Goal: Task Accomplishment & Management: Manage account settings

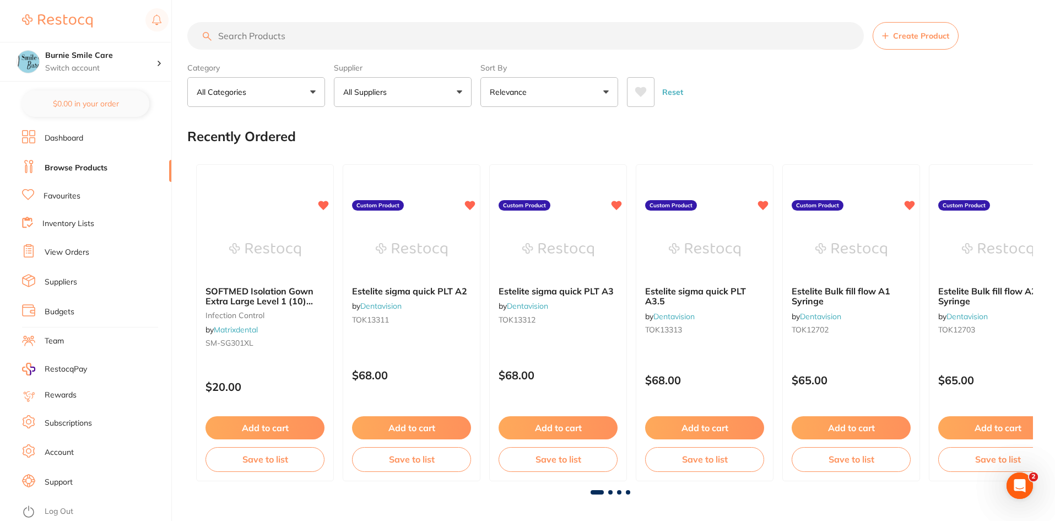
click at [91, 254] on li "View Orders" at bounding box center [96, 252] width 149 height 17
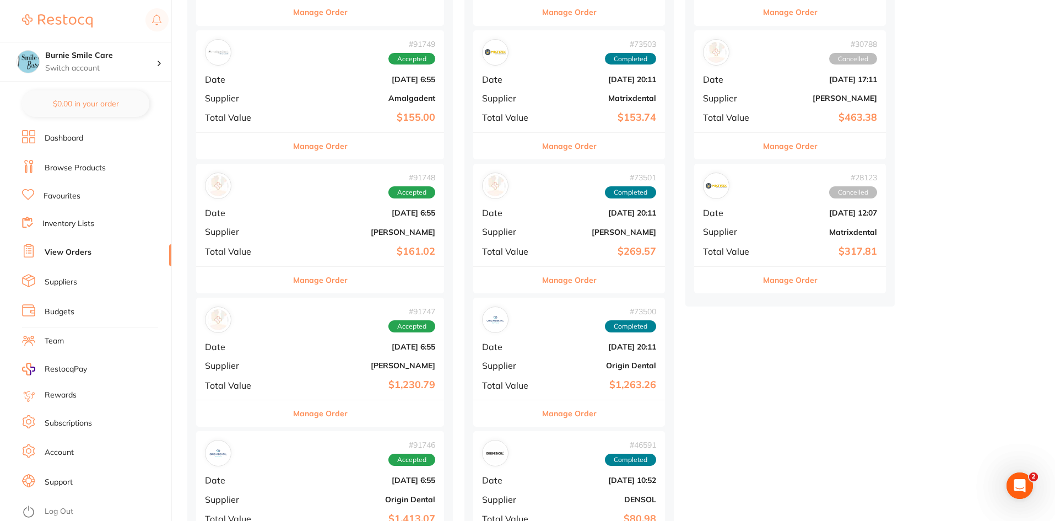
scroll to position [400, 0]
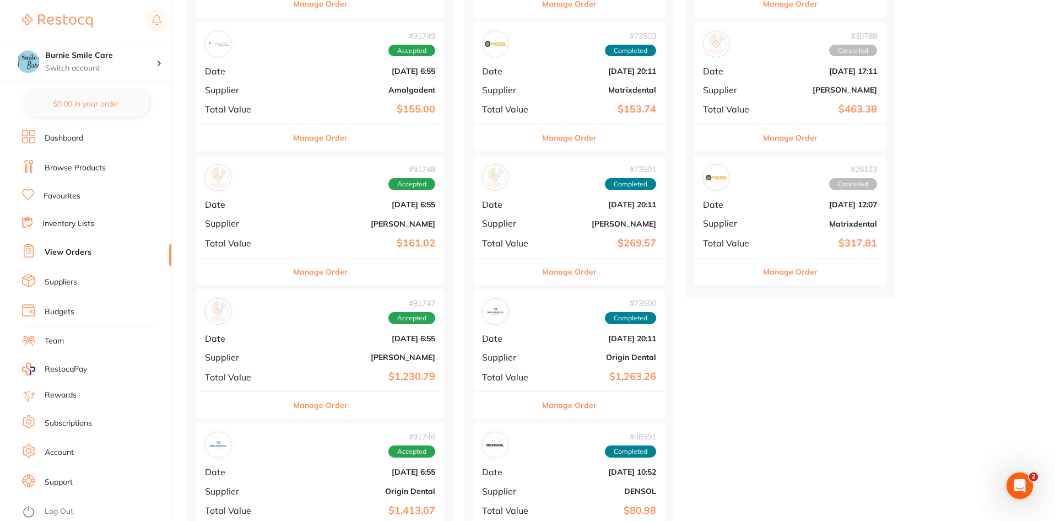
click at [282, 349] on div "# 91747 Accepted Date [DATE] 6:55 Supplier [PERSON_NAME] Total Value $1,230.79" at bounding box center [320, 340] width 248 height 102
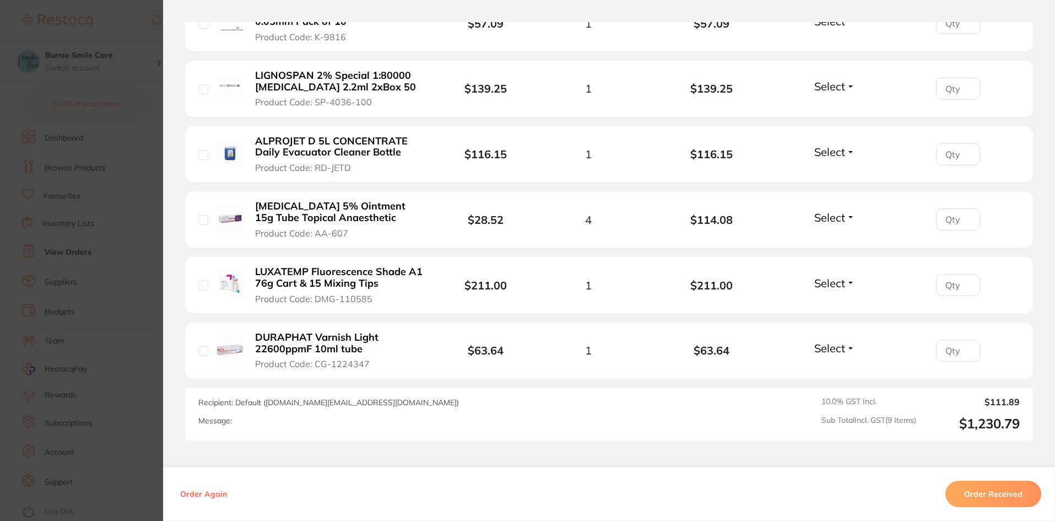
scroll to position [606, 0]
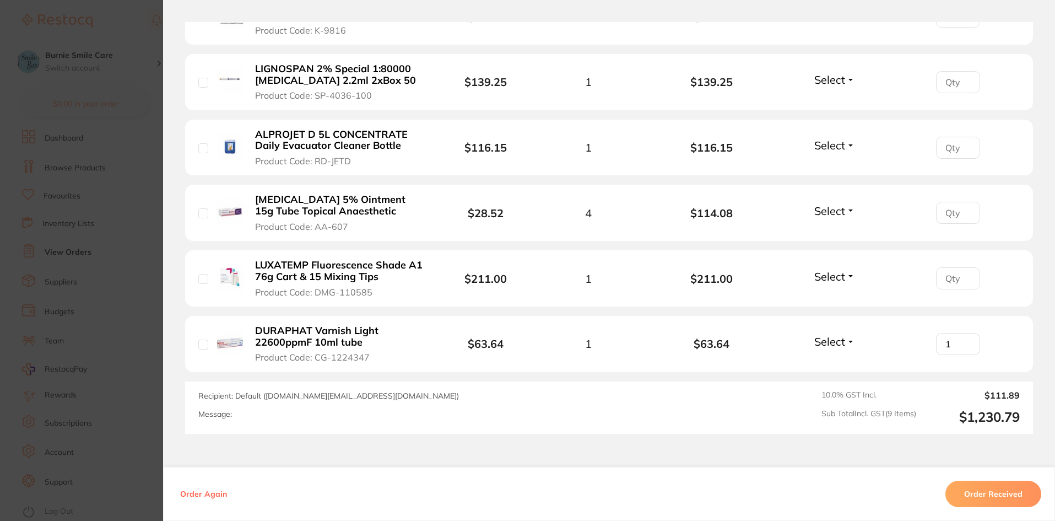
type input "1"
click at [966, 333] on input "1" at bounding box center [958, 344] width 44 height 22
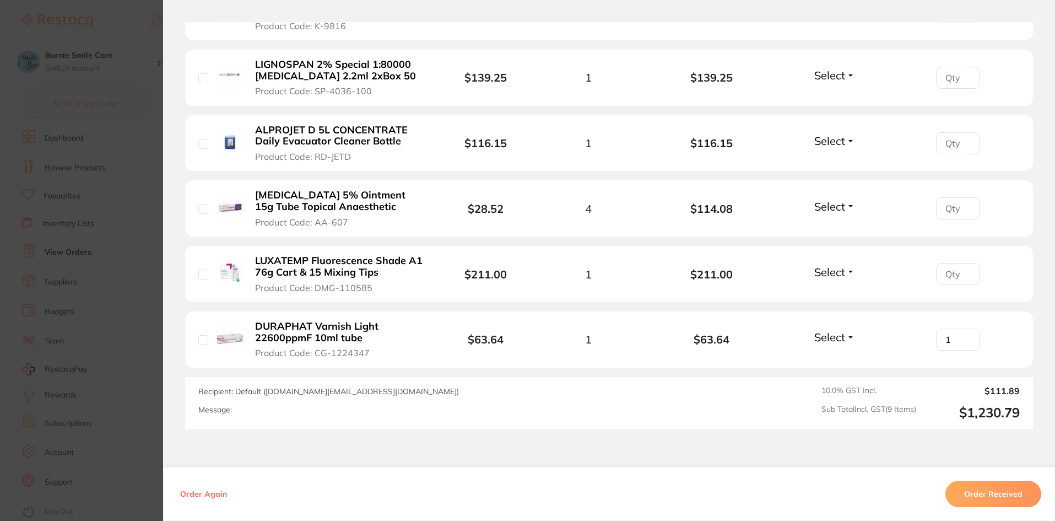
scroll to position [620, 0]
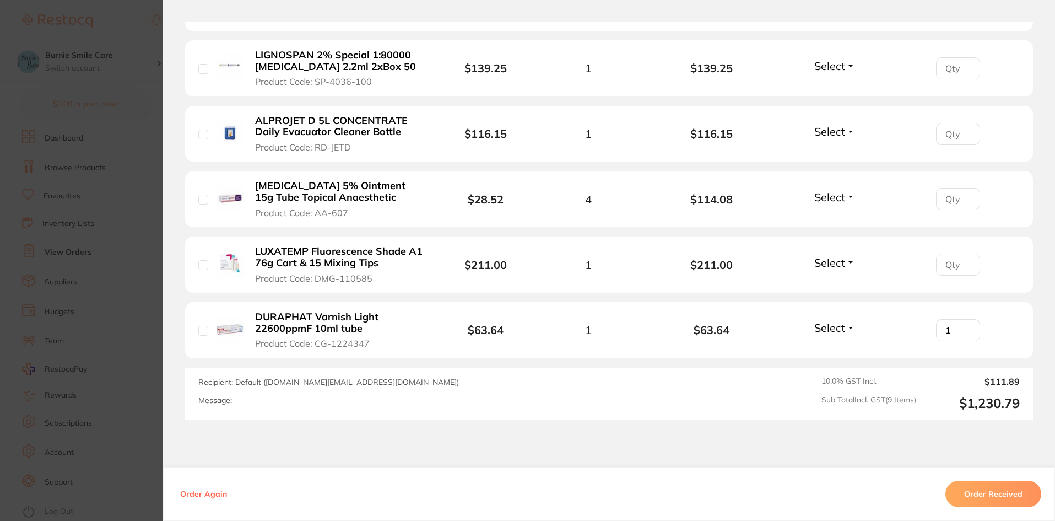
click at [78, 326] on section "Order ID: Restocq- 91747 Order Information Accepted Order Order Date [DATE] 6:5…" at bounding box center [527, 260] width 1055 height 521
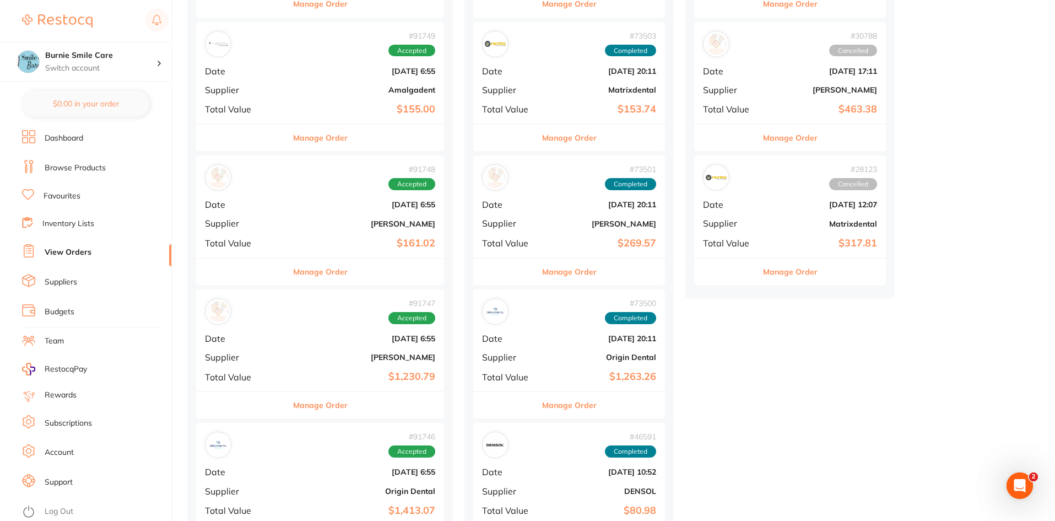
click at [261, 341] on div "# 91747 Accepted Date [DATE] 6:55 Supplier [PERSON_NAME] Total Value $1,230.79" at bounding box center [320, 340] width 248 height 102
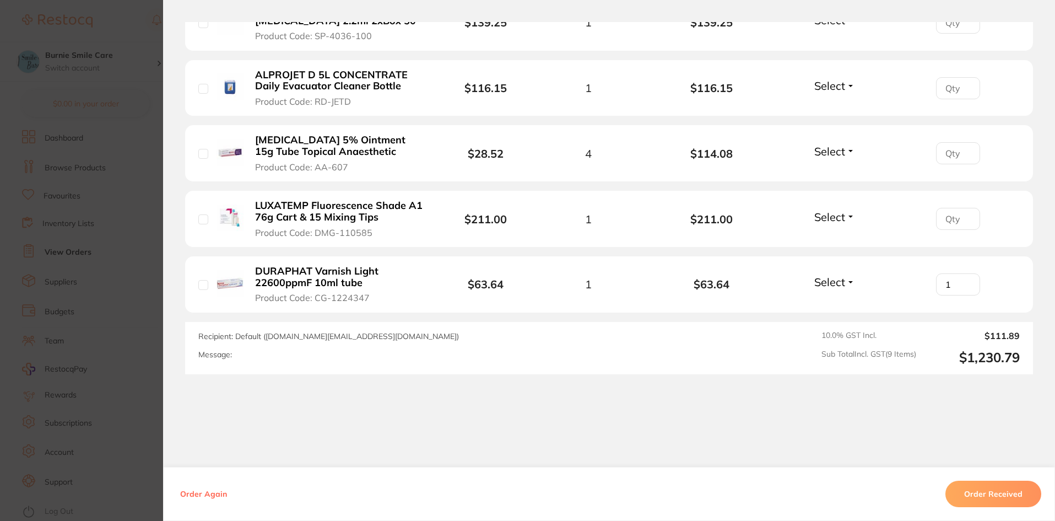
scroll to position [672, 0]
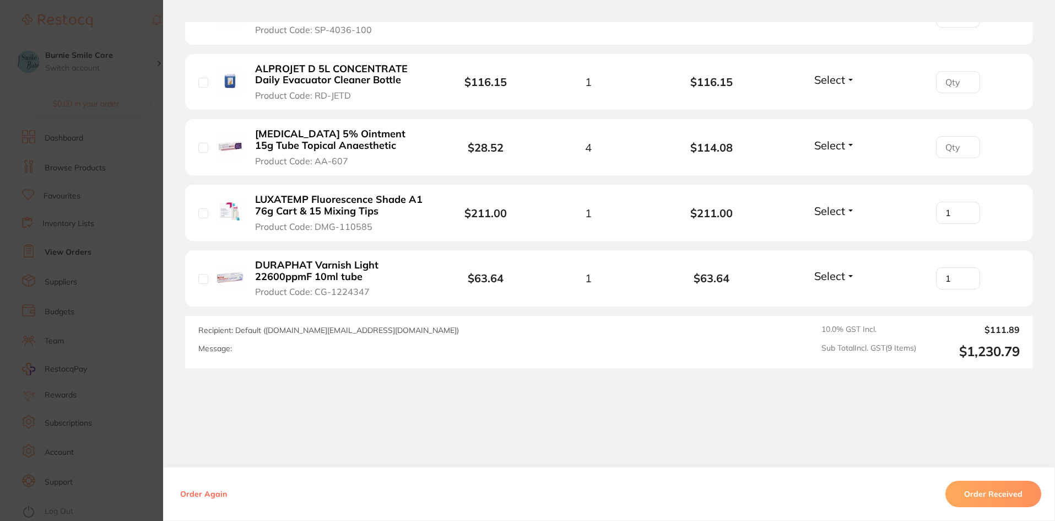
type input "1"
click at [965, 202] on input "1" at bounding box center [958, 213] width 44 height 22
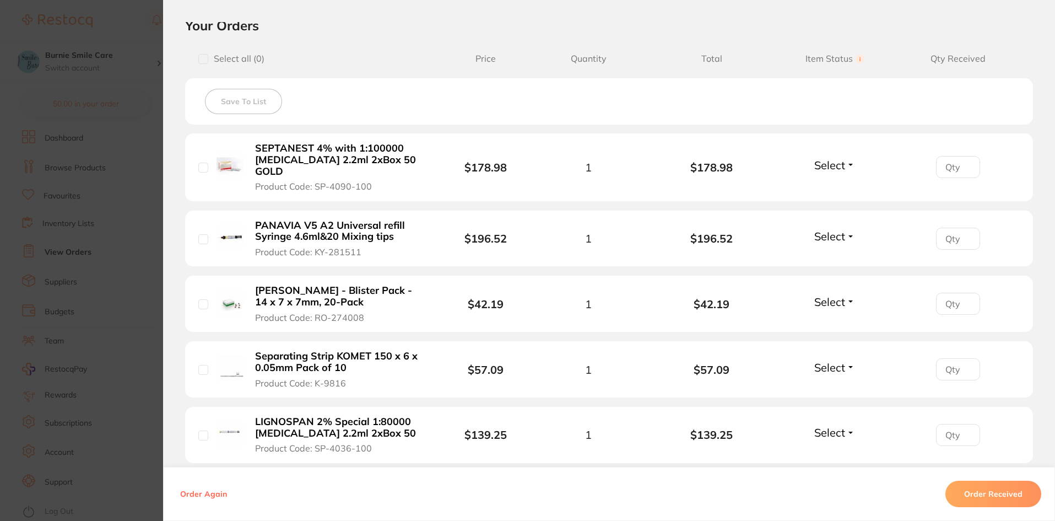
scroll to position [258, 0]
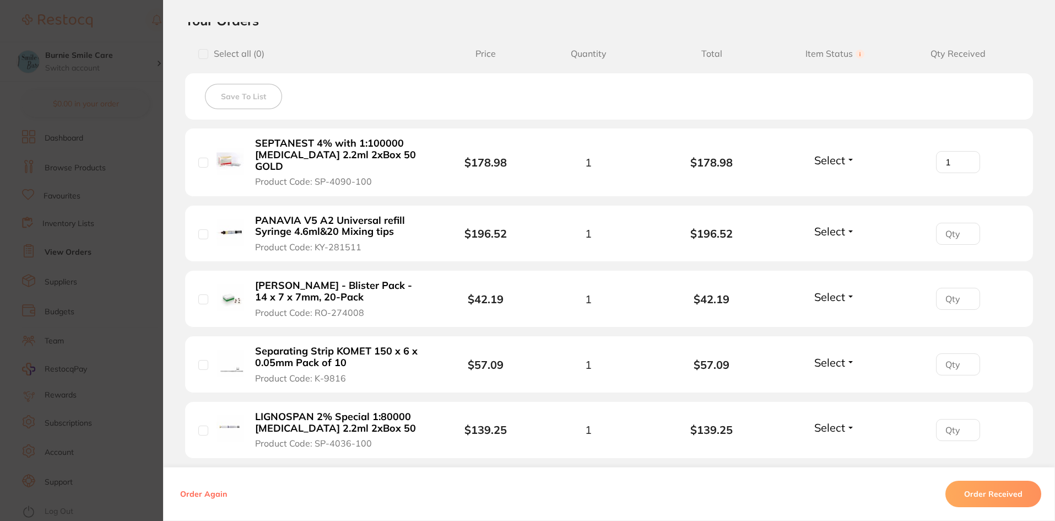
type input "1"
click at [963, 155] on input "1" at bounding box center [958, 162] width 44 height 22
type input "1"
click at [966, 223] on input "1" at bounding box center [958, 234] width 44 height 22
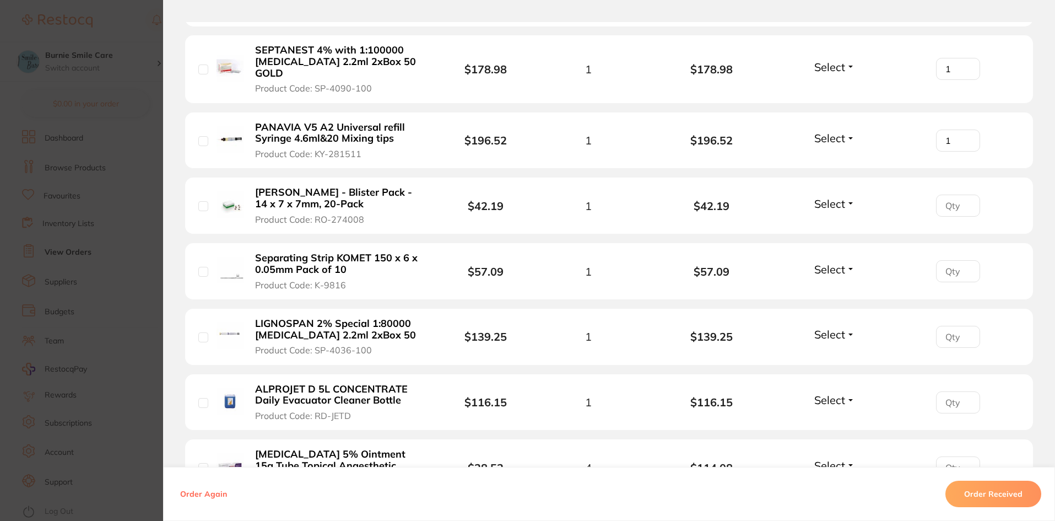
scroll to position [355, 0]
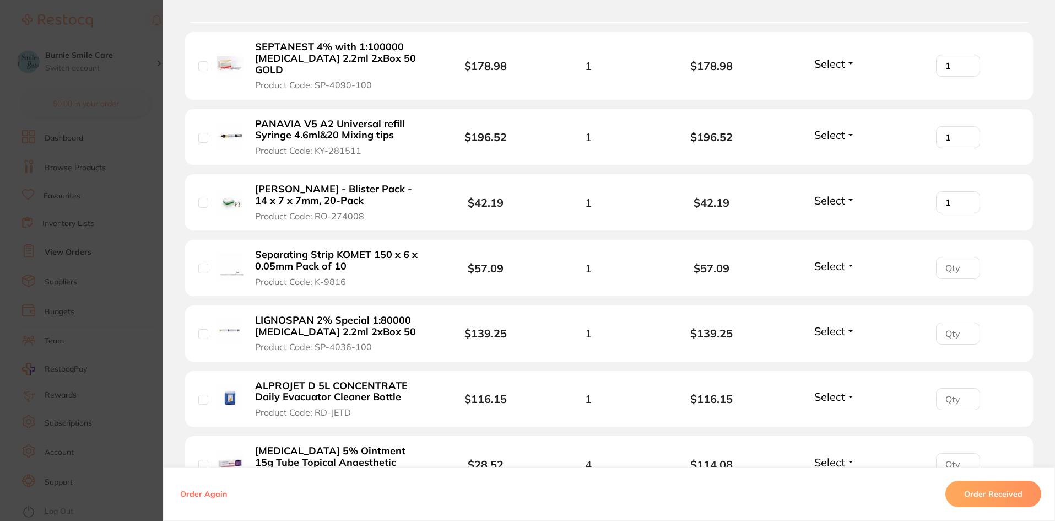
type input "1"
click at [963, 191] on input "1" at bounding box center [958, 202] width 44 height 22
type input "1"
click at [968, 257] on input "1" at bounding box center [958, 268] width 44 height 22
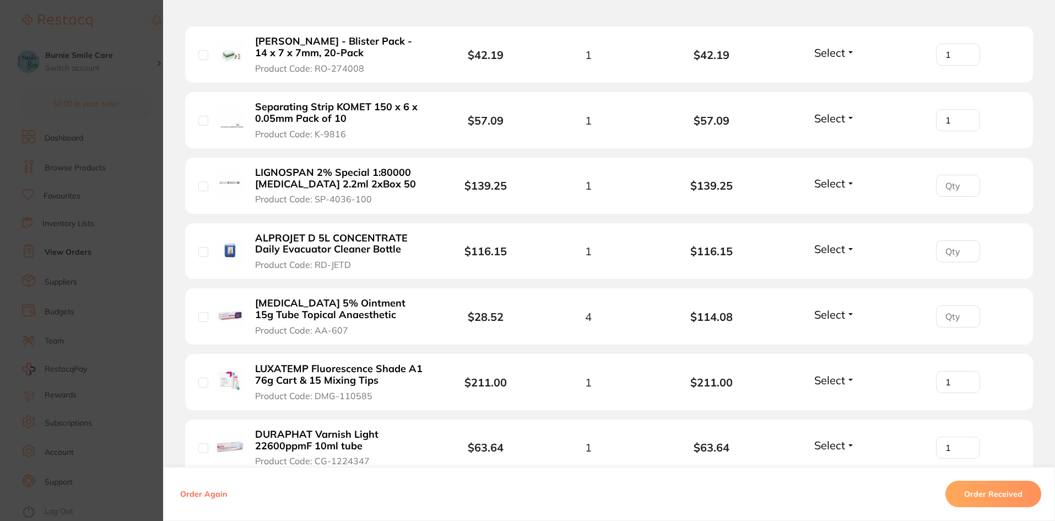
scroll to position [506, 0]
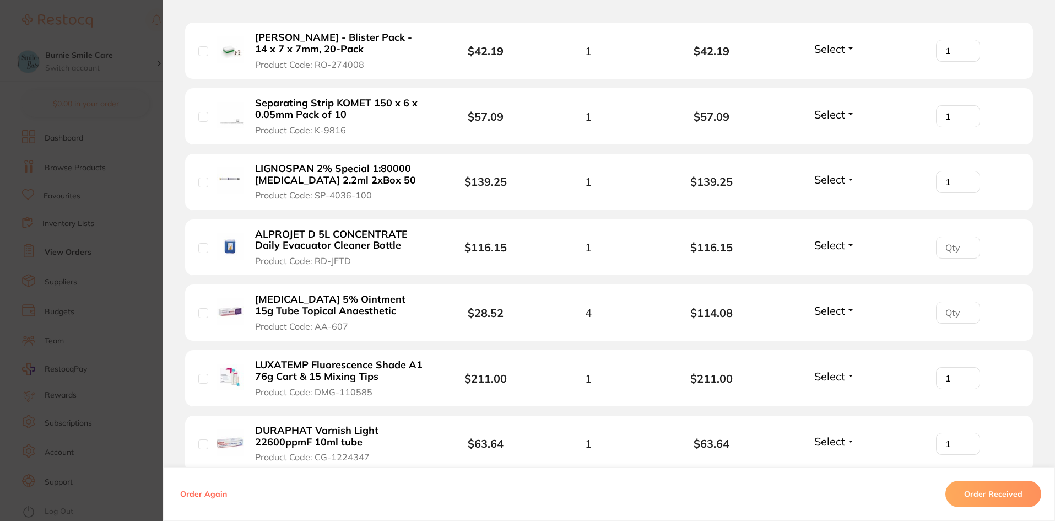
type input "1"
click at [967, 171] on input "1" at bounding box center [958, 182] width 44 height 22
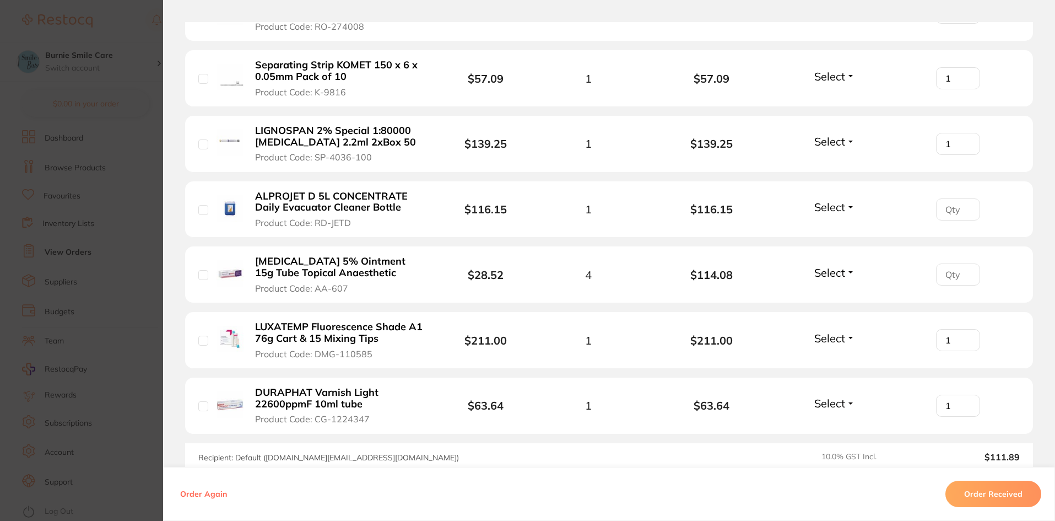
scroll to position [548, 0]
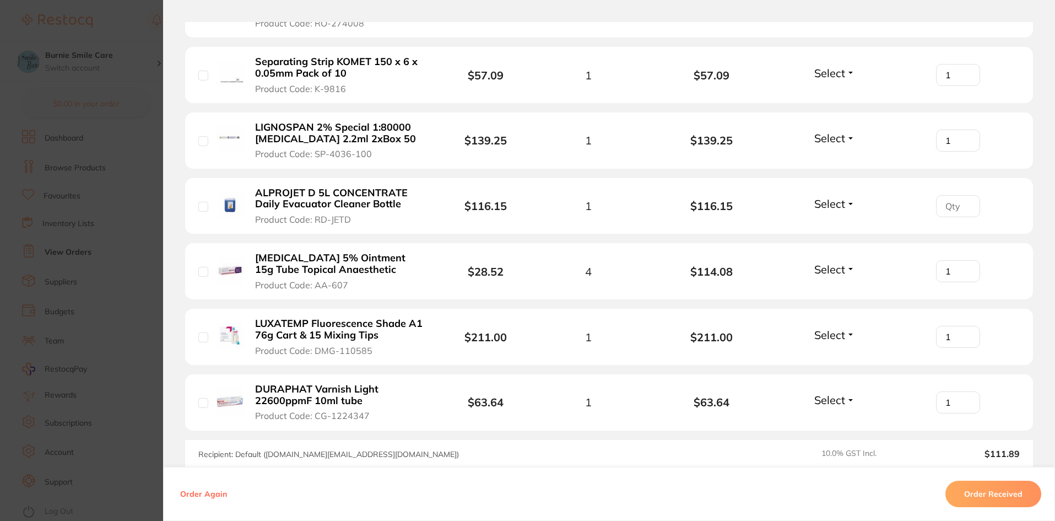
click at [968, 260] on input "1" at bounding box center [958, 271] width 44 height 22
click at [968, 260] on input "2" at bounding box center [958, 271] width 44 height 22
click at [968, 260] on input "3" at bounding box center [958, 271] width 44 height 22
type input "4"
click at [968, 260] on input "4" at bounding box center [958, 271] width 44 height 22
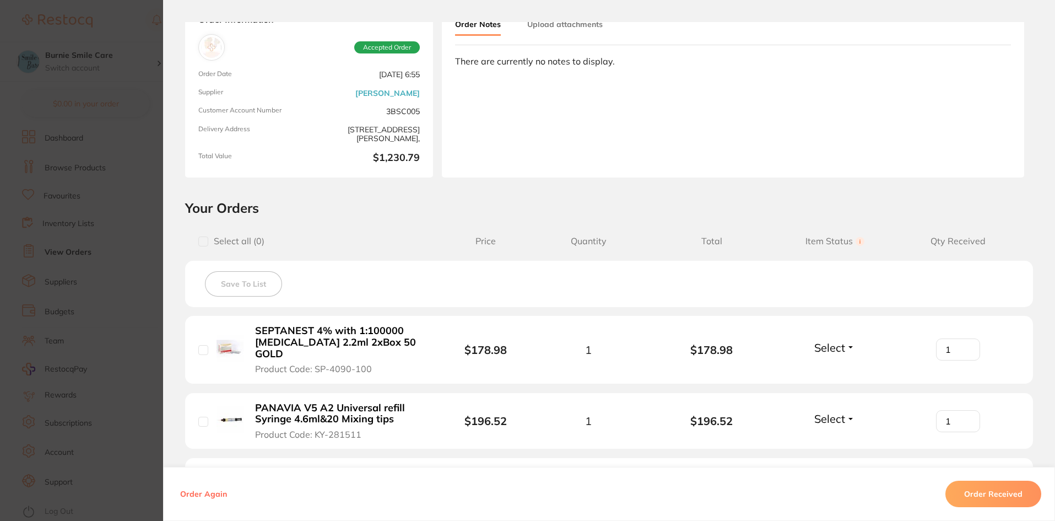
scroll to position [52, 0]
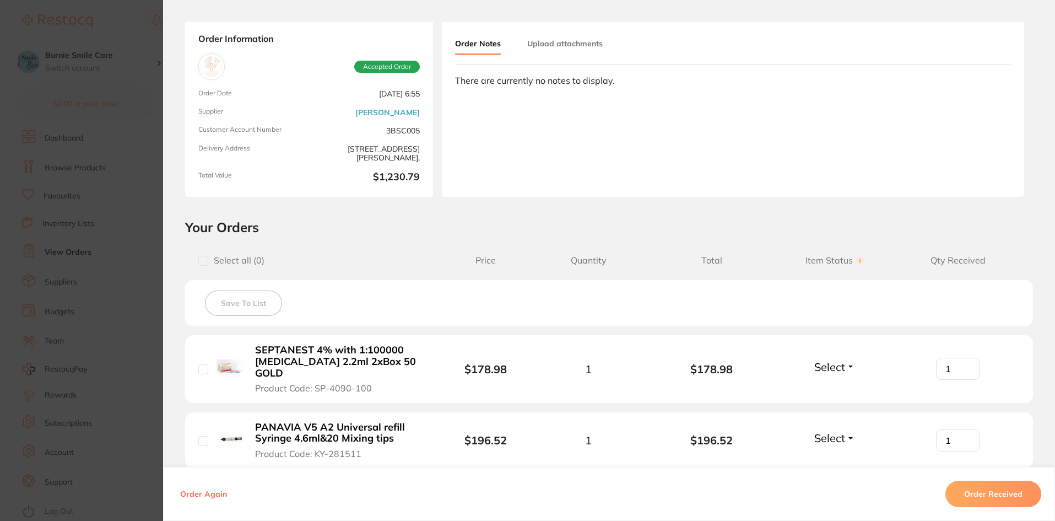
click at [85, 271] on section "Order ID: Restocq- 91747 Order Information Accepted Order Order Date [DATE] 6:5…" at bounding box center [527, 260] width 1055 height 521
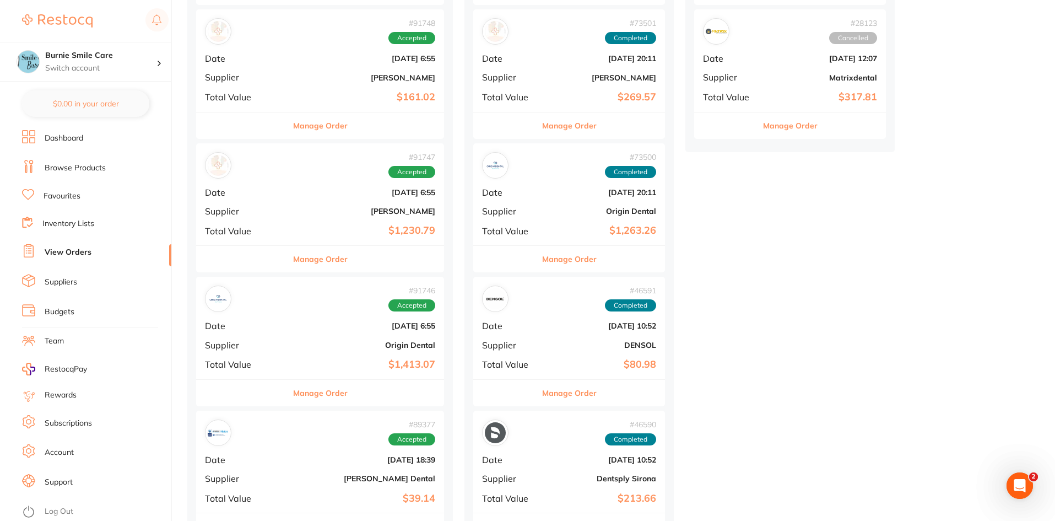
scroll to position [620, 0]
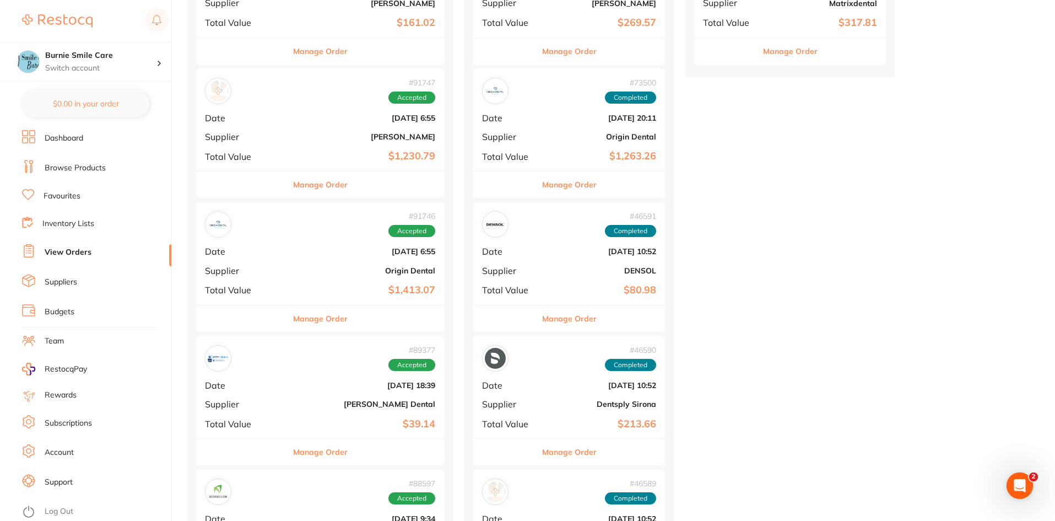
click at [269, 245] on div "# 91746 Accepted Date [DATE] 6:55 Supplier Origin Dental Total Value $1,413.07" at bounding box center [320, 253] width 248 height 102
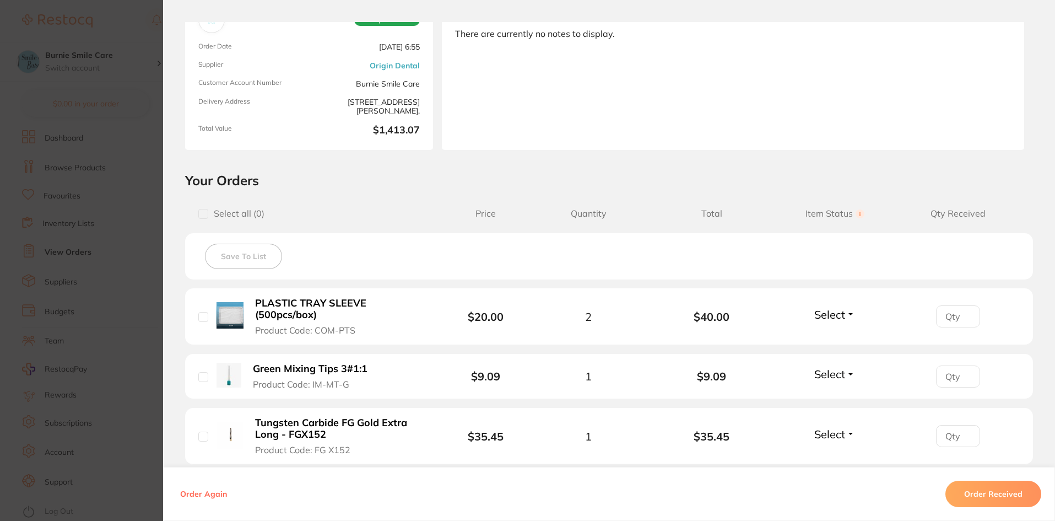
scroll to position [138, 0]
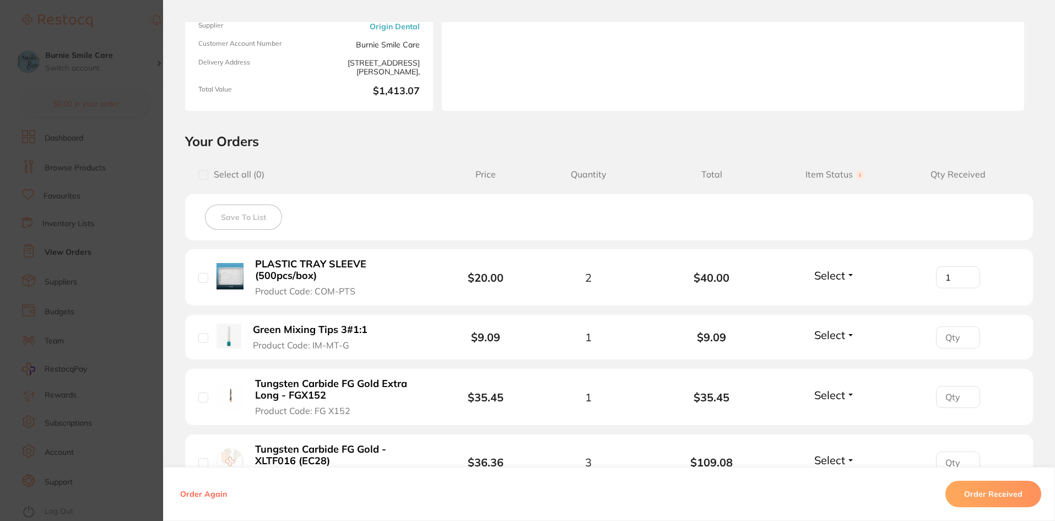
click at [963, 275] on input "1" at bounding box center [958, 277] width 44 height 22
type input "2"
click at [963, 275] on input "2" at bounding box center [958, 277] width 44 height 22
type input "1"
click at [966, 333] on input "1" at bounding box center [958, 337] width 44 height 22
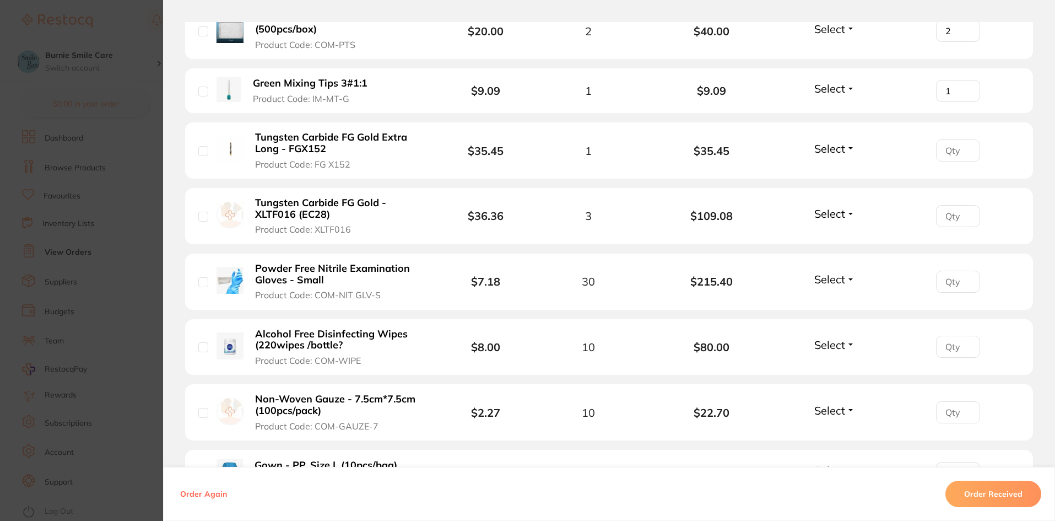
scroll to position [386, 0]
type input "1"
click at [962, 145] on input "1" at bounding box center [958, 149] width 44 height 22
type input "1"
click at [967, 212] on input "1" at bounding box center [958, 214] width 44 height 22
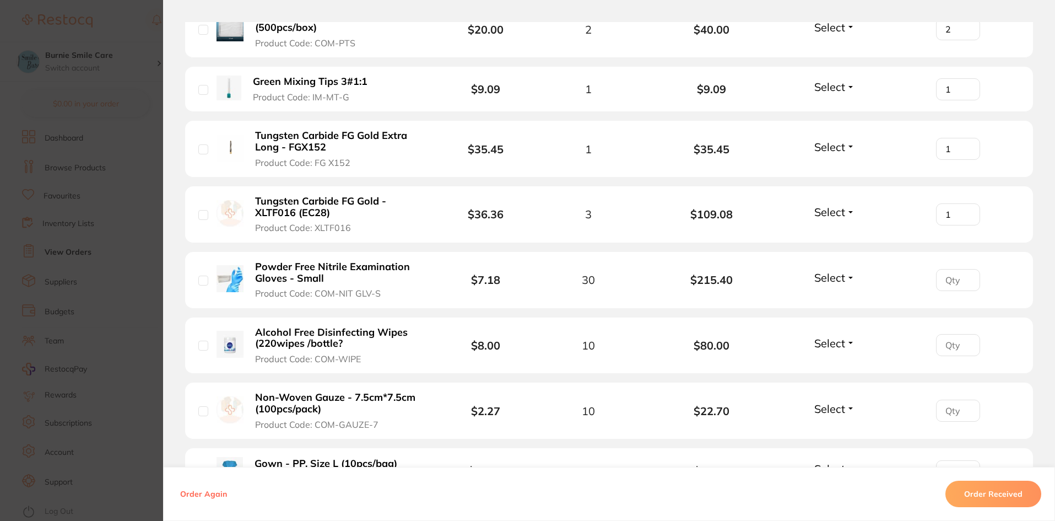
click at [949, 277] on input "number" at bounding box center [958, 280] width 44 height 22
type input "30"
click at [941, 346] on input "number" at bounding box center [958, 345] width 44 height 22
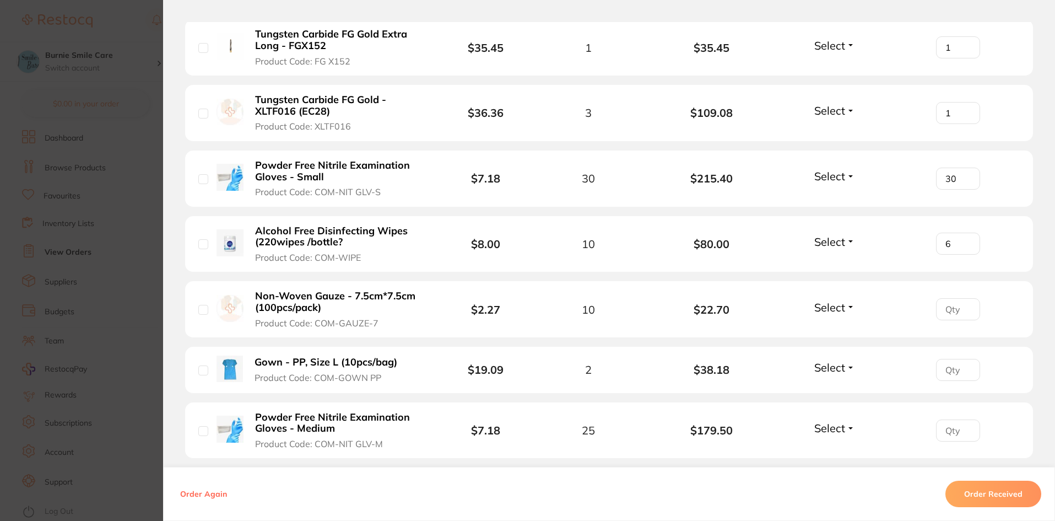
scroll to position [496, 0]
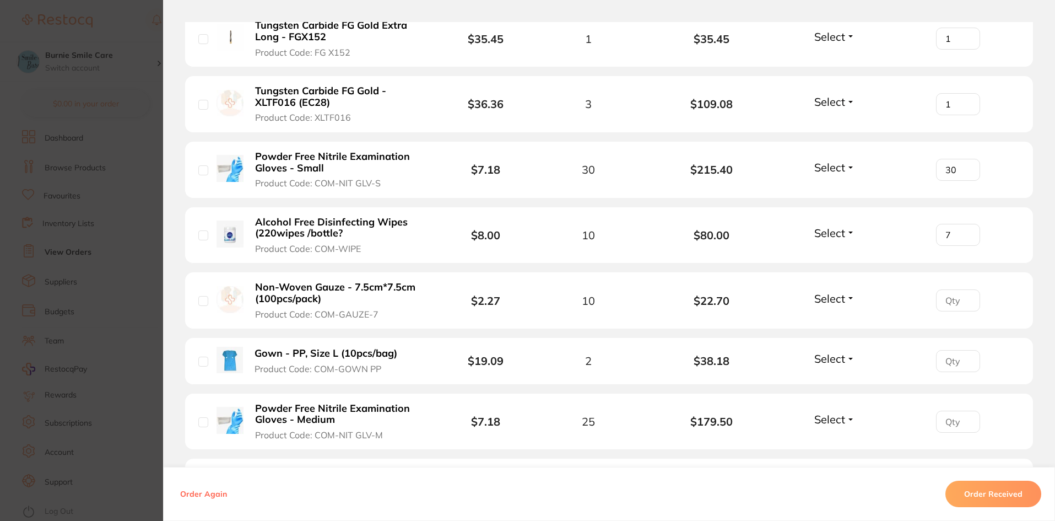
click at [963, 233] on input "7" at bounding box center [958, 235] width 44 height 22
click at [963, 233] on input "8" at bounding box center [958, 235] width 44 height 22
click at [963, 233] on input "9" at bounding box center [958, 235] width 44 height 22
type input "10"
click at [963, 233] on input "10" at bounding box center [958, 235] width 44 height 22
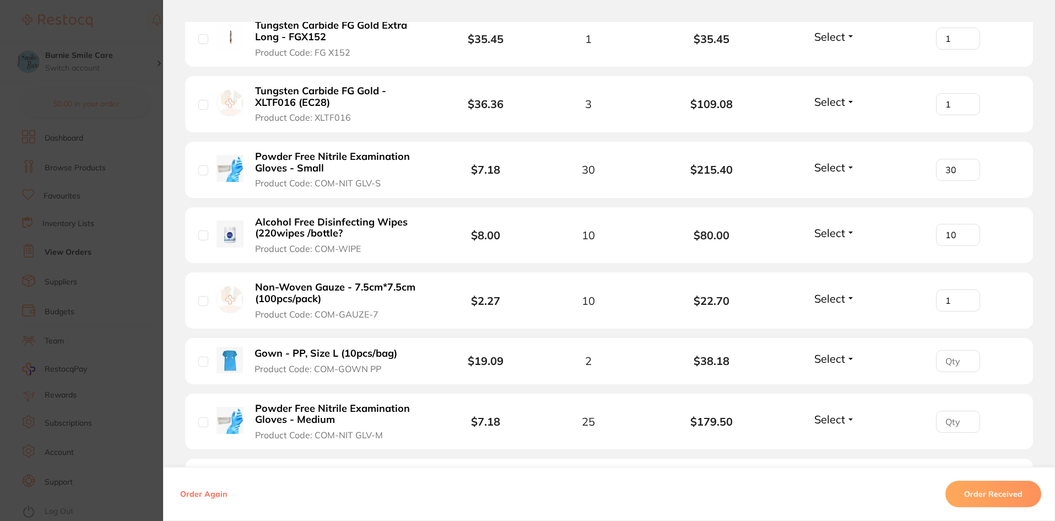
click at [966, 298] on input "1" at bounding box center [958, 300] width 44 height 22
click at [966, 298] on input "2" at bounding box center [958, 300] width 44 height 22
click at [966, 298] on input "3" at bounding box center [958, 300] width 44 height 22
click at [966, 298] on input "4" at bounding box center [958, 300] width 44 height 22
click at [966, 298] on input "5" at bounding box center [958, 300] width 44 height 22
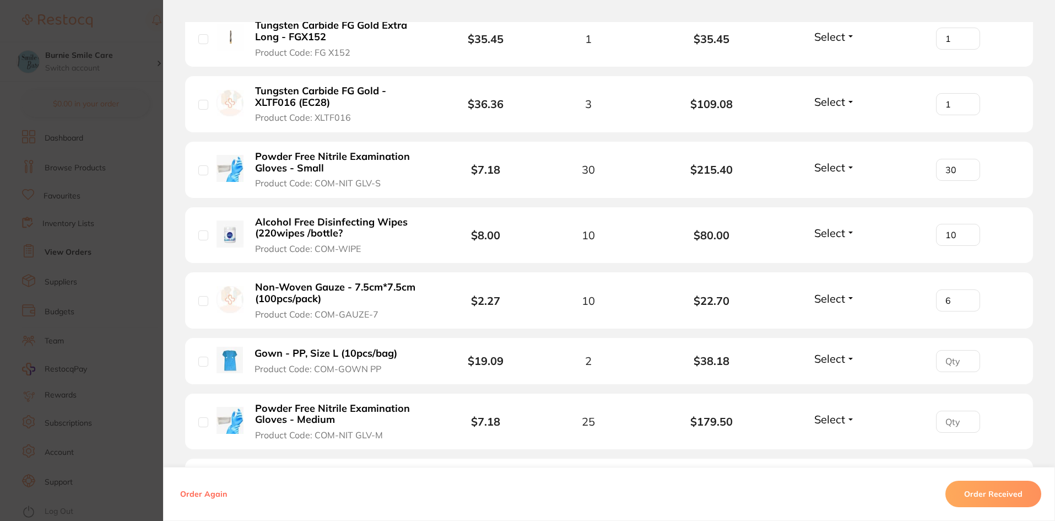
click at [966, 298] on input "6" at bounding box center [958, 300] width 44 height 22
click at [966, 298] on input "7" at bounding box center [958, 300] width 44 height 22
type input "8"
click at [966, 298] on input "8" at bounding box center [958, 300] width 44 height 22
click at [966, 358] on input "1" at bounding box center [958, 361] width 44 height 22
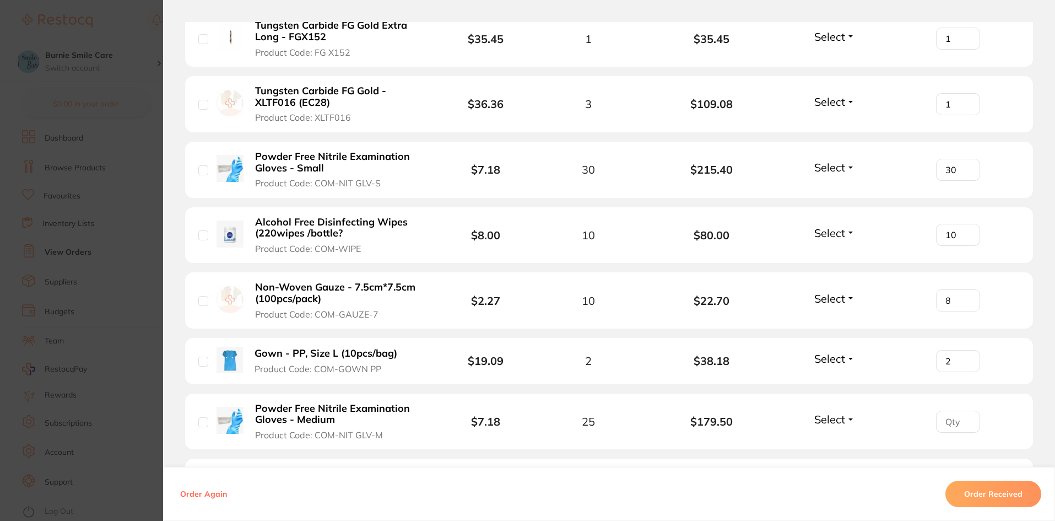
type input "2"
click at [966, 358] on input "2" at bounding box center [958, 361] width 44 height 22
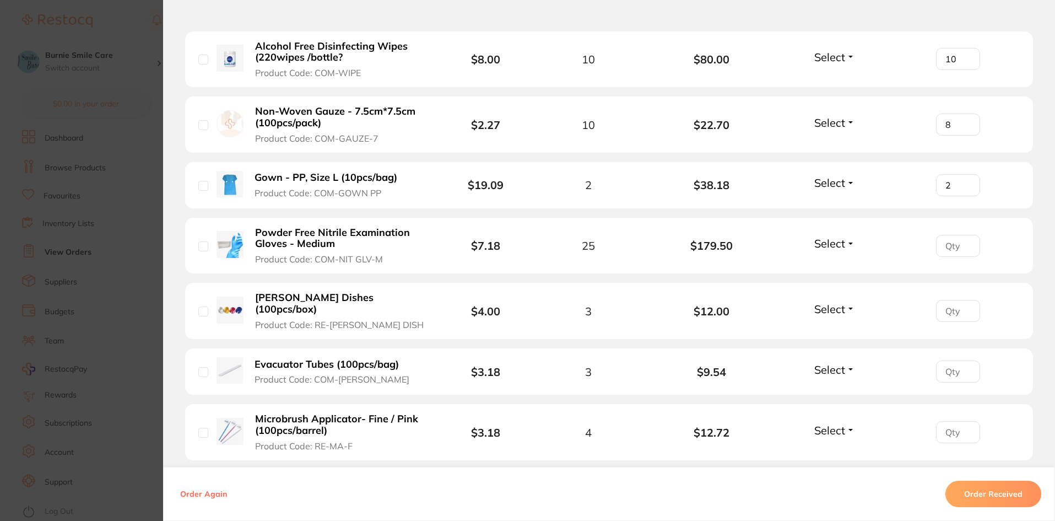
scroll to position [675, 0]
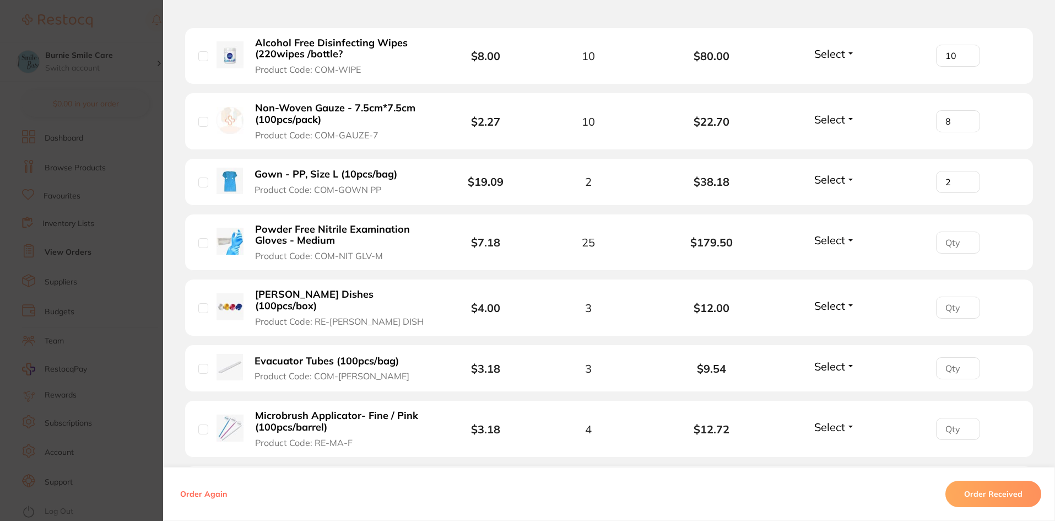
click at [944, 244] on input "number" at bounding box center [958, 242] width 44 height 22
type input "25"
click at [942, 300] on input "number" at bounding box center [958, 307] width 44 height 22
click at [966, 298] on input "1" at bounding box center [958, 307] width 44 height 22
click at [966, 298] on input "2" at bounding box center [958, 307] width 44 height 22
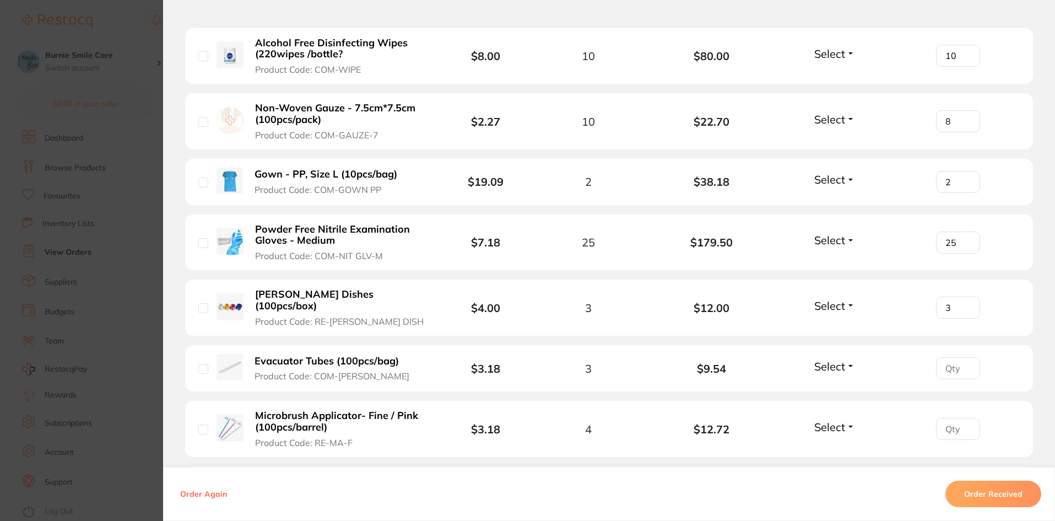
type input "3"
click at [966, 298] on input "3" at bounding box center [958, 307] width 44 height 22
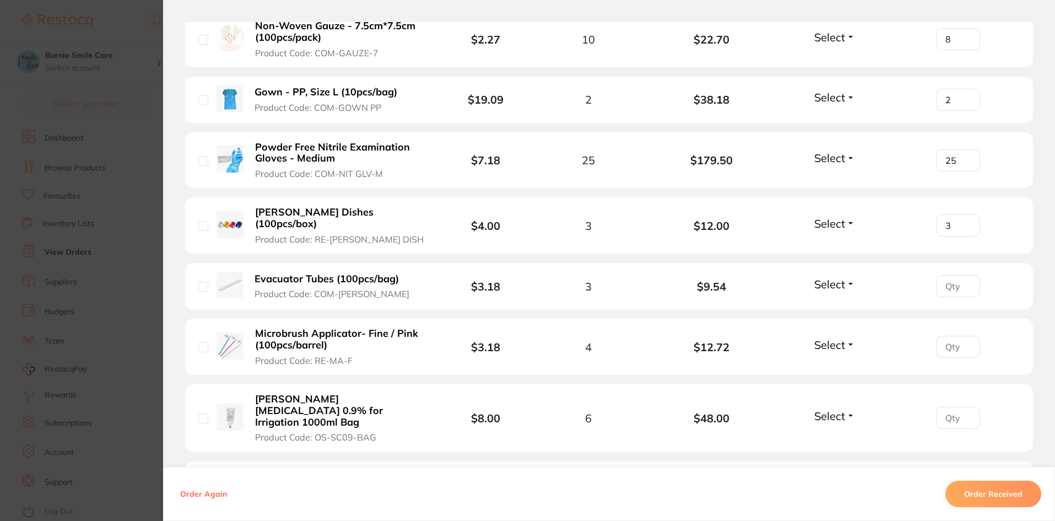
scroll to position [758, 0]
click at [967, 274] on input "1" at bounding box center [958, 285] width 44 height 22
click at [967, 274] on input "2" at bounding box center [958, 285] width 44 height 22
type input "3"
click at [967, 274] on input "3" at bounding box center [958, 285] width 44 height 22
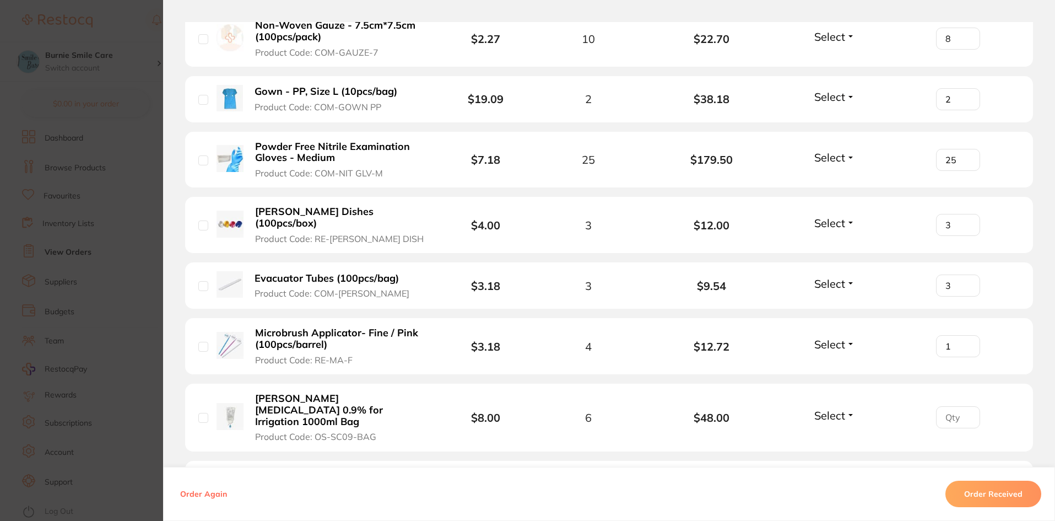
click at [963, 335] on input "1" at bounding box center [958, 346] width 44 height 22
click at [963, 335] on input "2" at bounding box center [958, 346] width 44 height 22
click at [963, 335] on input "3" at bounding box center [958, 346] width 44 height 22
click at [963, 335] on input "4" at bounding box center [958, 346] width 44 height 22
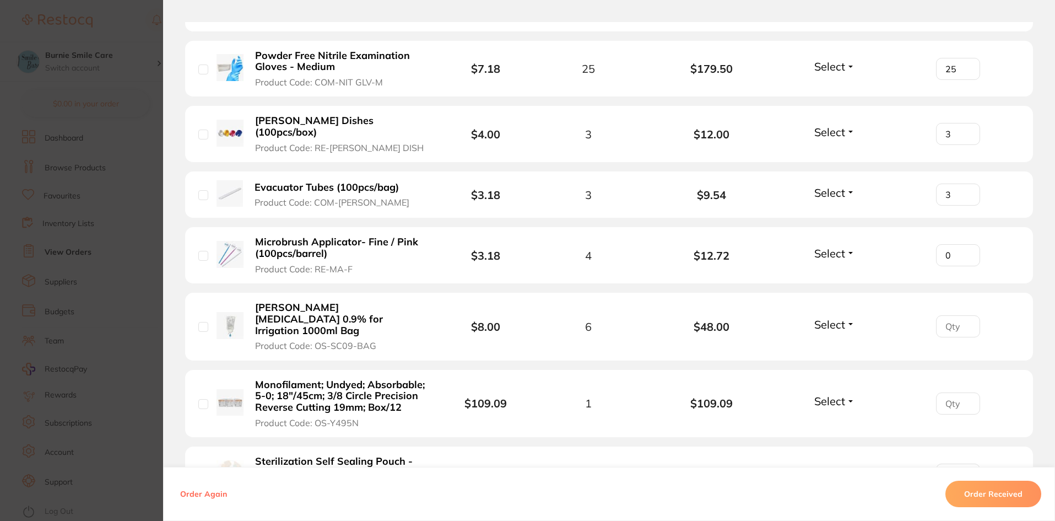
scroll to position [868, 0]
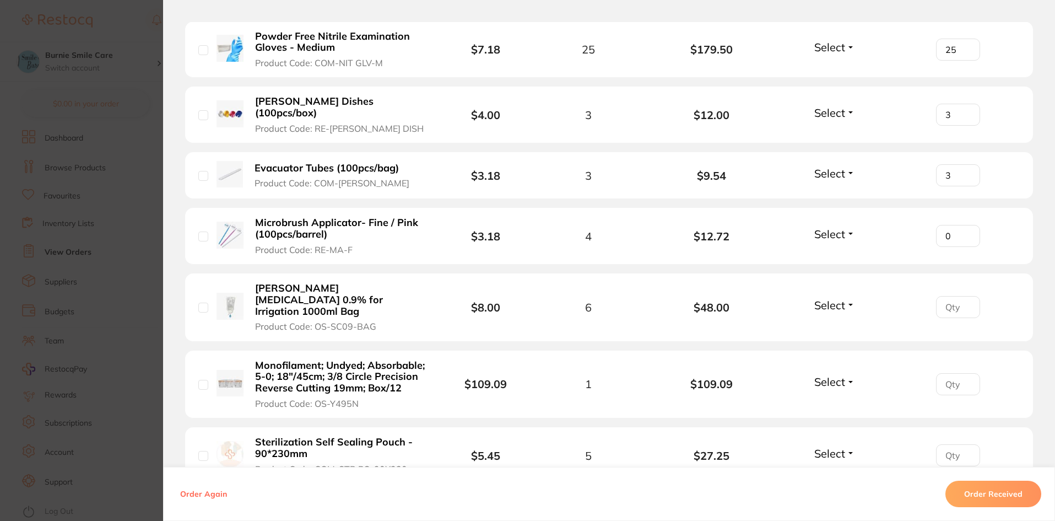
type input "0"
click at [963, 296] on input "1" at bounding box center [958, 307] width 44 height 22
click at [963, 296] on input "2" at bounding box center [958, 307] width 44 height 22
click at [963, 296] on input "3" at bounding box center [958, 307] width 44 height 22
click at [963, 296] on input "4" at bounding box center [958, 307] width 44 height 22
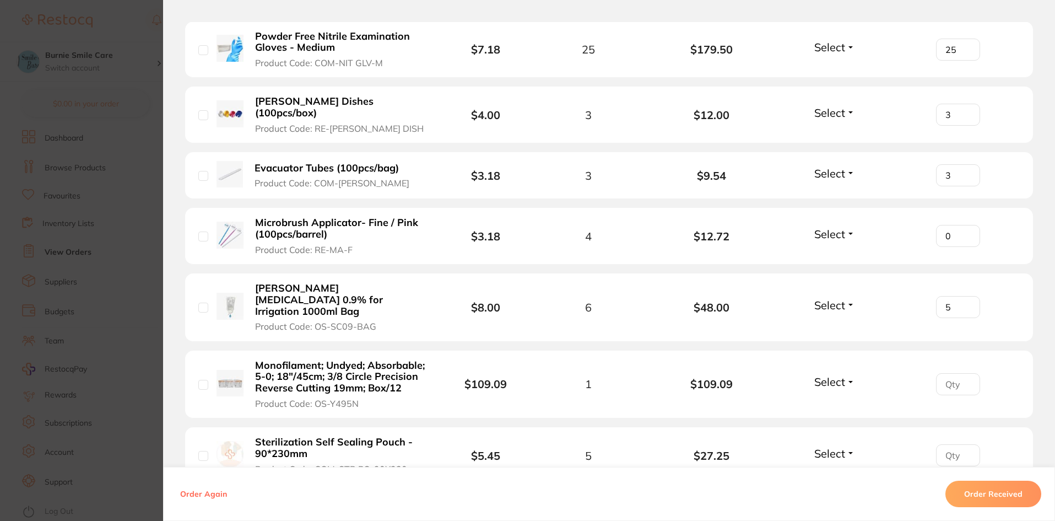
click at [963, 296] on input "5" at bounding box center [958, 307] width 44 height 22
type input "6"
click at [963, 296] on input "6" at bounding box center [958, 307] width 44 height 22
click at [962, 373] on input "1" at bounding box center [958, 384] width 44 height 22
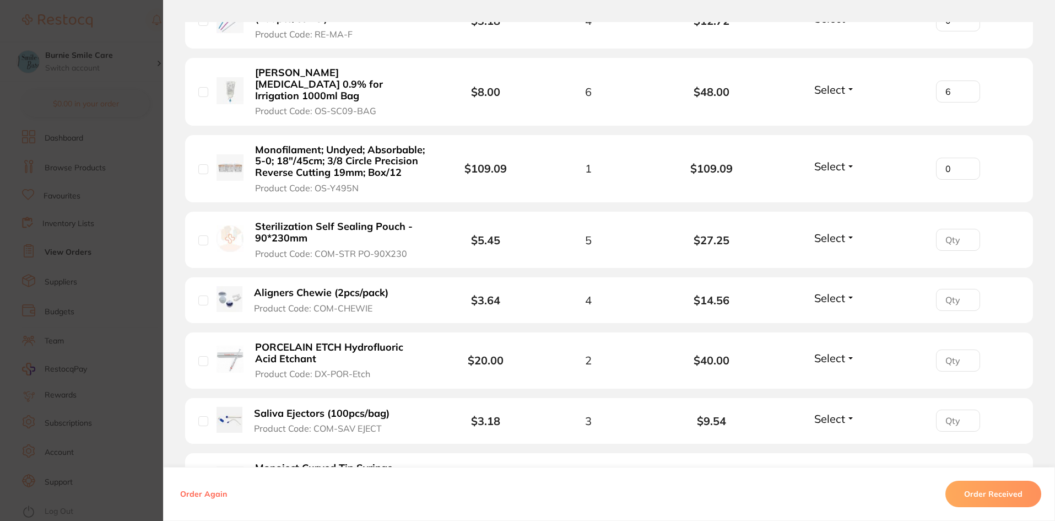
scroll to position [1088, 0]
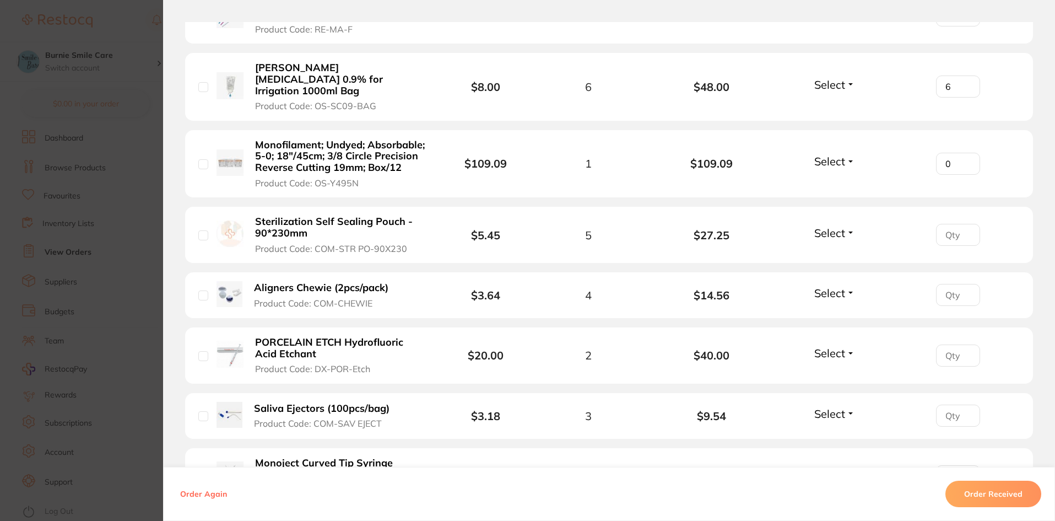
type input "0"
click at [966, 224] on input "1" at bounding box center [958, 235] width 44 height 22
click at [966, 224] on input "2" at bounding box center [958, 235] width 44 height 22
click at [966, 224] on input "3" at bounding box center [958, 235] width 44 height 22
click at [966, 224] on input "4" at bounding box center [958, 235] width 44 height 22
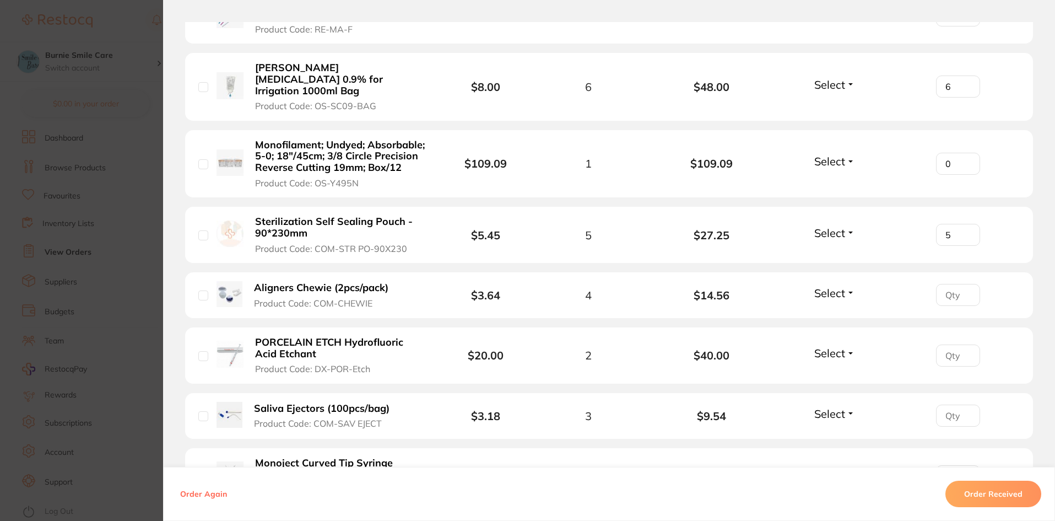
type input "5"
click at [967, 224] on input "5" at bounding box center [958, 235] width 44 height 22
click at [964, 153] on input "0" at bounding box center [958, 164] width 44 height 22
type input "1"
click at [963, 153] on input "1" at bounding box center [958, 164] width 44 height 22
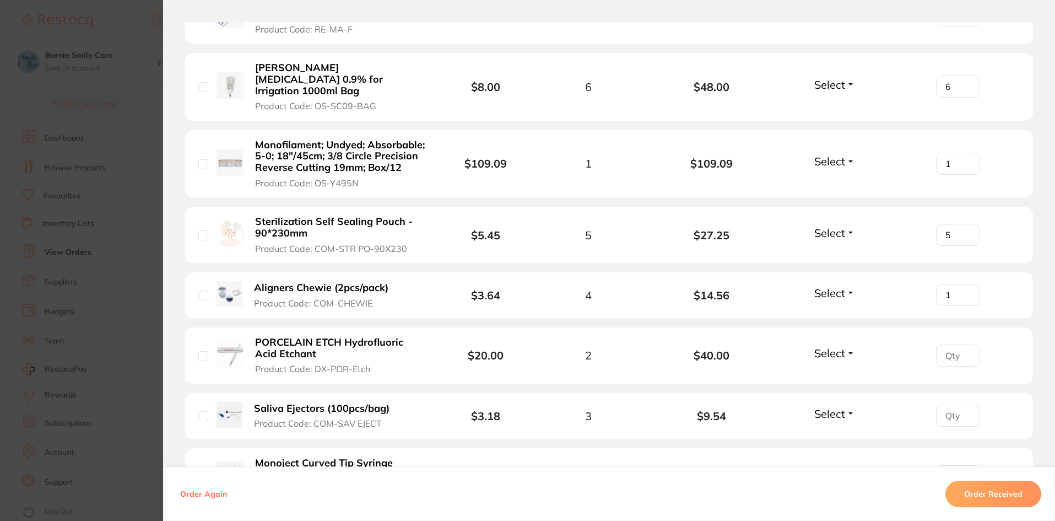
click at [966, 284] on input "1" at bounding box center [958, 295] width 44 height 22
click at [966, 284] on input "2" at bounding box center [958, 295] width 44 height 22
click at [966, 284] on input "3" at bounding box center [958, 295] width 44 height 22
type input "4"
click at [966, 284] on input "4" at bounding box center [958, 295] width 44 height 22
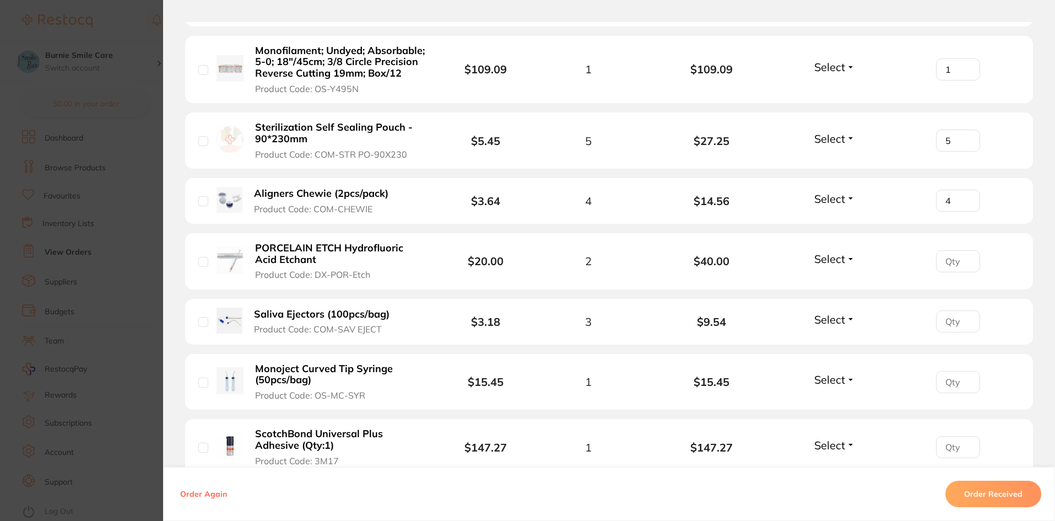
scroll to position [1212, 0]
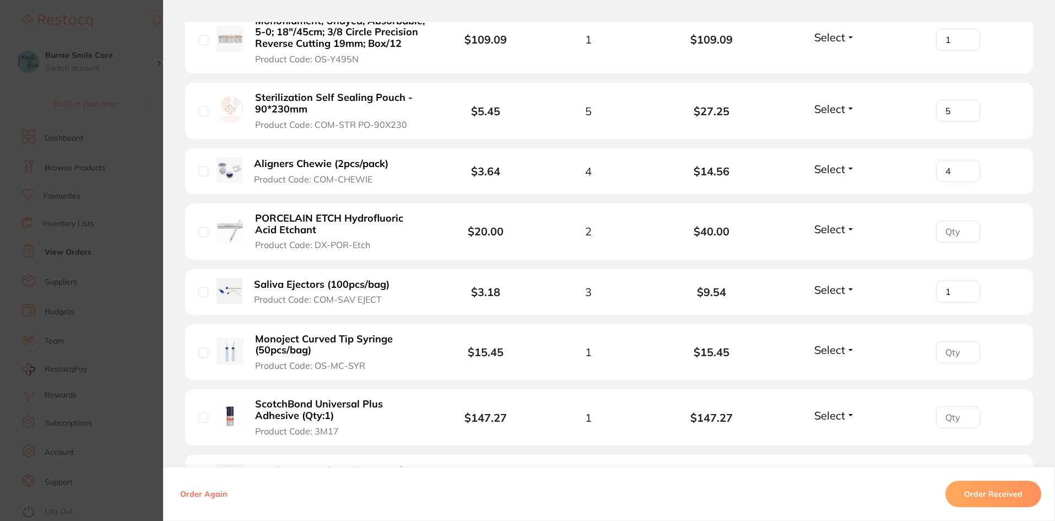
click at [961, 281] on input "1" at bounding box center [958, 292] width 44 height 22
click at [961, 281] on input "2" at bounding box center [958, 292] width 44 height 22
type input "3"
click at [961, 281] on input "3" at bounding box center [958, 292] width 44 height 22
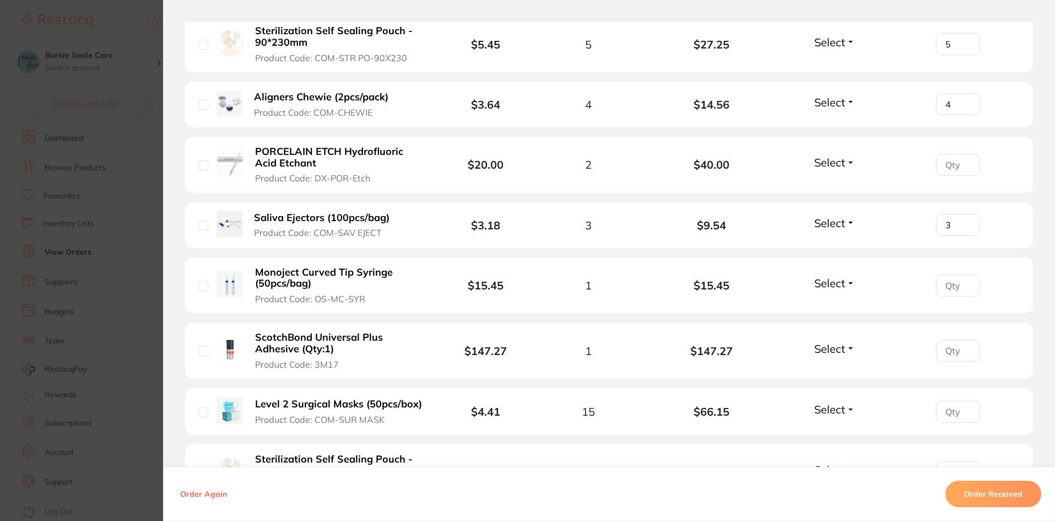
scroll to position [1281, 0]
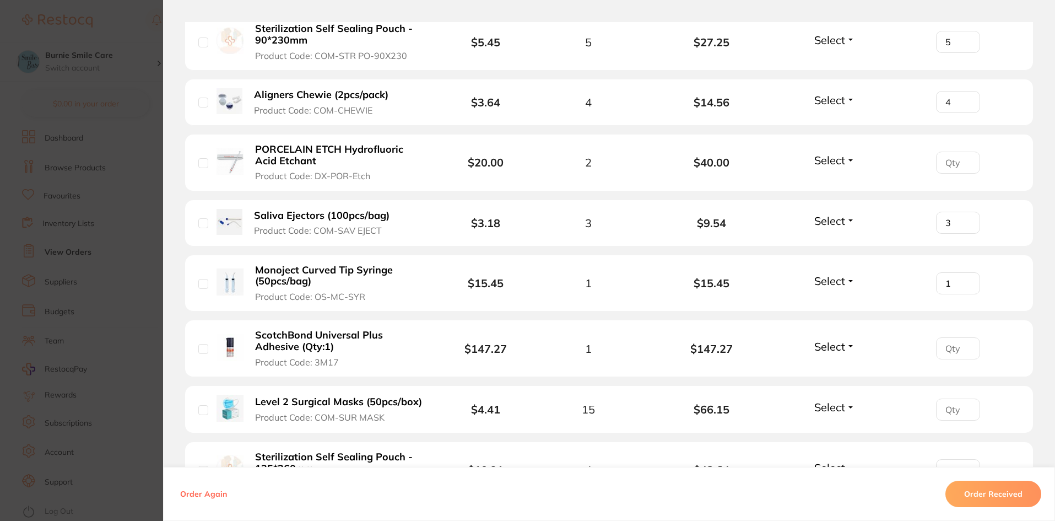
type input "1"
click at [967, 272] on input "1" at bounding box center [958, 283] width 44 height 22
type input "1"
click at [966, 337] on input "1" at bounding box center [958, 348] width 44 height 22
click at [952, 398] on input "number" at bounding box center [958, 409] width 44 height 22
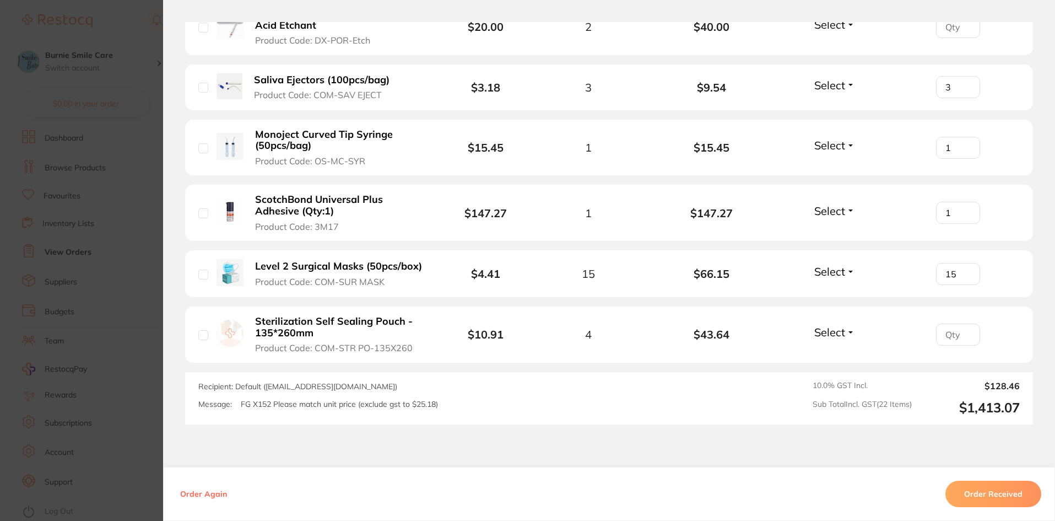
scroll to position [1419, 0]
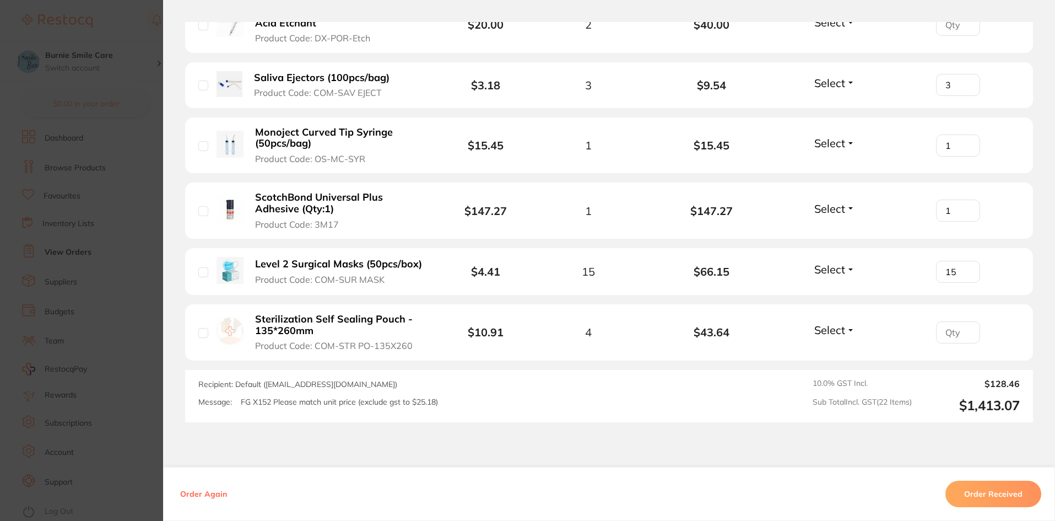
type input "15"
click at [945, 321] on input "number" at bounding box center [958, 332] width 44 height 22
click at [966, 321] on input "1" at bounding box center [958, 332] width 44 height 22
click at [966, 321] on input "2" at bounding box center [958, 332] width 44 height 22
click at [966, 321] on input "3" at bounding box center [958, 332] width 44 height 22
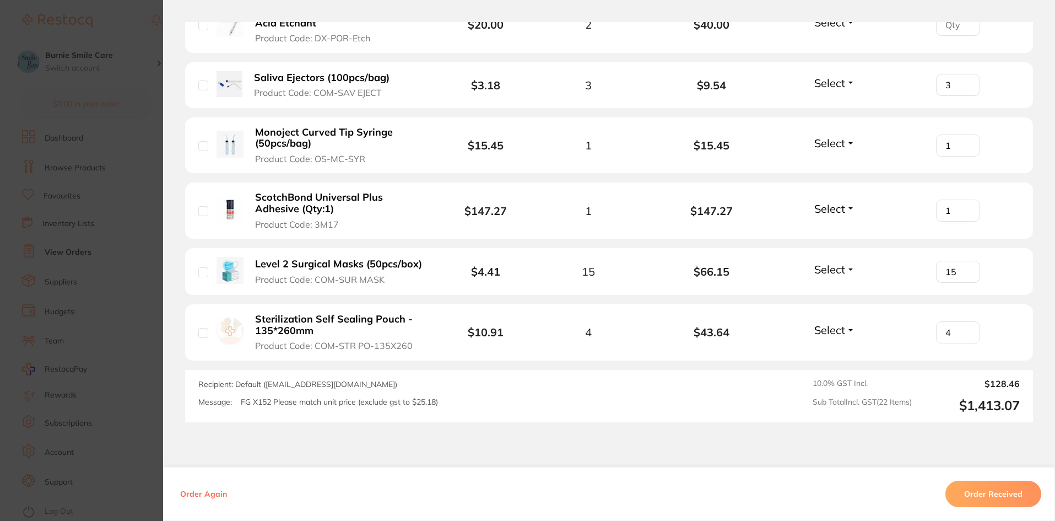
type input "4"
click at [966, 321] on input "4" at bounding box center [958, 332] width 44 height 22
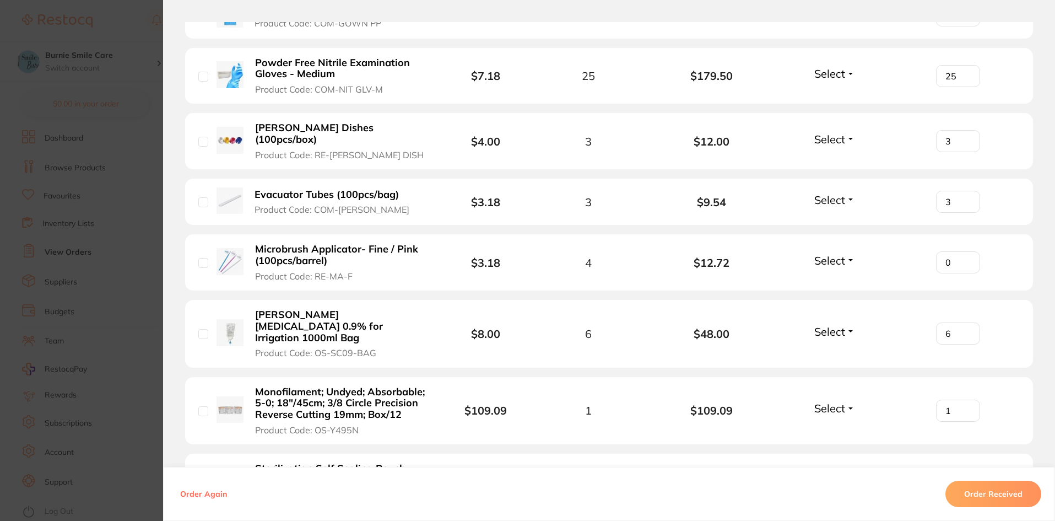
scroll to position [689, 0]
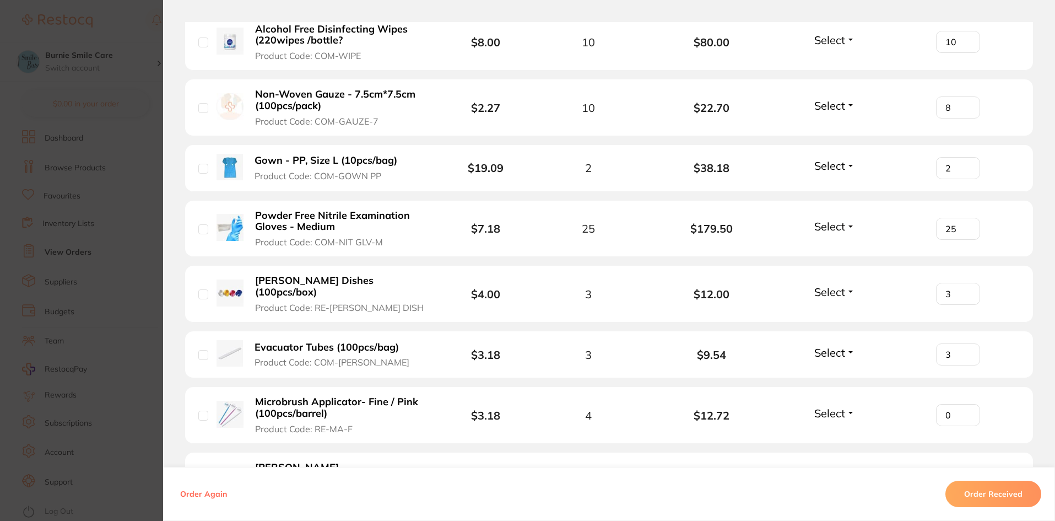
click at [951, 107] on input "8" at bounding box center [958, 107] width 44 height 22
click at [33, 271] on section "Order ID: Restocq- 91746 Order Information Accepted Order Order Date [DATE] 6:5…" at bounding box center [527, 260] width 1055 height 521
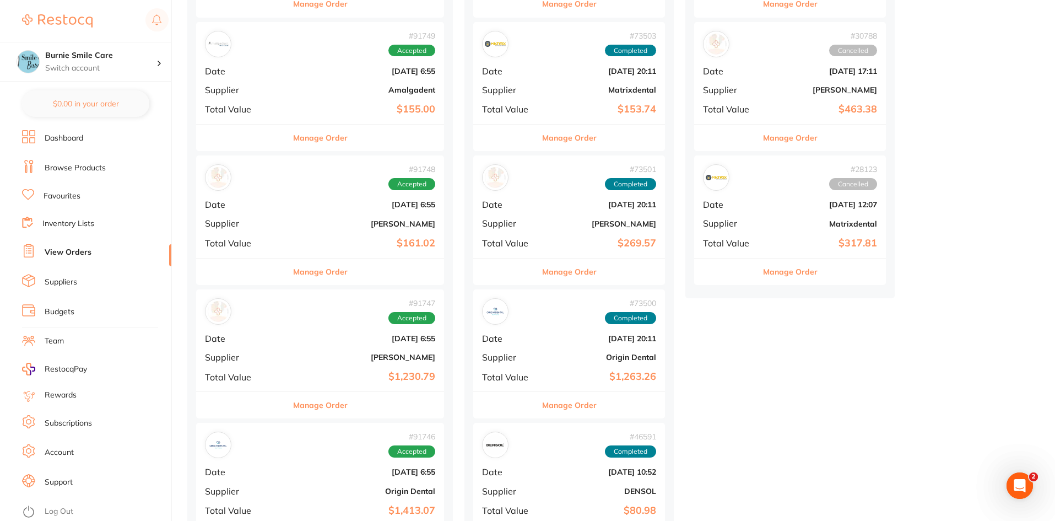
scroll to position [276, 0]
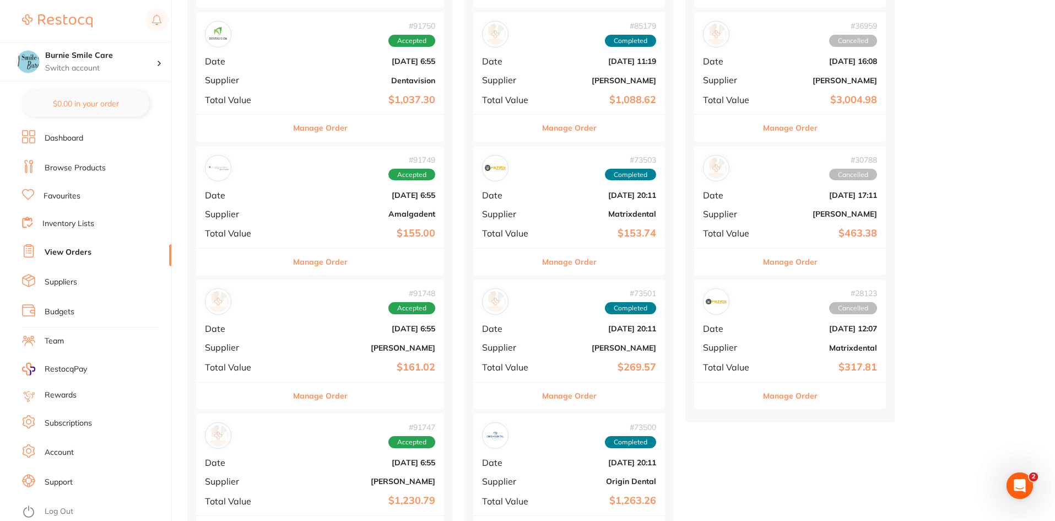
click at [303, 319] on div "# 91748 Accepted Date [DATE] 6:55 Supplier [PERSON_NAME] Total Value $161.02" at bounding box center [320, 330] width 248 height 102
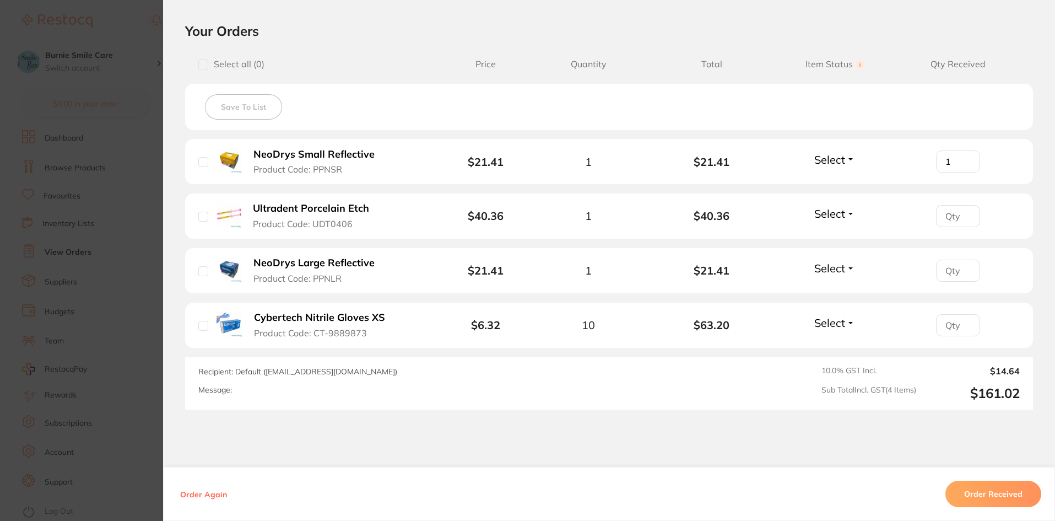
type input "1"
click at [966, 157] on input "1" at bounding box center [958, 161] width 44 height 22
type input "1"
click at [963, 213] on input "1" at bounding box center [958, 216] width 44 height 22
type input "1"
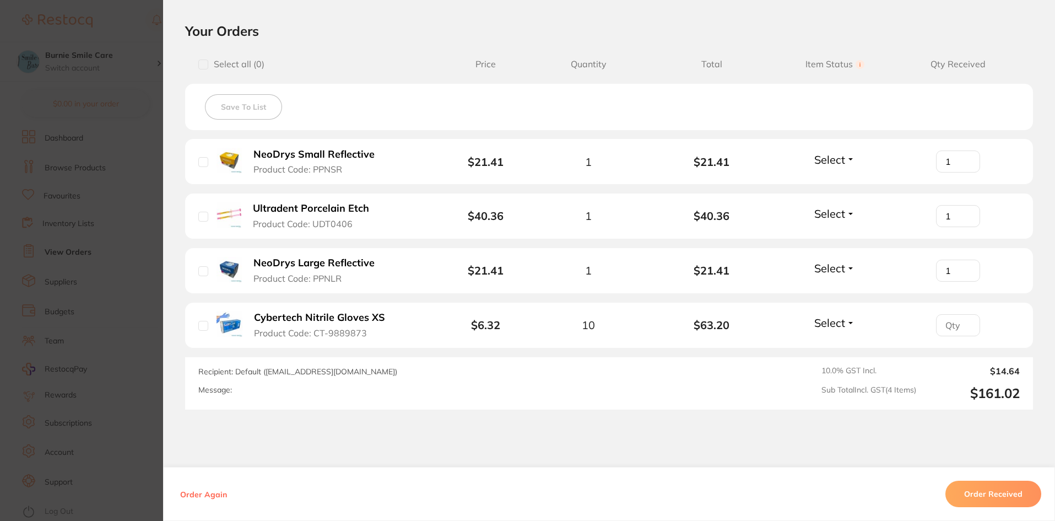
click at [964, 267] on input "1" at bounding box center [958, 271] width 44 height 22
click at [950, 321] on input "number" at bounding box center [958, 325] width 44 height 22
type input "10"
click at [1006, 494] on button "Order Received" at bounding box center [994, 494] width 96 height 26
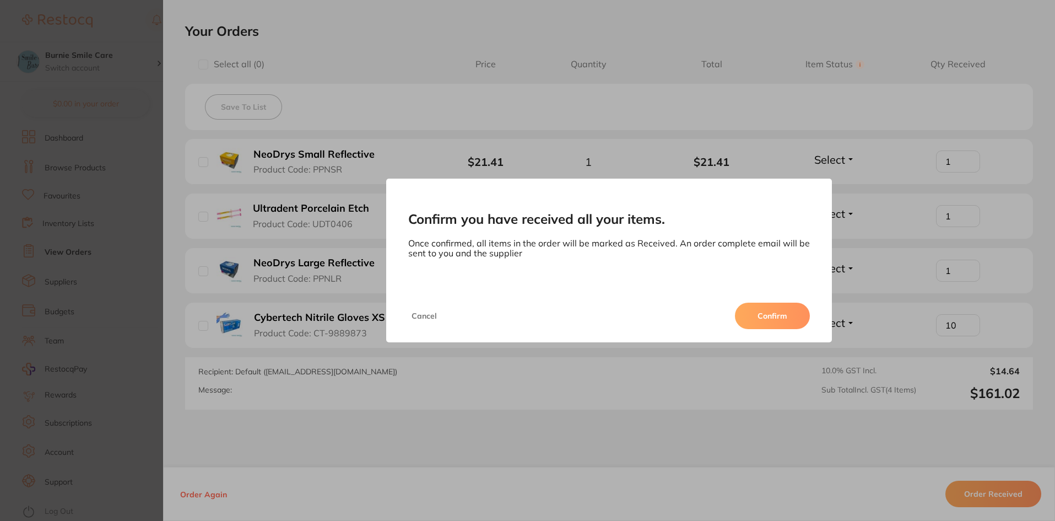
click at [790, 319] on button "Confirm" at bounding box center [772, 316] width 75 height 26
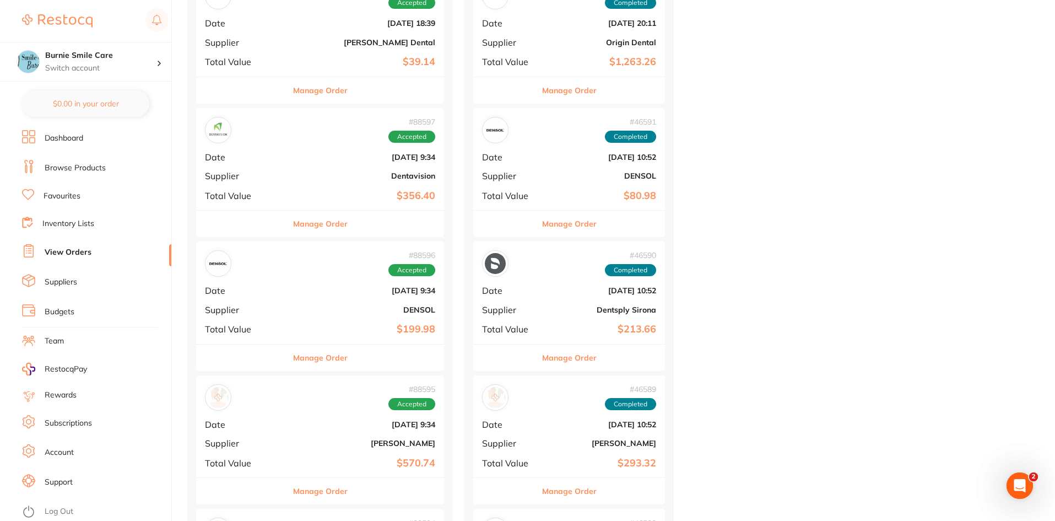
scroll to position [868, 0]
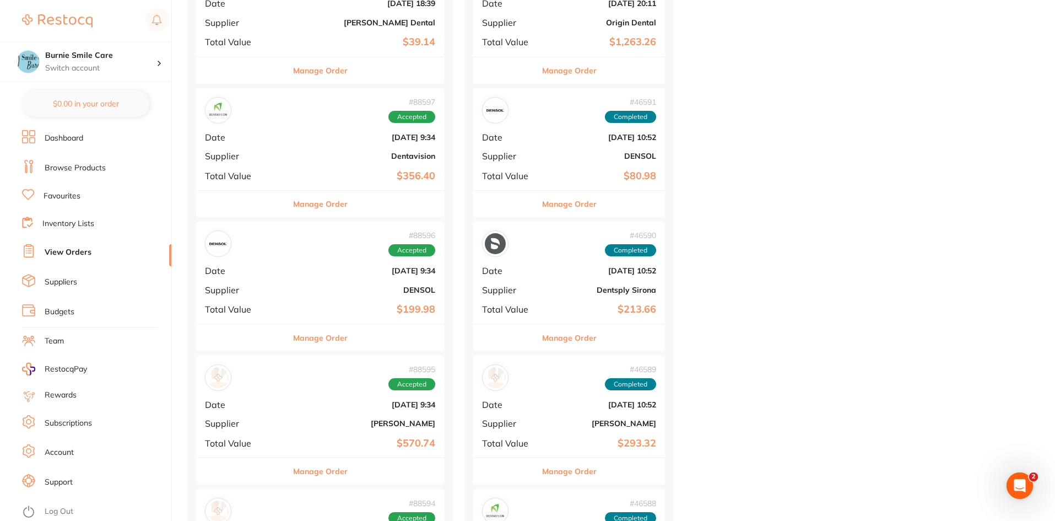
click at [264, 275] on div "# 88596 Accepted Date [DATE] 9:34 Supplier DENSOL Total Value $199.98" at bounding box center [320, 273] width 248 height 102
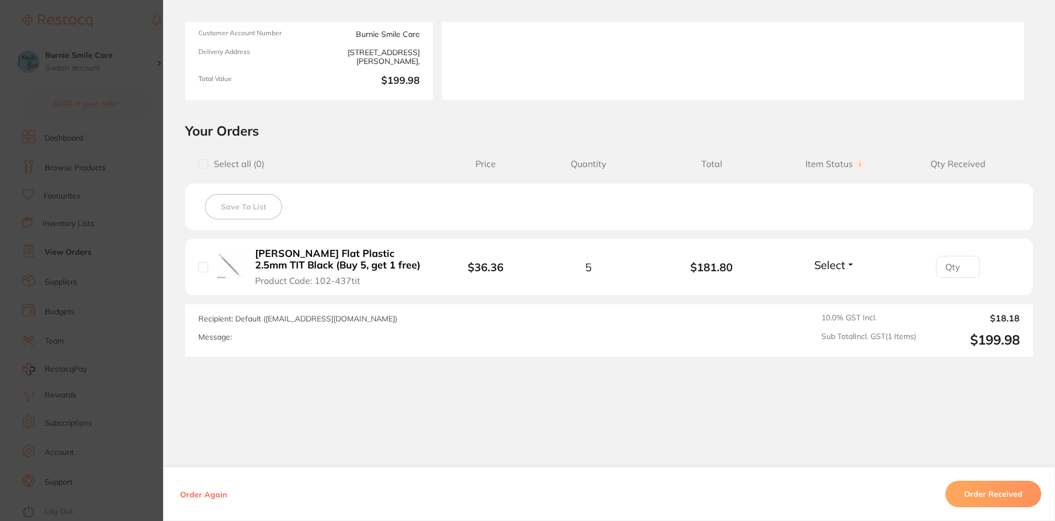
click at [953, 265] on input "number" at bounding box center [958, 267] width 44 height 22
type input "5"
click at [1011, 489] on button "Order Received" at bounding box center [994, 494] width 96 height 26
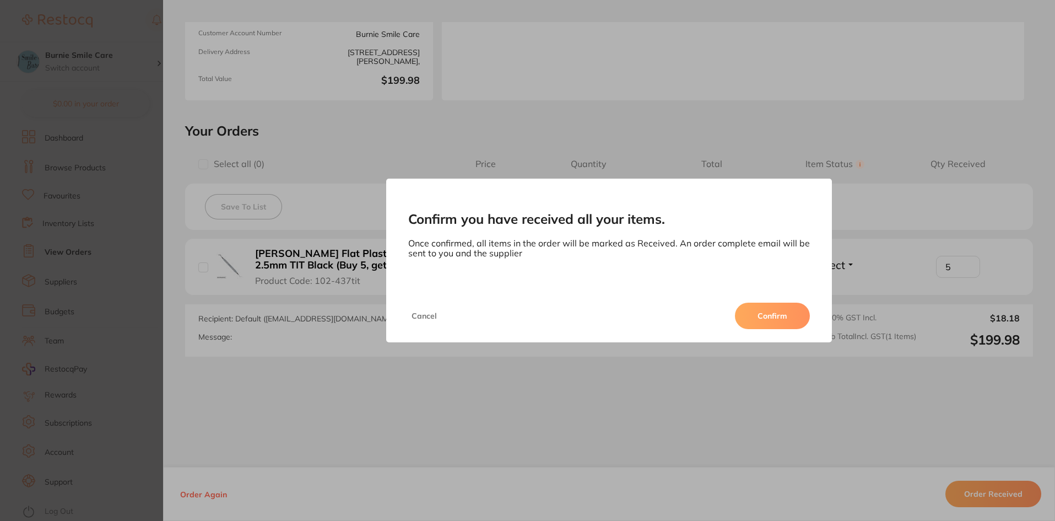
click at [779, 309] on button "Confirm" at bounding box center [772, 316] width 75 height 26
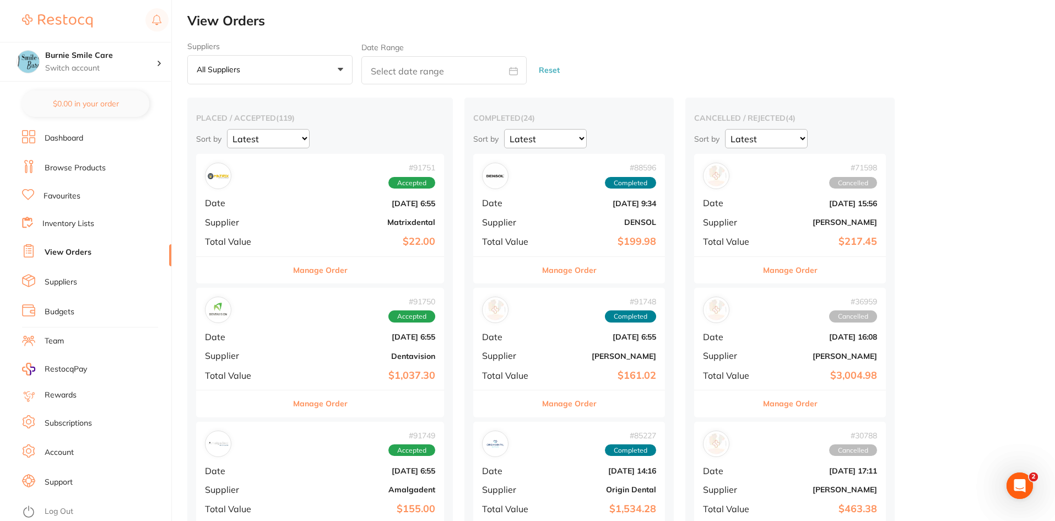
click at [310, 223] on b "Matrixdental" at bounding box center [362, 222] width 148 height 9
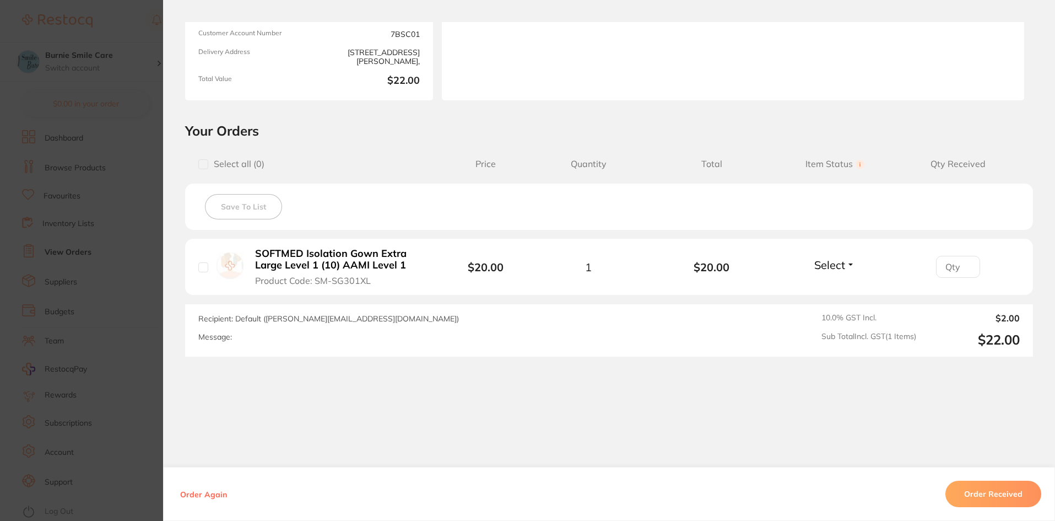
click at [108, 307] on section "Order ID: Restocq- 91751 Order Information Accepted Order Order Date [DATE] 6:5…" at bounding box center [527, 260] width 1055 height 521
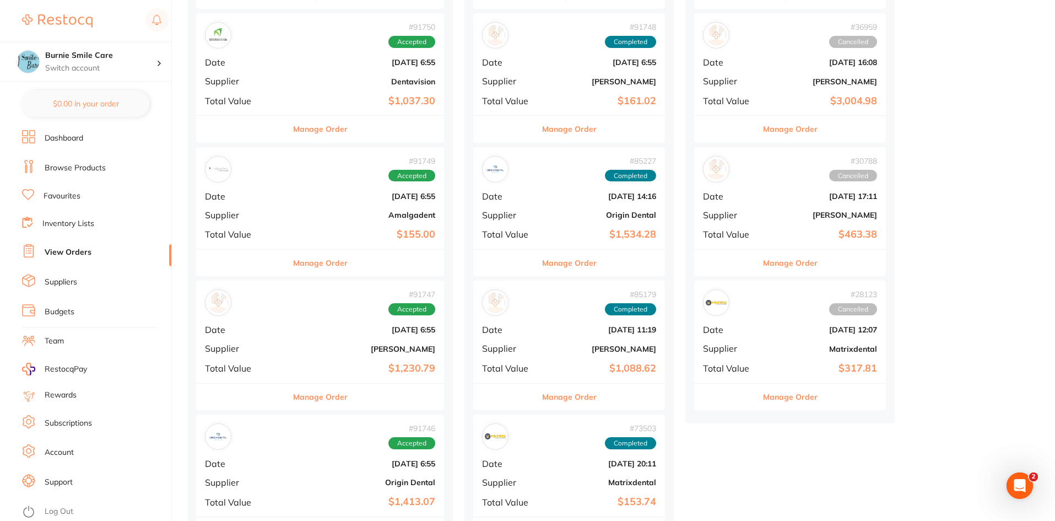
scroll to position [317, 0]
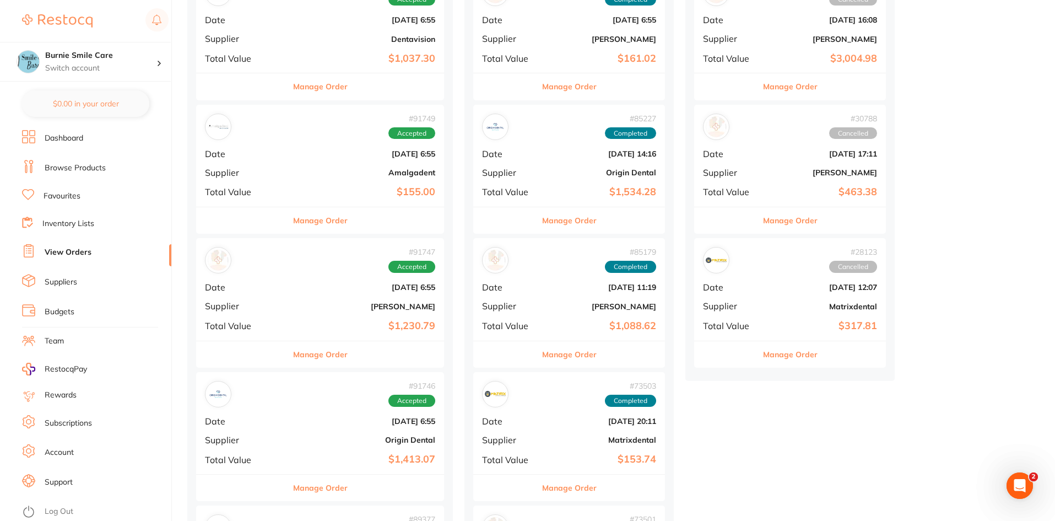
click at [288, 310] on b "[PERSON_NAME]" at bounding box center [362, 306] width 148 height 9
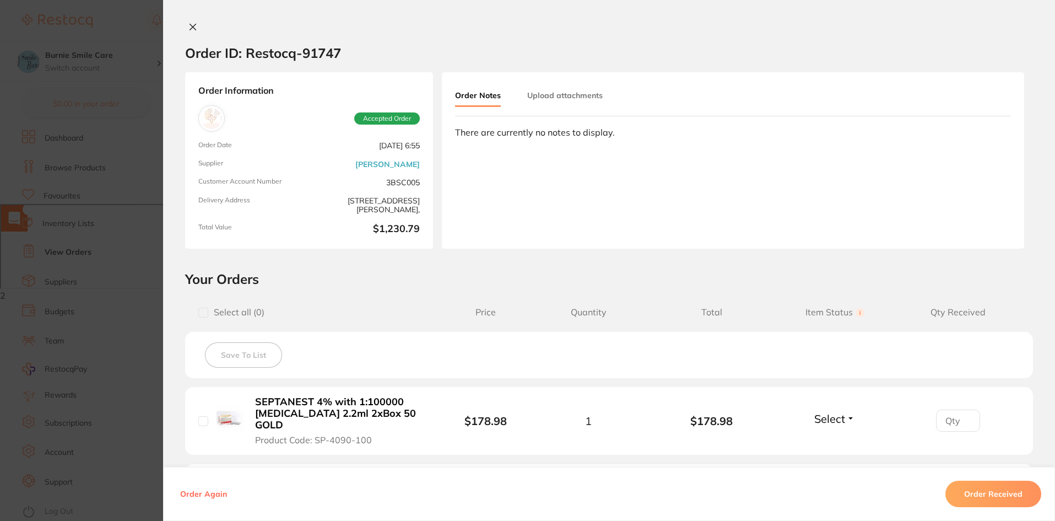
type input "1"
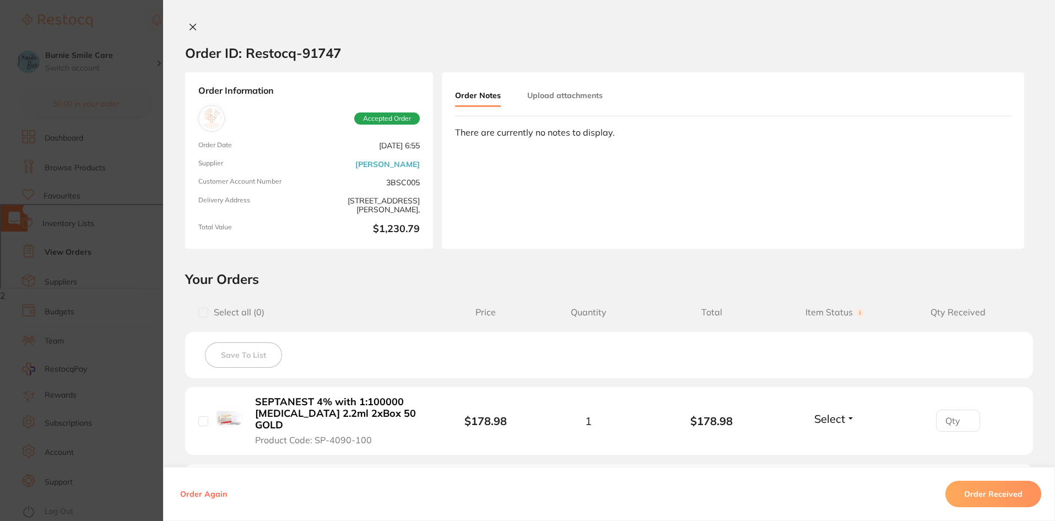
type input "4"
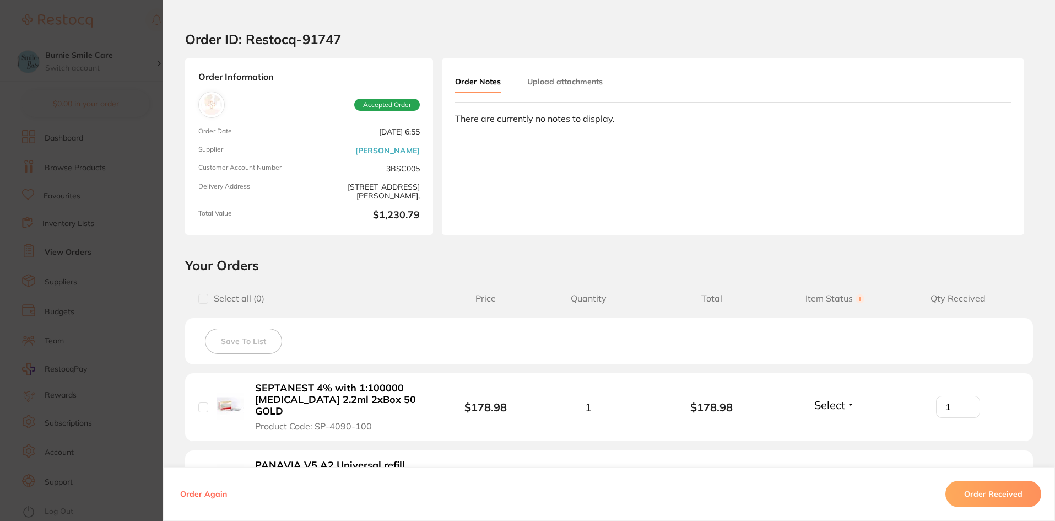
click at [113, 274] on section "Order ID: Restocq- 91747 Order Information Accepted Order Order Date [DATE] 6:5…" at bounding box center [527, 260] width 1055 height 521
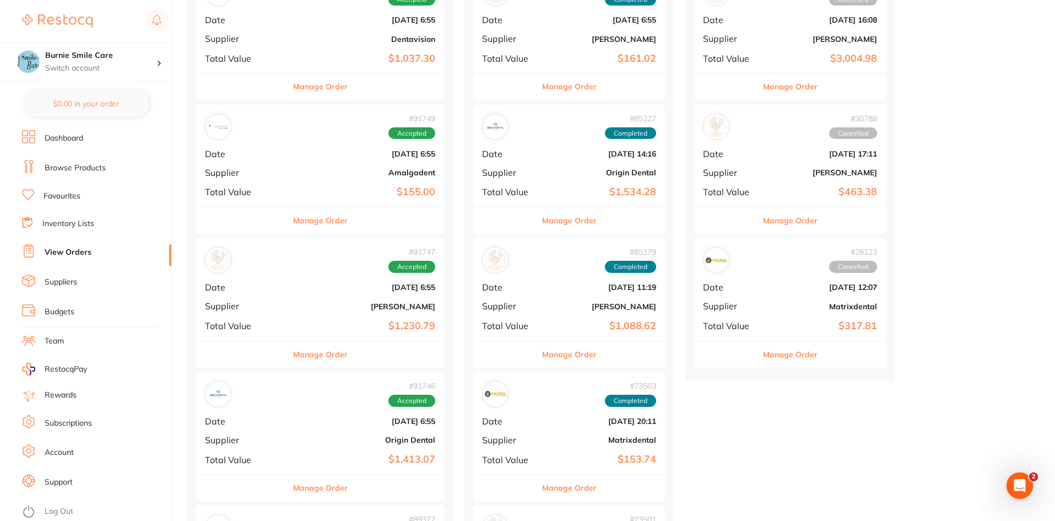
click at [292, 165] on div "# 91749 Accepted Date [DATE] 6:55 Supplier Amalgadent Total Value $155.00" at bounding box center [320, 156] width 248 height 102
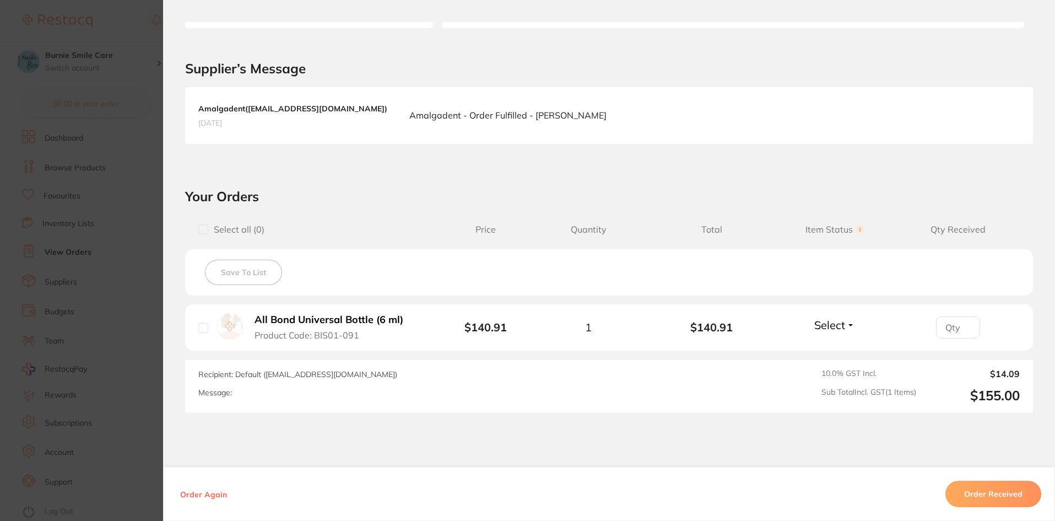
click at [153, 323] on section "Order ID: Restocq- 91749 Order Information Accepted Order Order Date [DATE] 6:5…" at bounding box center [527, 260] width 1055 height 521
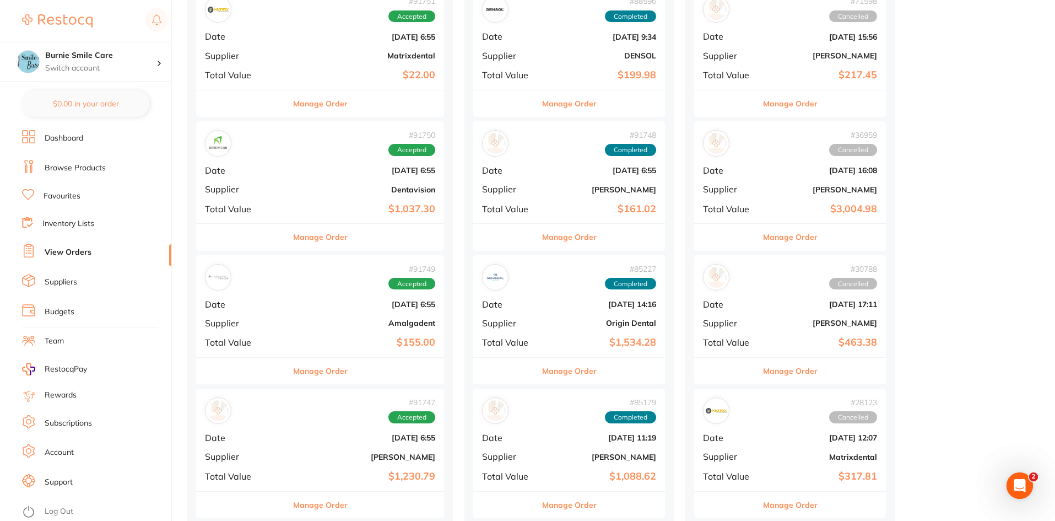
scroll to position [165, 0]
click at [299, 159] on div "# 91750 Accepted Date [DATE] 6:55 Supplier Dentavision Total Value $1,037.30" at bounding box center [320, 173] width 248 height 102
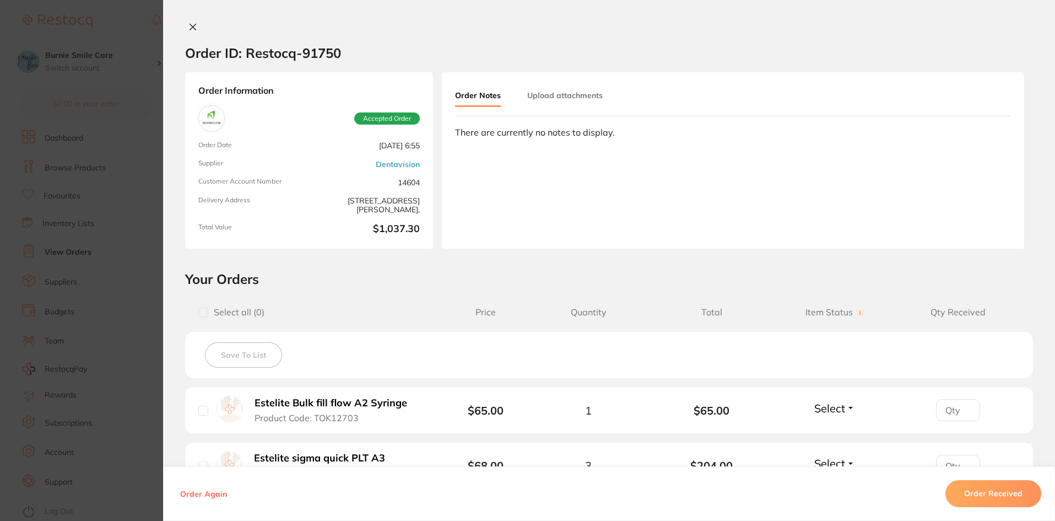
click at [143, 298] on section "Order ID: Restocq- 91750 Order Information Accepted Order Order Date [DATE] 6:5…" at bounding box center [527, 260] width 1055 height 521
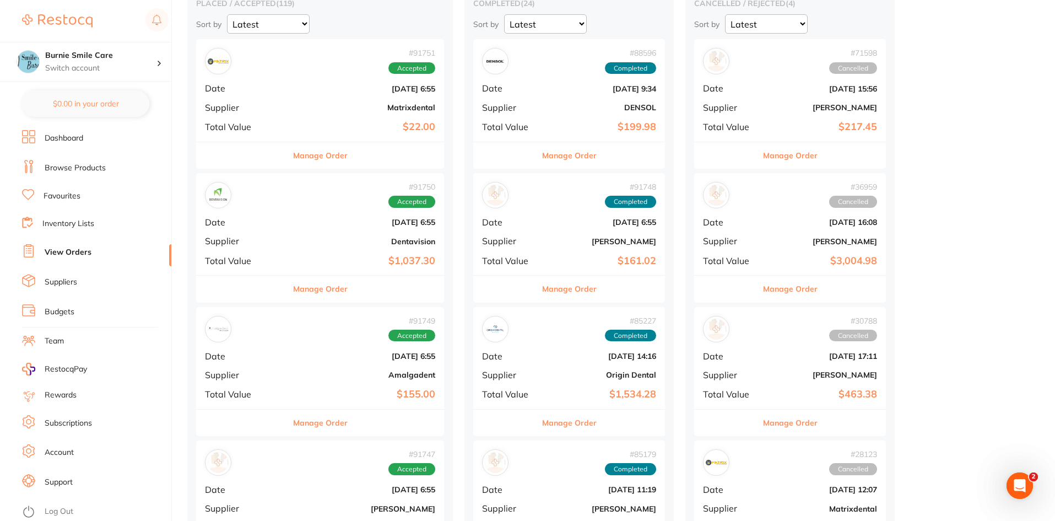
scroll to position [152, 0]
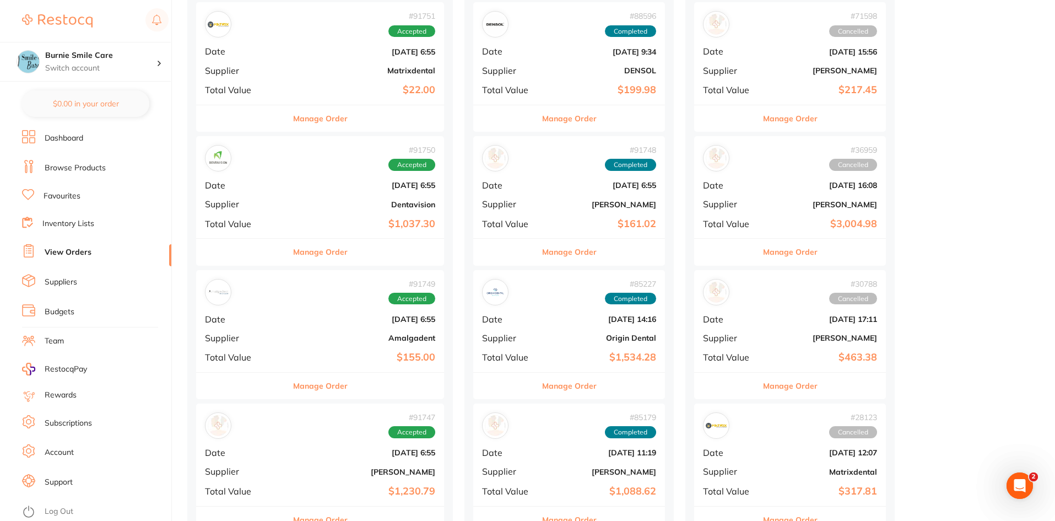
click at [300, 315] on b "[DATE] 6:55" at bounding box center [362, 319] width 148 height 9
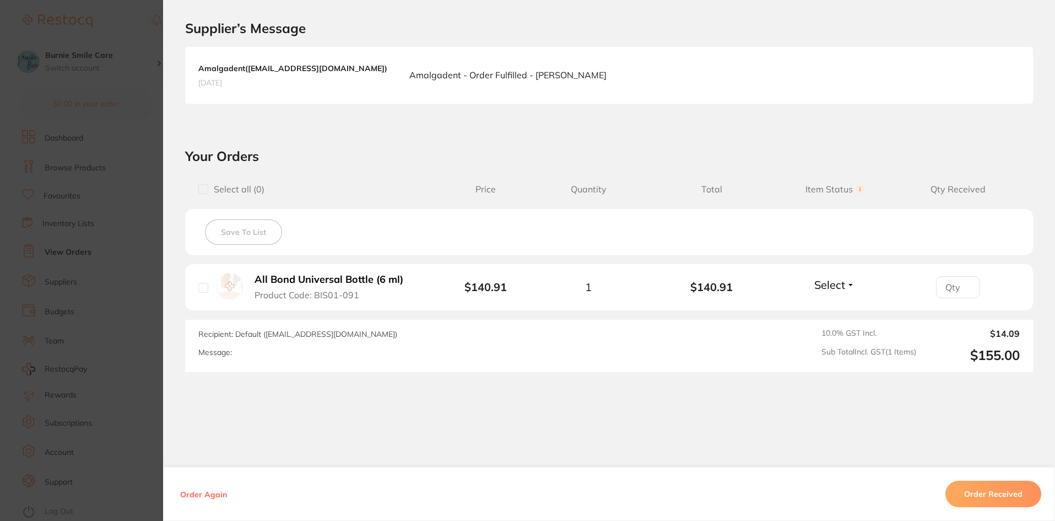
scroll to position [262, 0]
type input "1"
click at [961, 284] on input "1" at bounding box center [958, 286] width 44 height 22
click at [1008, 494] on button "Order Received" at bounding box center [994, 494] width 96 height 26
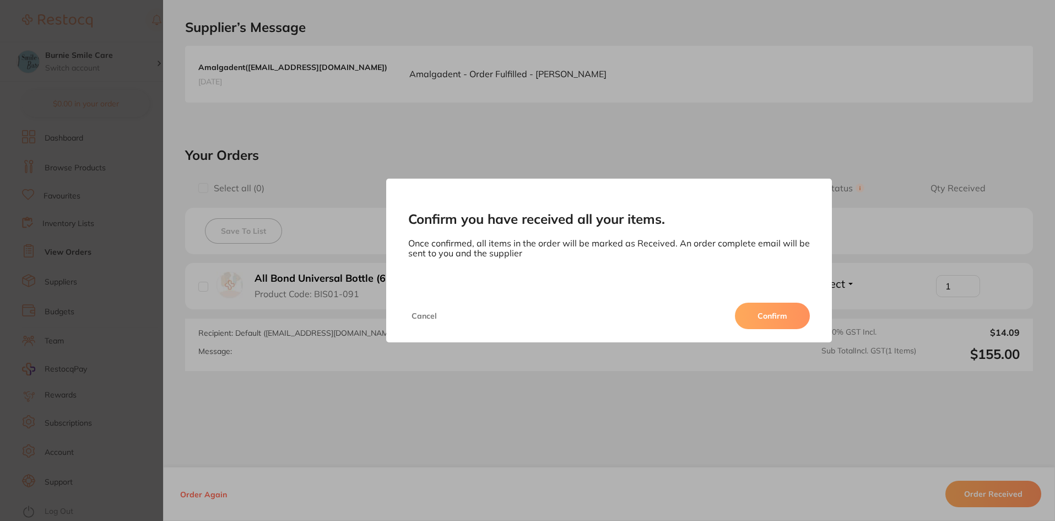
click at [790, 320] on button "Confirm" at bounding box center [772, 316] width 75 height 26
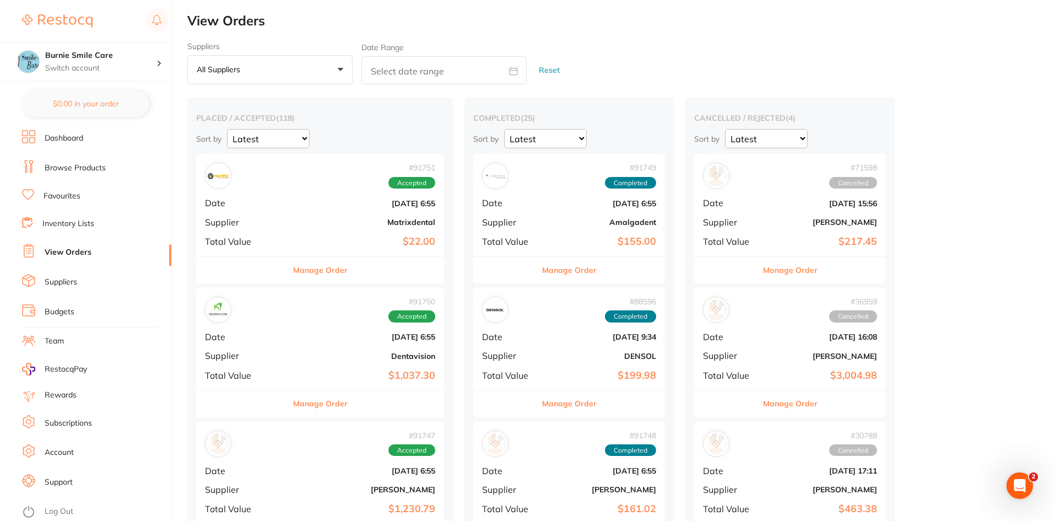
click at [309, 230] on div "# 91751 Accepted Date [DATE] 6:55 Supplier Matrixdental Total Value $22.00" at bounding box center [320, 205] width 248 height 102
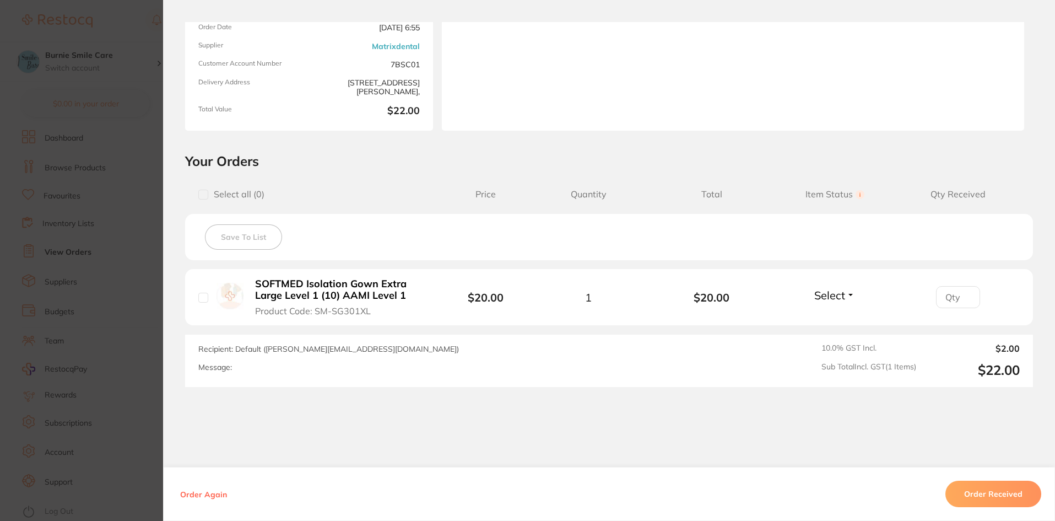
scroll to position [138, 0]
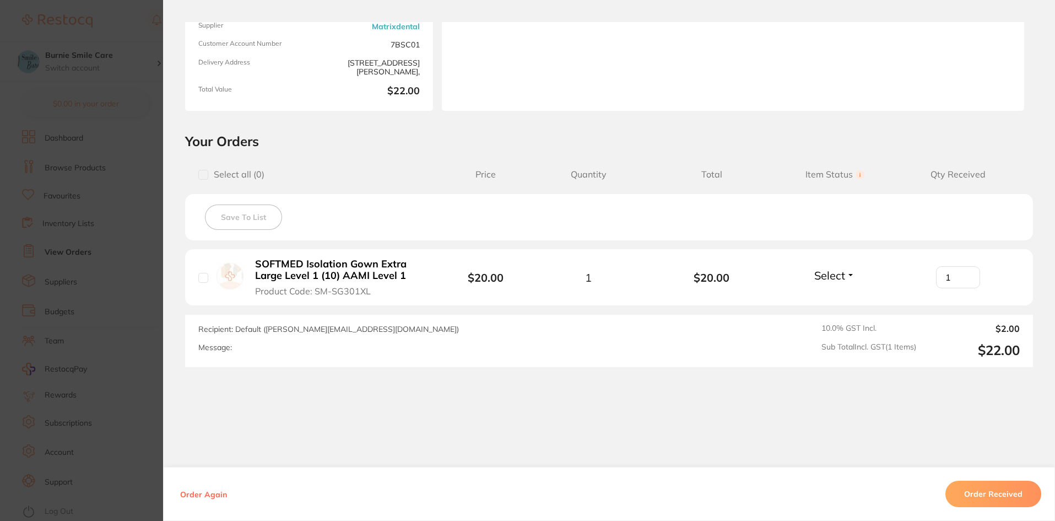
type input "1"
click at [966, 274] on input "1" at bounding box center [958, 277] width 44 height 22
click at [998, 486] on button "Order Received" at bounding box center [994, 494] width 96 height 26
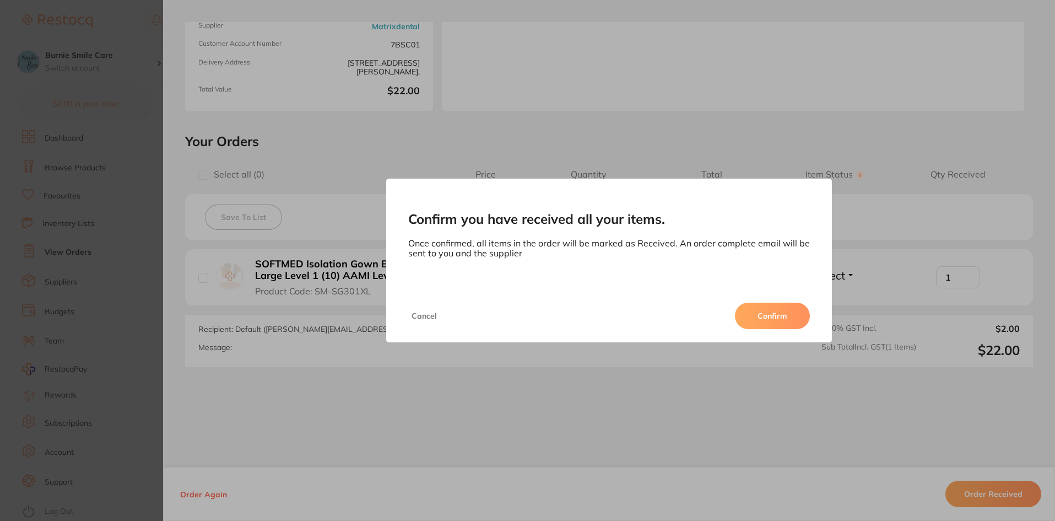
click at [784, 318] on button "Confirm" at bounding box center [772, 316] width 75 height 26
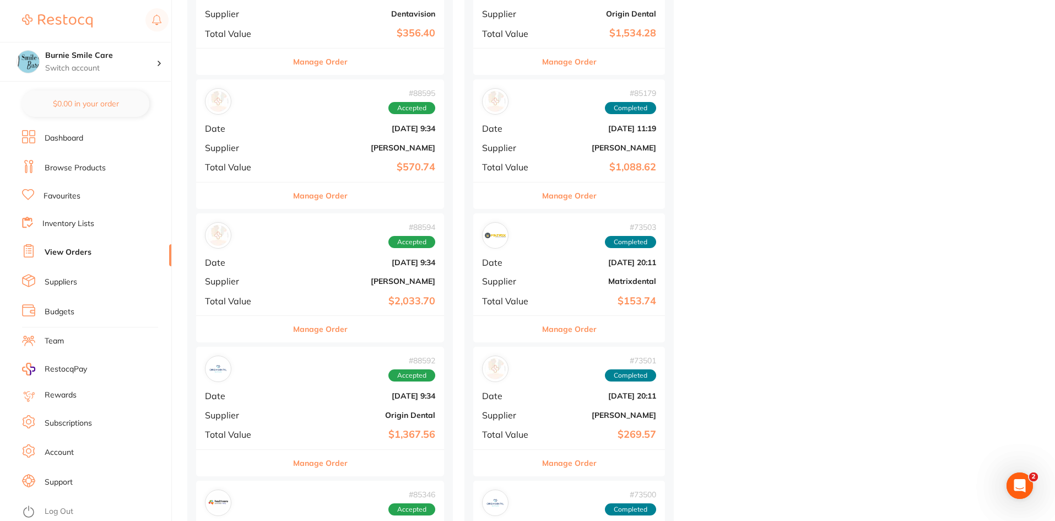
scroll to position [840, 0]
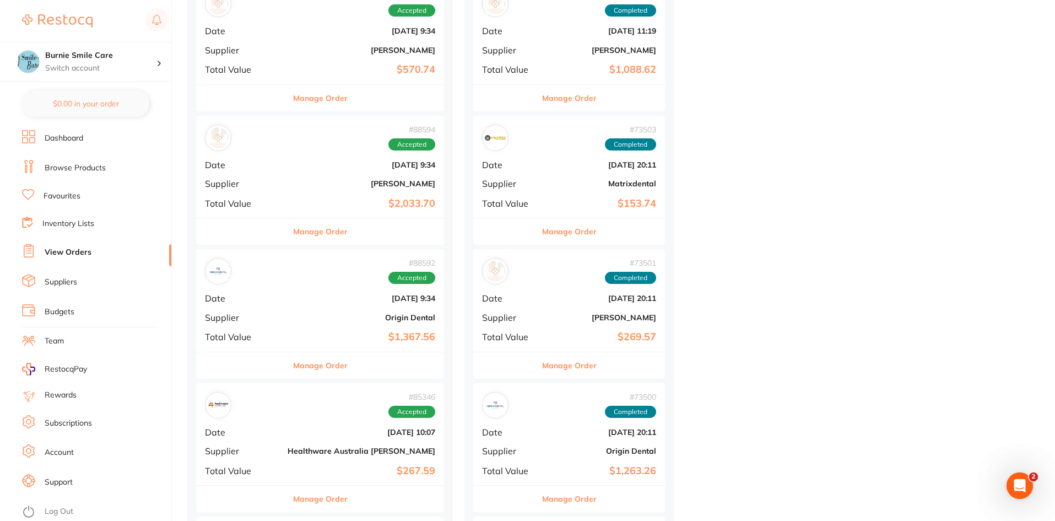
click at [261, 327] on div "# 88592 Accepted Date [DATE] 9:34 Supplier Origin Dental Total Value $1,367.56" at bounding box center [320, 300] width 248 height 102
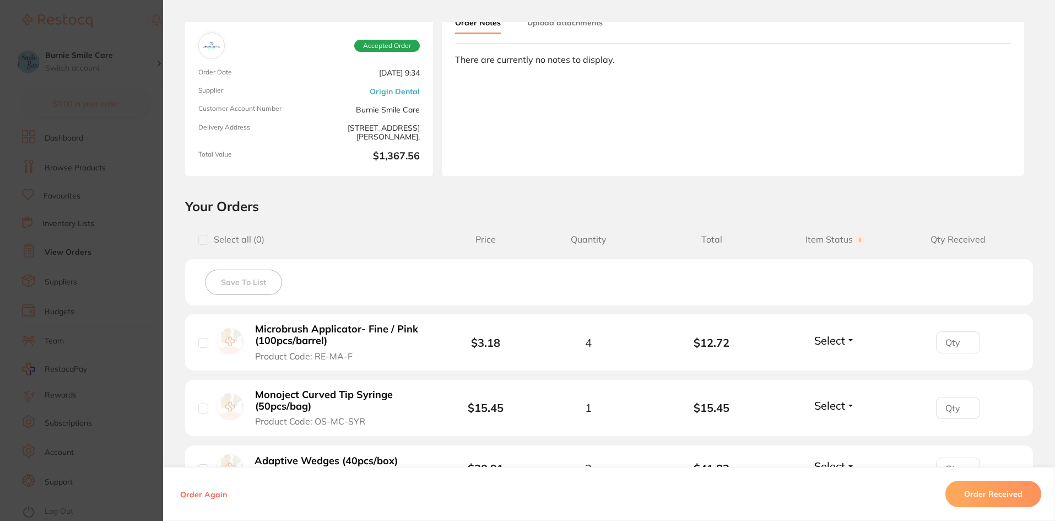
scroll to position [220, 0]
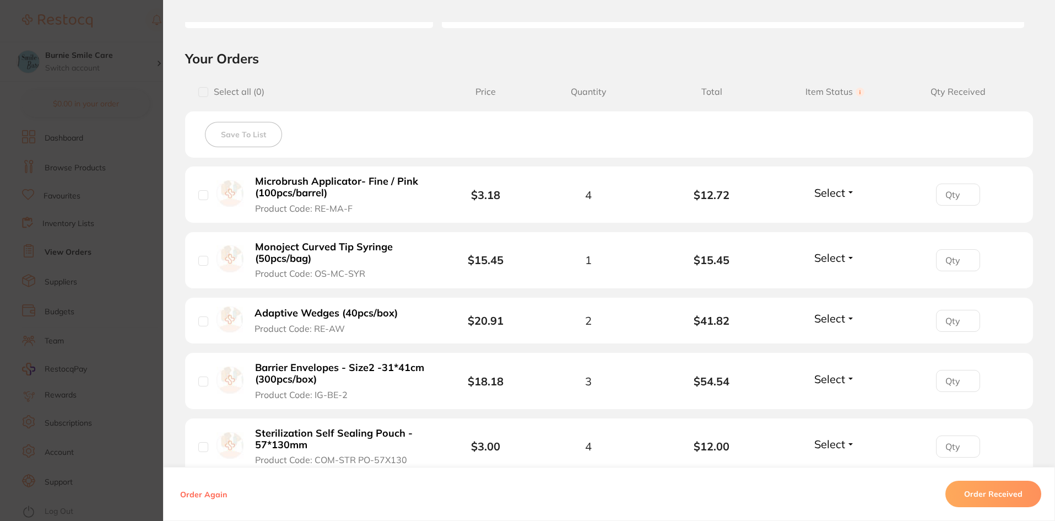
click at [134, 290] on section "Order ID: Restocq- 88592 Order Information Accepted Order Order Date [DATE] 9:3…" at bounding box center [527, 260] width 1055 height 521
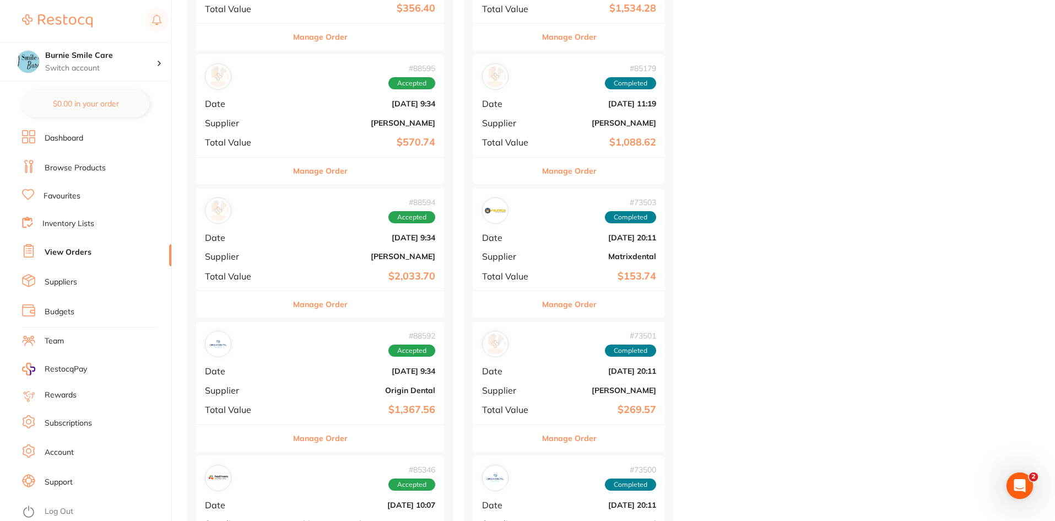
scroll to position [744, 0]
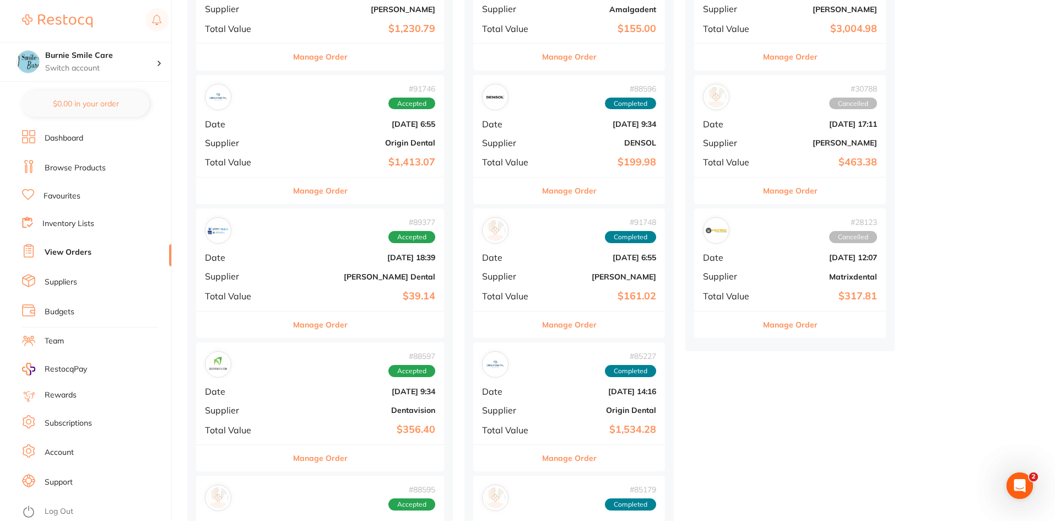
scroll to position [331, 0]
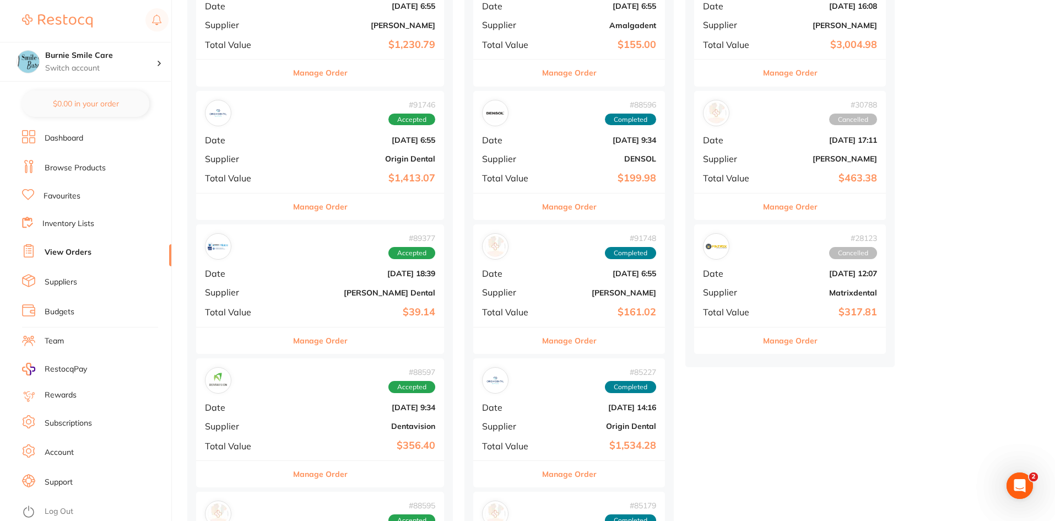
click at [288, 176] on b "$1,413.07" at bounding box center [362, 178] width 148 height 12
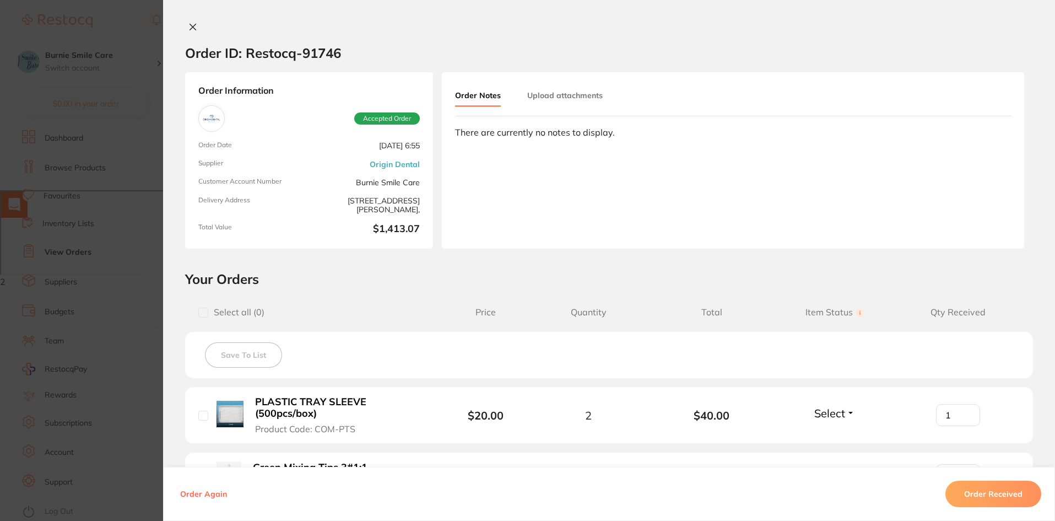
type input "2"
type input "1"
type input "30"
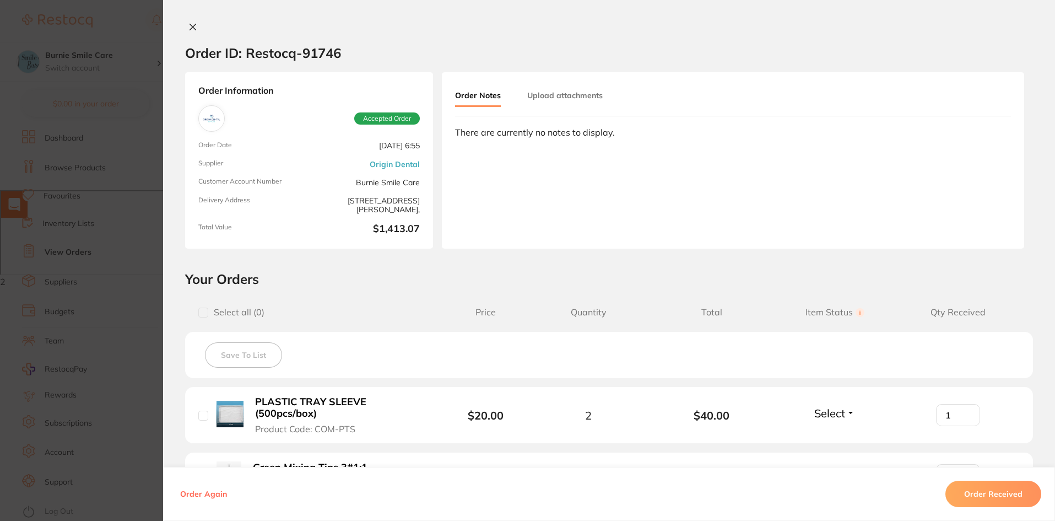
type input "10"
type input "2"
type input "25"
type input "3"
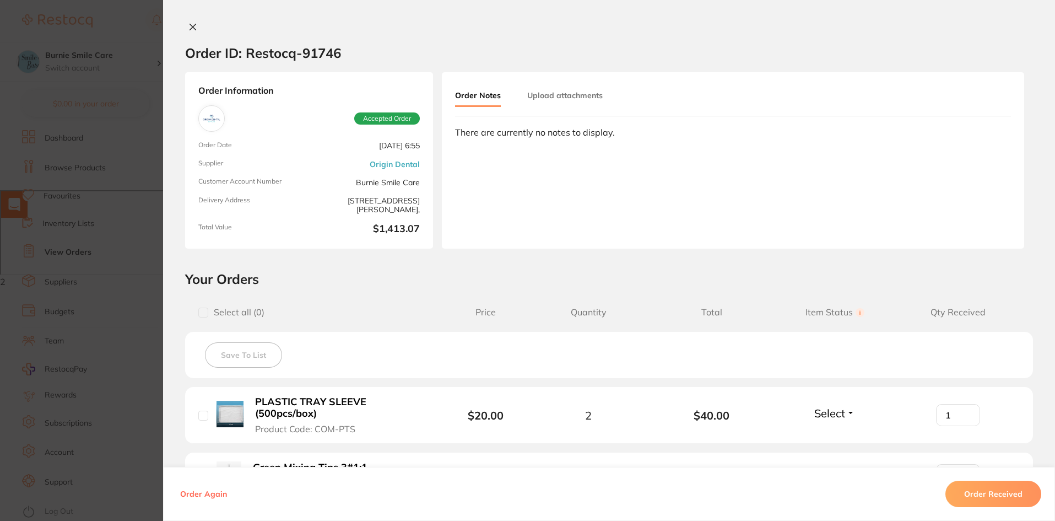
type input "0"
type input "6"
type input "1"
type input "5"
type input "4"
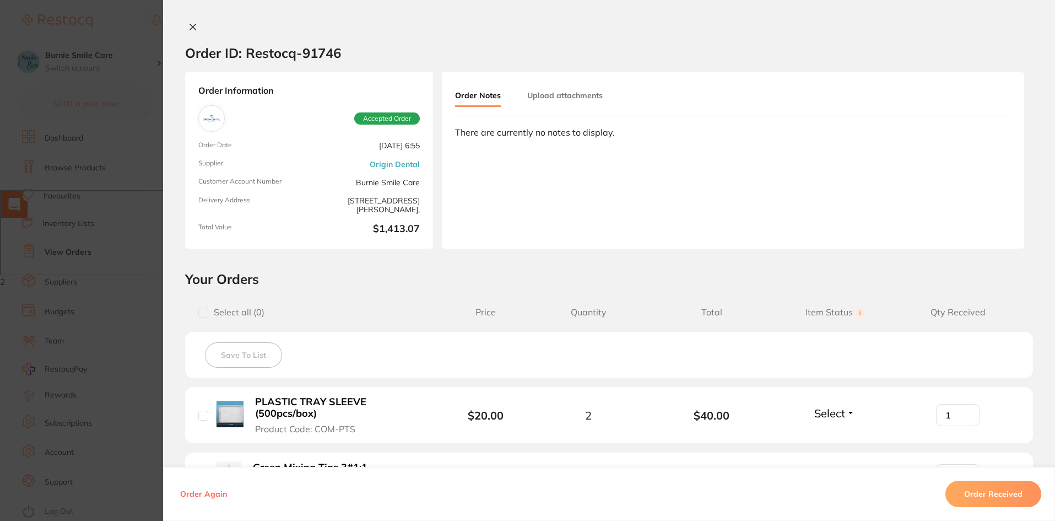
type input "3"
type input "1"
type input "15"
type input "4"
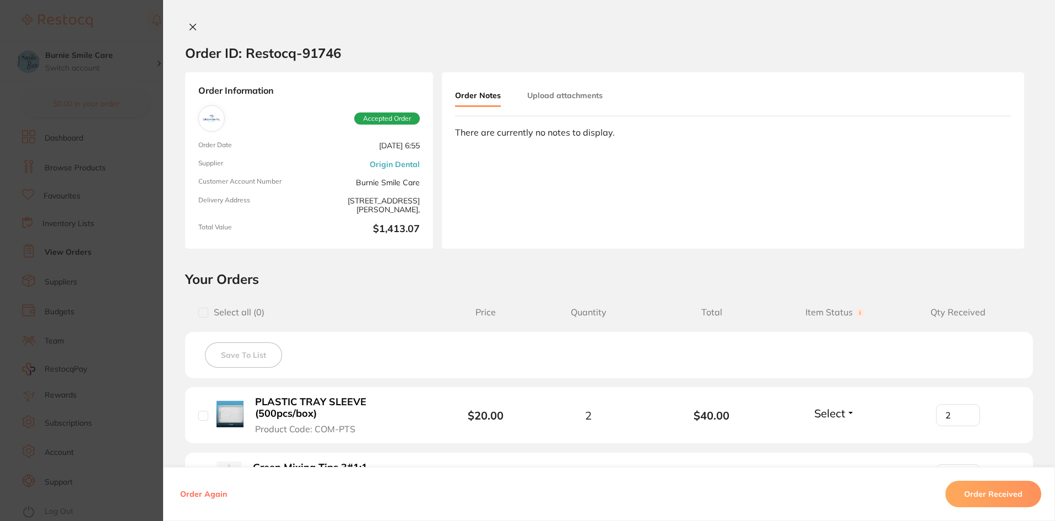
click at [50, 312] on section "Order ID: Restocq- 91746 Order Information Accepted Order Order Date [DATE] 6:5…" at bounding box center [527, 260] width 1055 height 521
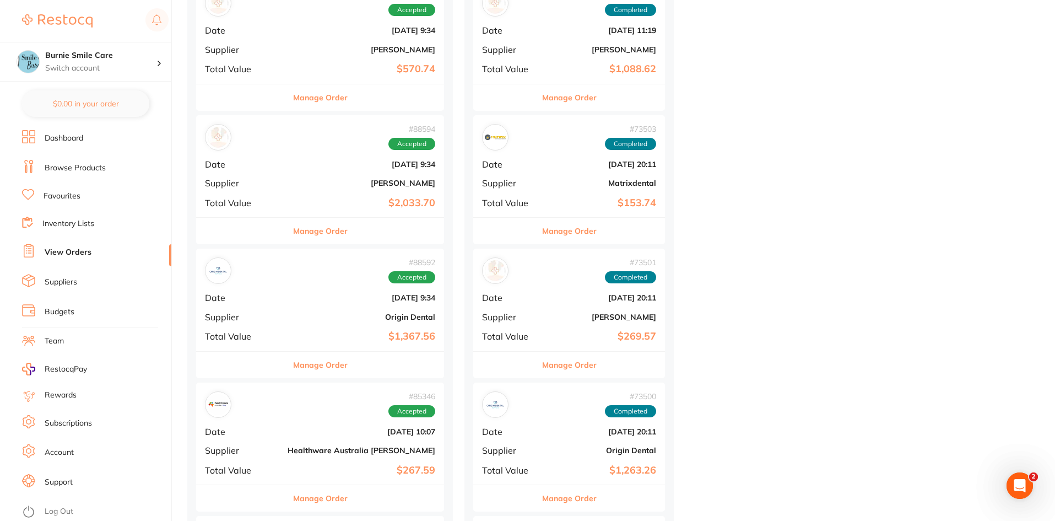
scroll to position [868, 0]
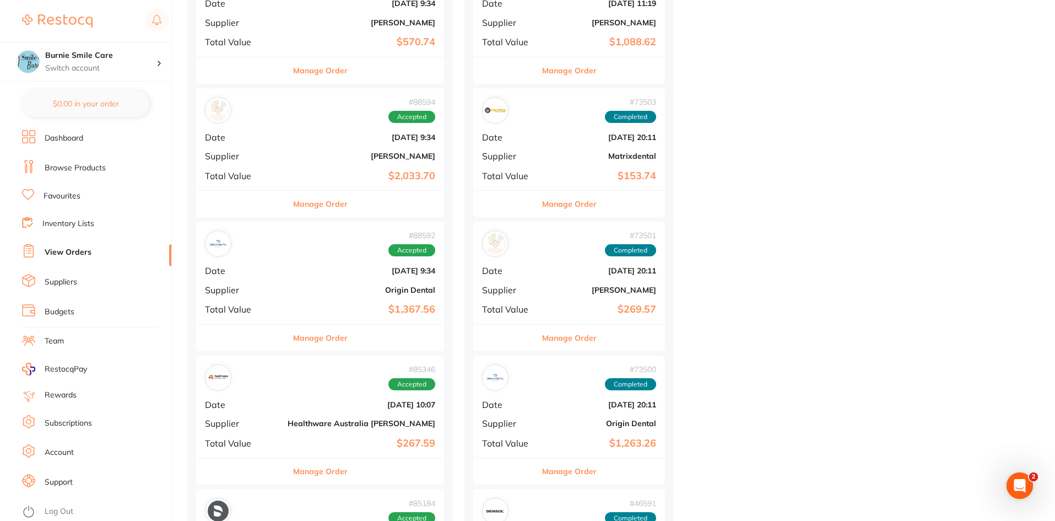
click at [299, 286] on b "Origin Dental" at bounding box center [362, 289] width 148 height 9
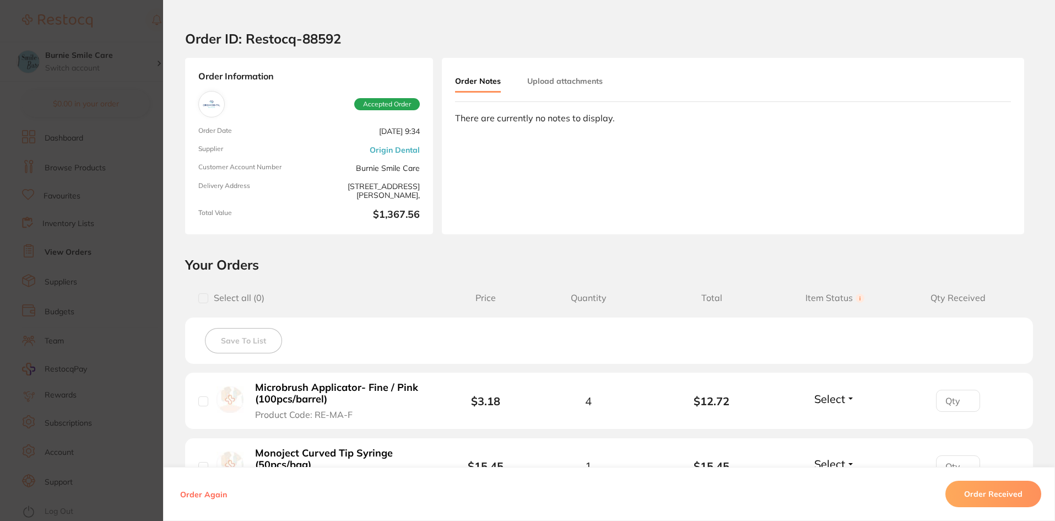
scroll to position [14, 0]
click at [36, 298] on section "Order ID: Restocq- 88592 Order Information Accepted Order Order Date [DATE] 9:3…" at bounding box center [527, 260] width 1055 height 521
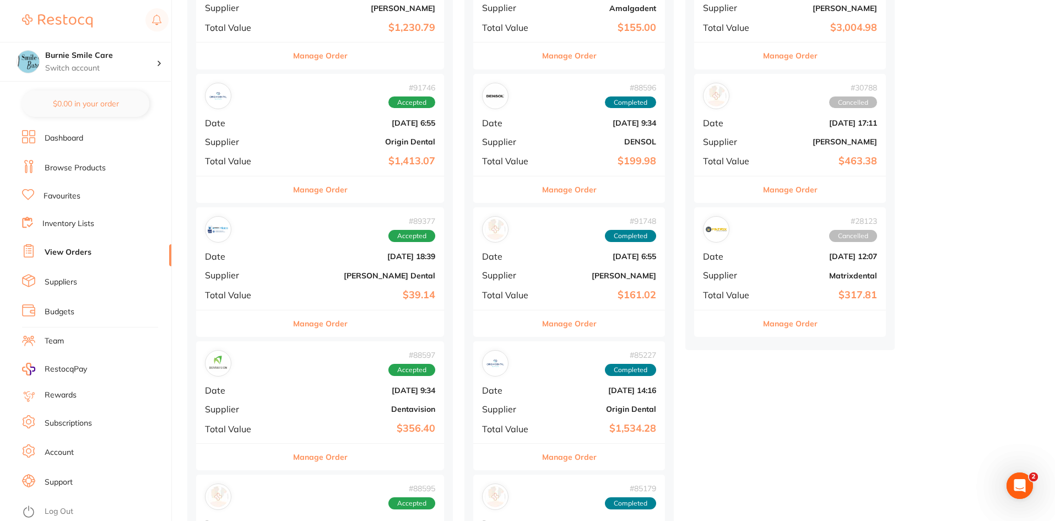
scroll to position [317, 0]
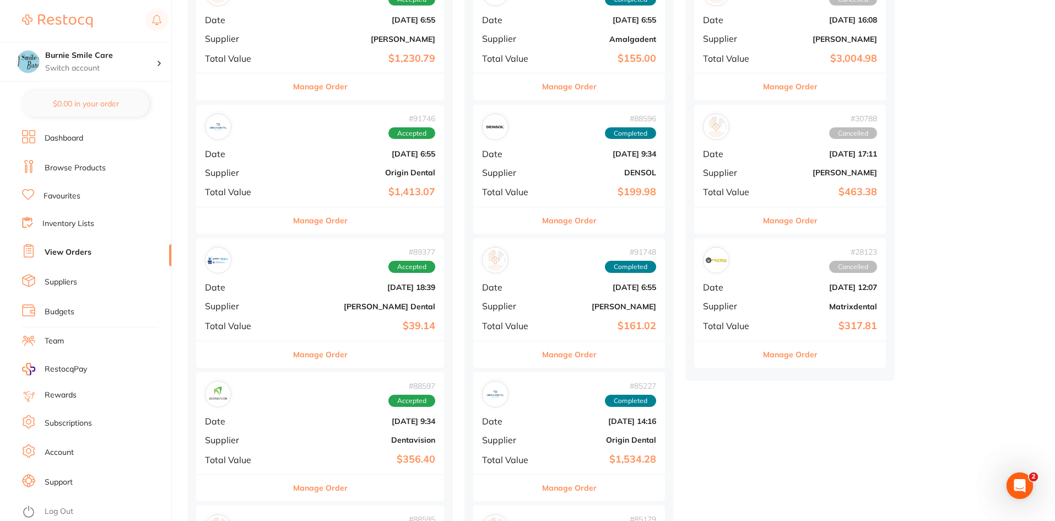
click at [299, 284] on b "[DATE] 18:39" at bounding box center [362, 287] width 148 height 9
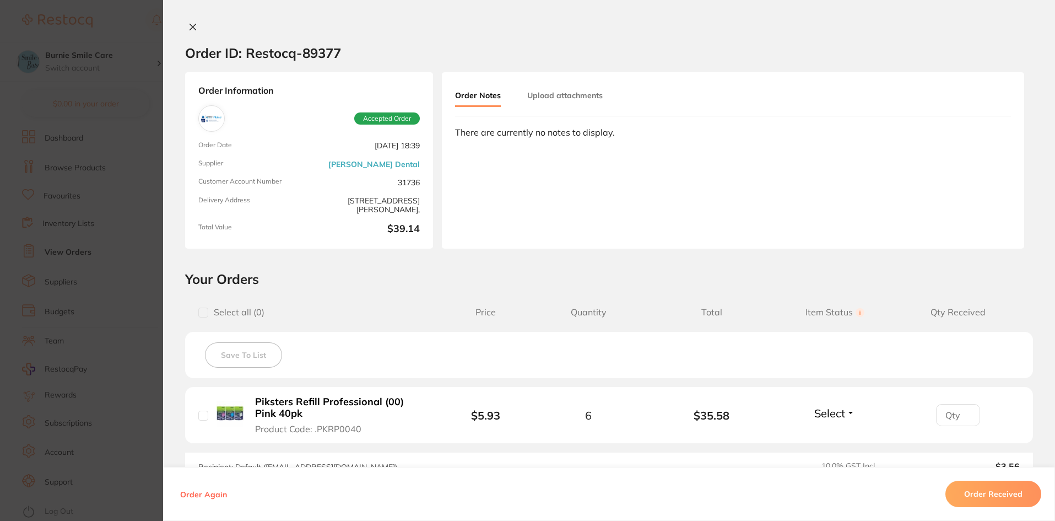
click at [953, 415] on input "number" at bounding box center [958, 415] width 44 height 22
type input "6"
click at [1008, 496] on button "Order Received" at bounding box center [994, 494] width 96 height 26
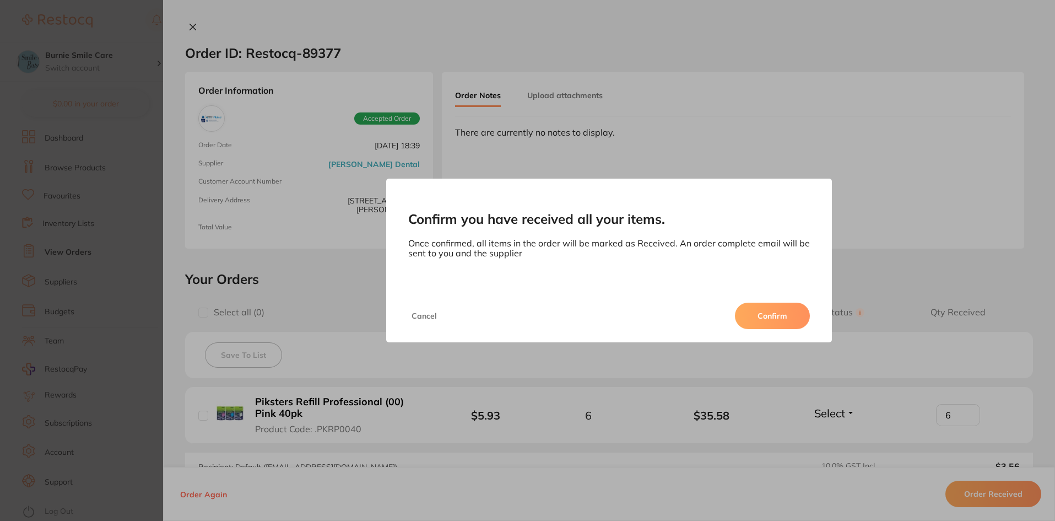
click at [782, 313] on button "Confirm" at bounding box center [772, 316] width 75 height 26
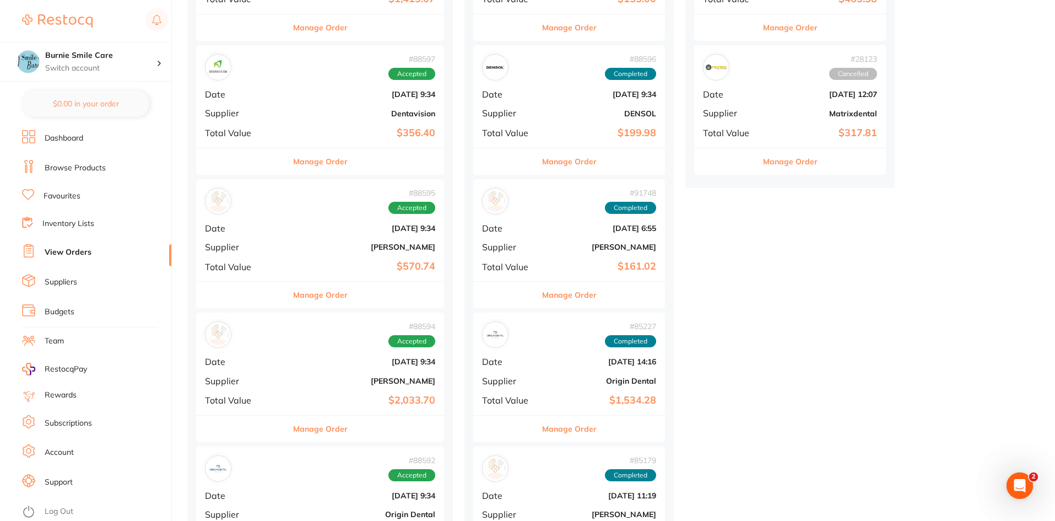
click at [260, 122] on div "# 88597 Accepted Date Aug 2 2025, 9:34 Supplier Dentavision Total Value $356.40" at bounding box center [320, 96] width 248 height 102
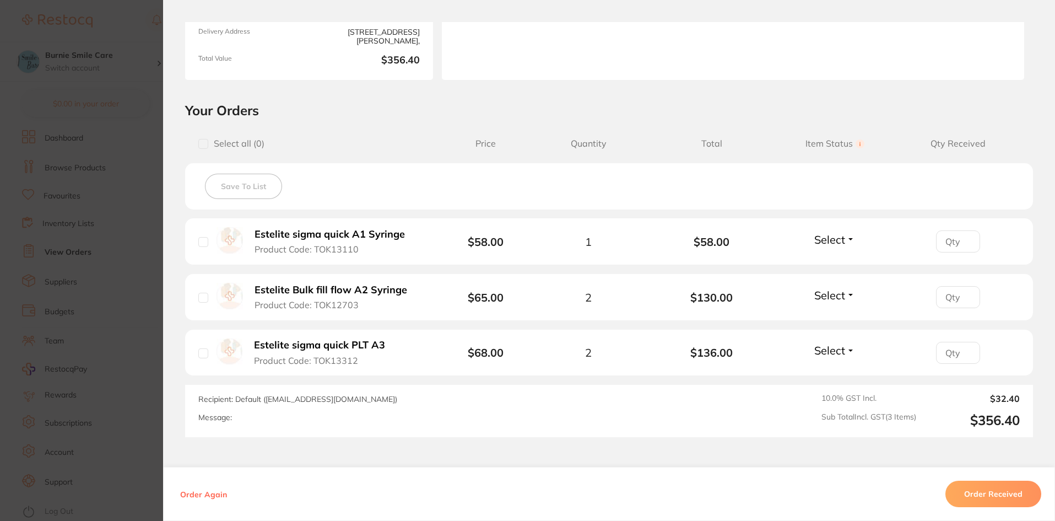
scroll to position [193, 0]
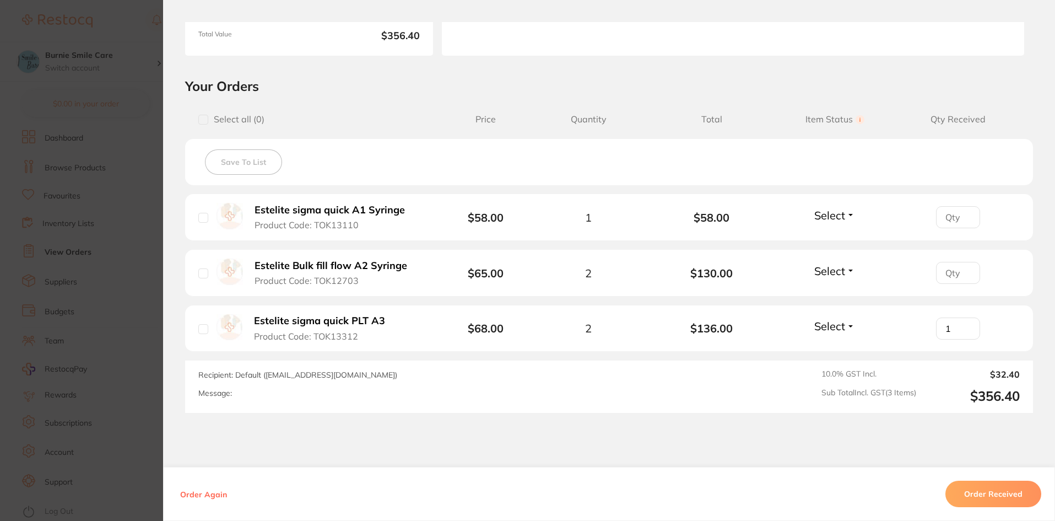
click at [964, 323] on input "1" at bounding box center [958, 328] width 44 height 22
type input "2"
click at [964, 323] on input "2" at bounding box center [958, 328] width 44 height 22
click at [952, 271] on input "number" at bounding box center [958, 273] width 44 height 22
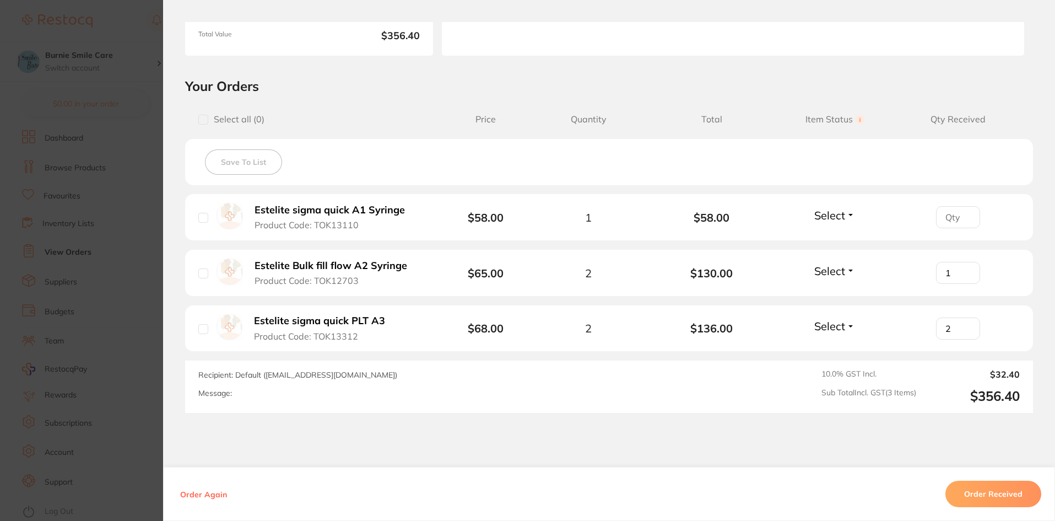
click at [965, 269] on input "1" at bounding box center [958, 273] width 44 height 22
type input "2"
click at [965, 269] on input "2" at bounding box center [958, 273] width 44 height 22
type input "1"
click at [964, 214] on input "1" at bounding box center [958, 217] width 44 height 22
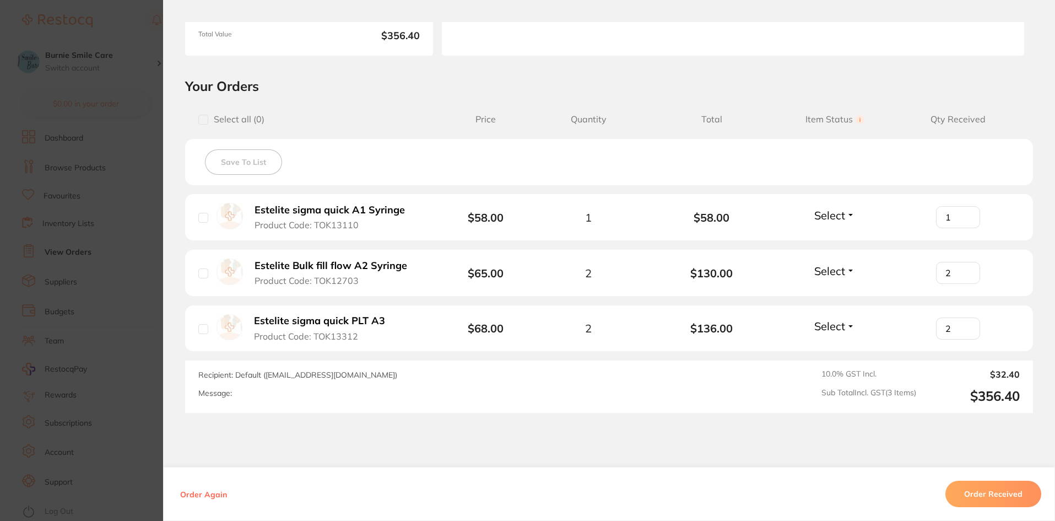
click at [993, 491] on button "Order Received" at bounding box center [994, 494] width 96 height 26
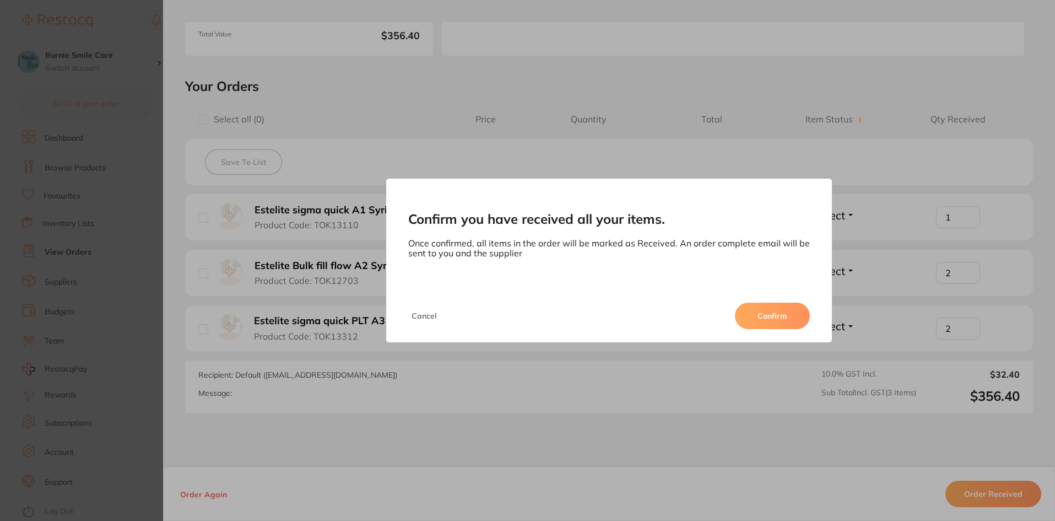
click at [781, 315] on button "Confirm" at bounding box center [772, 316] width 75 height 26
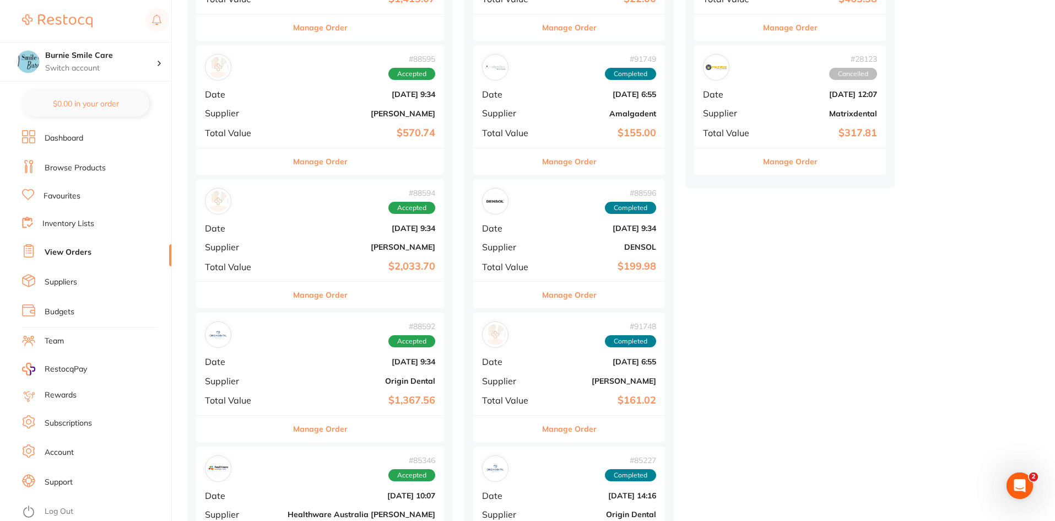
click at [323, 254] on div "# 88594 Accepted Date Aug 2 2025, 9:34 Supplier Henry Schein Halas Total Value …" at bounding box center [320, 230] width 248 height 102
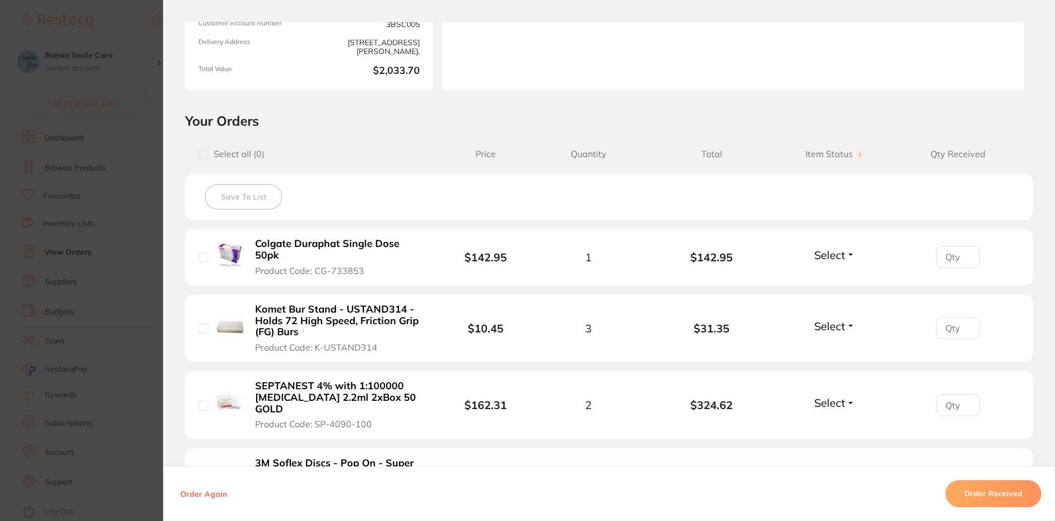
scroll to position [193, 0]
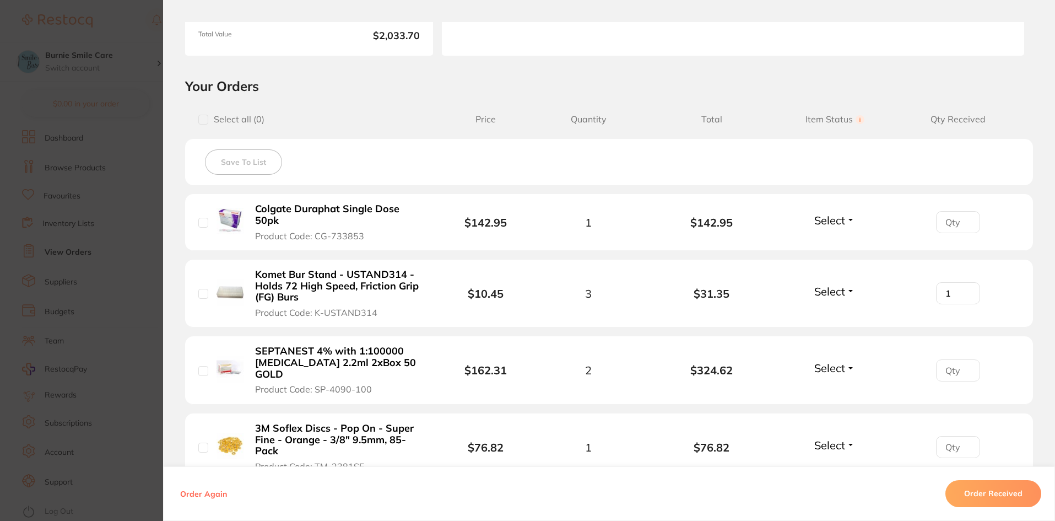
click at [963, 282] on input "1" at bounding box center [958, 293] width 44 height 22
click at [963, 282] on input "2" at bounding box center [958, 293] width 44 height 22
type input "3"
click at [963, 282] on input "3" at bounding box center [958, 293] width 44 height 22
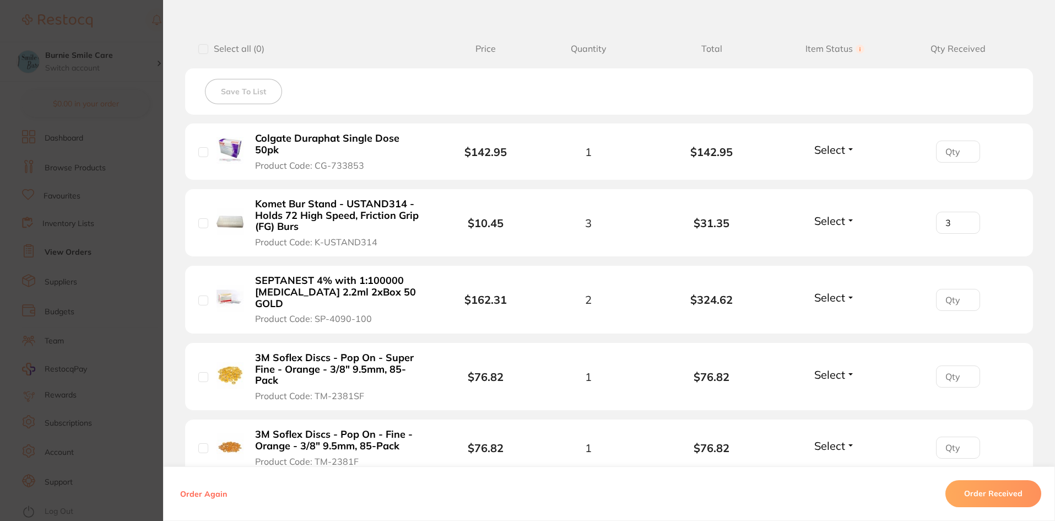
scroll to position [276, 0]
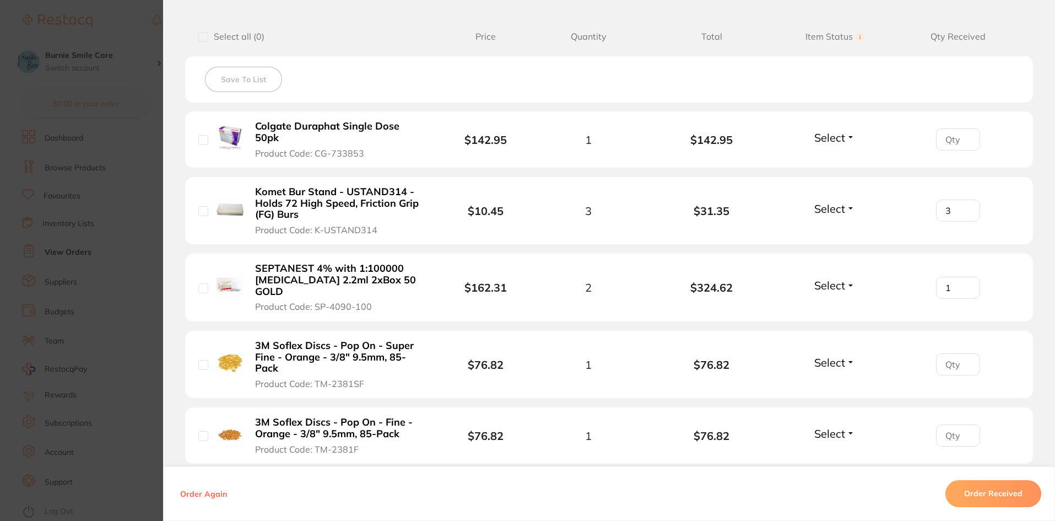
click at [966, 277] on input "1" at bounding box center [958, 288] width 44 height 22
type input "2"
click at [966, 277] on input "2" at bounding box center [958, 288] width 44 height 22
click at [964, 353] on input "1" at bounding box center [958, 364] width 44 height 22
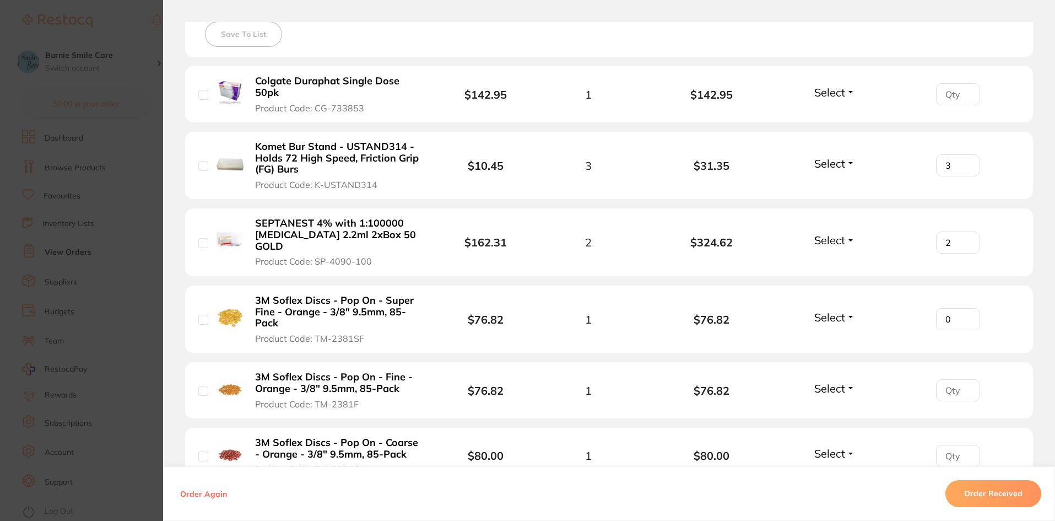
scroll to position [331, 0]
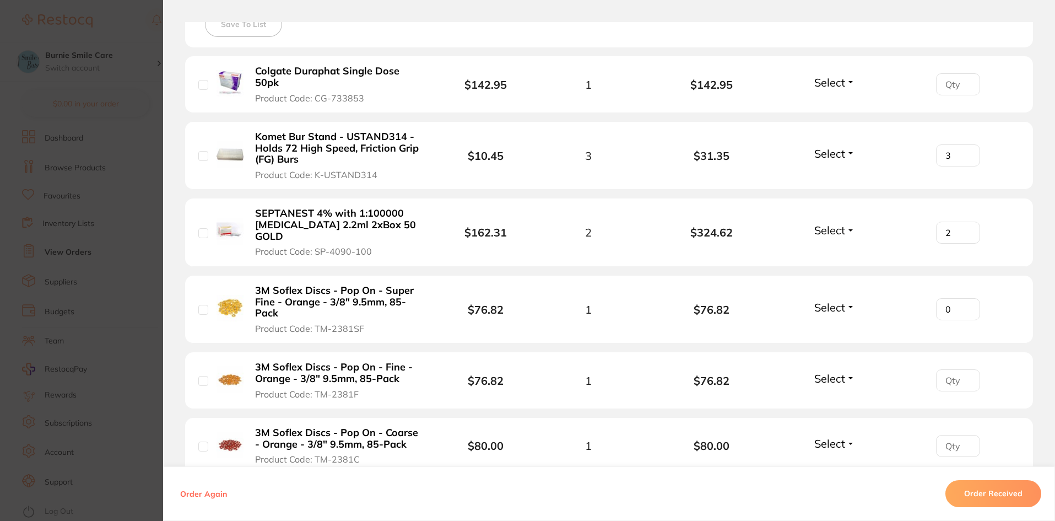
type input "1"
click at [964, 298] on input "1" at bounding box center [958, 309] width 44 height 22
type input "1"
click at [967, 369] on input "1" at bounding box center [958, 380] width 44 height 22
type input "1"
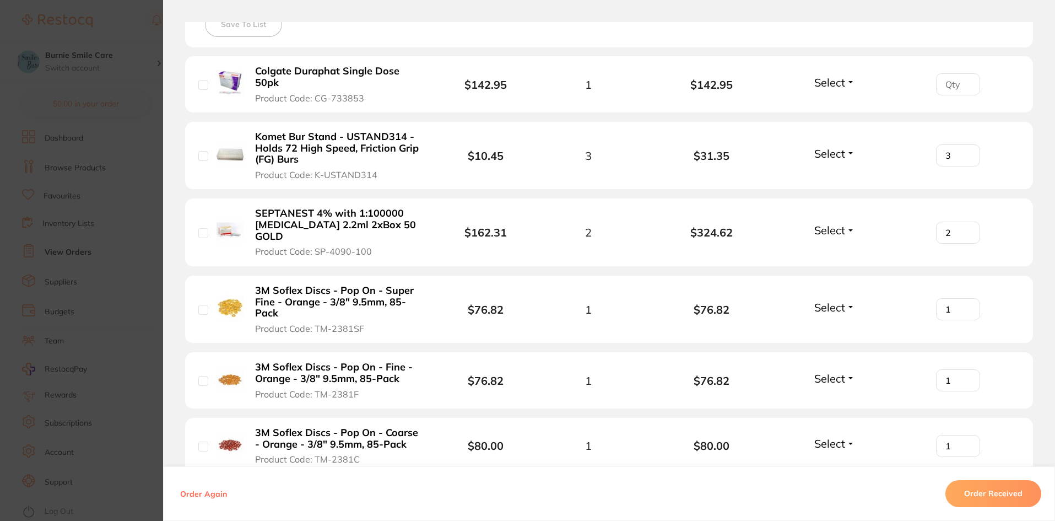
click at [964, 435] on input "1" at bounding box center [958, 446] width 44 height 22
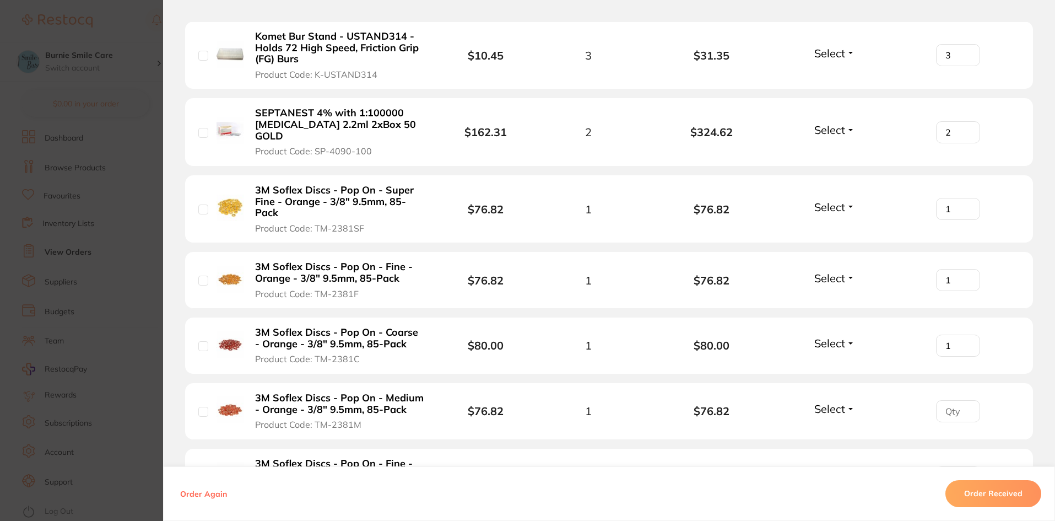
scroll to position [441, 0]
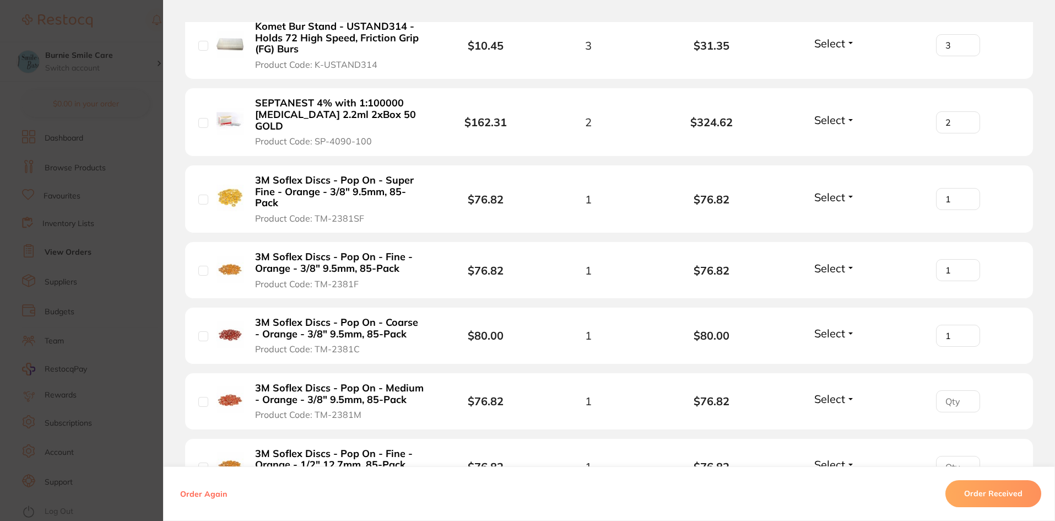
click at [967, 390] on input "number" at bounding box center [958, 401] width 44 height 22
type input "1"
click at [968, 390] on input "1" at bounding box center [958, 401] width 44 height 22
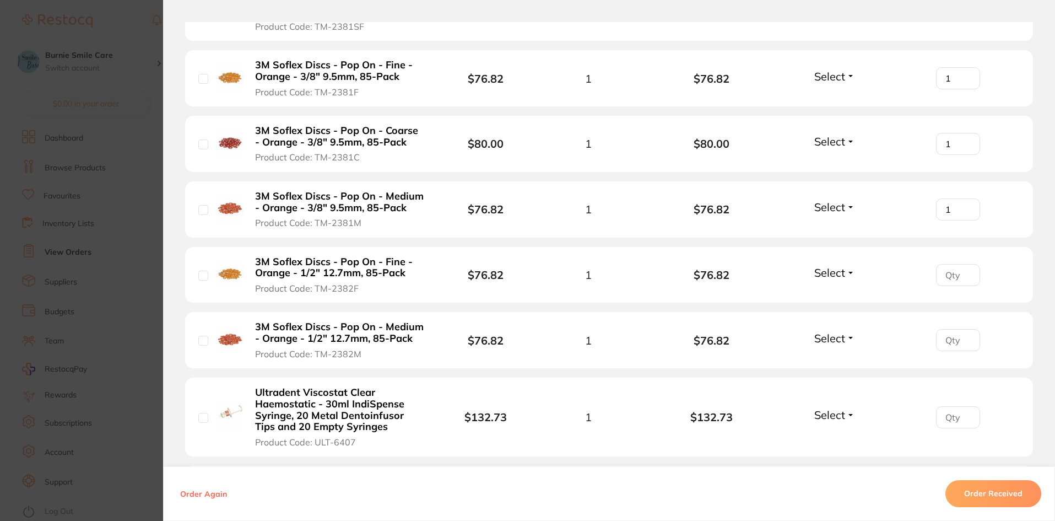
scroll to position [634, 0]
type input "1"
click at [963, 263] on input "1" at bounding box center [958, 274] width 44 height 22
type input "1"
click at [963, 328] on input "1" at bounding box center [958, 339] width 44 height 22
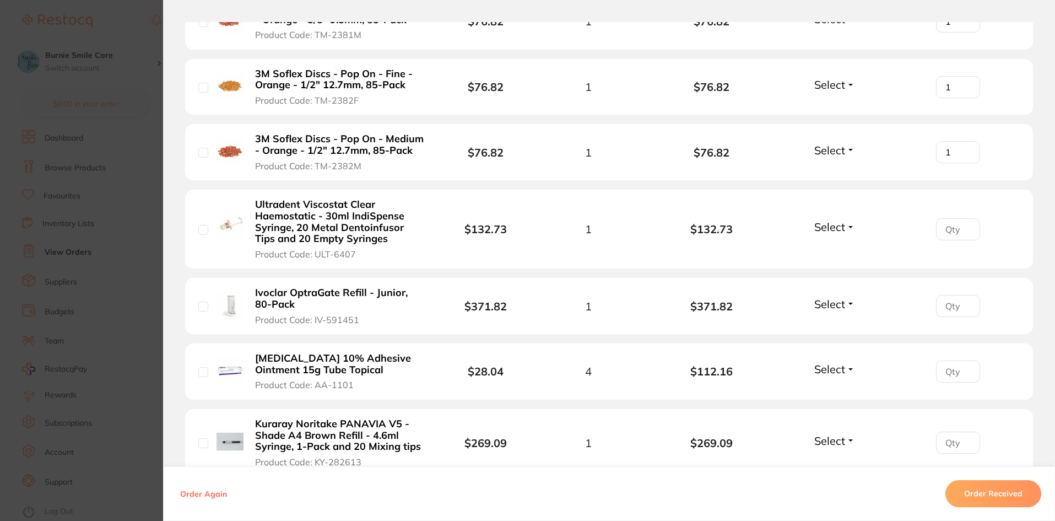
scroll to position [827, 0]
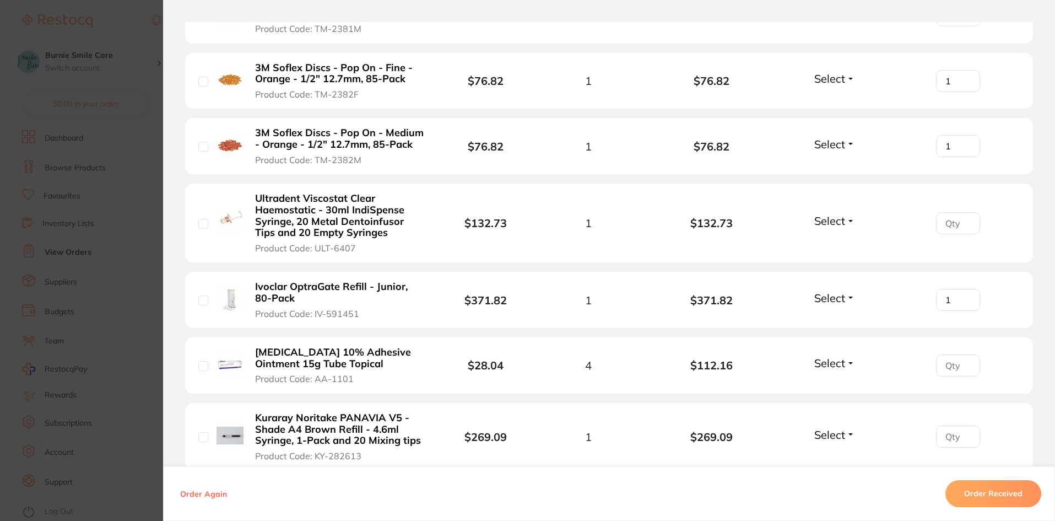
type input "1"
click at [967, 289] on input "1" at bounding box center [958, 300] width 44 height 22
click at [962, 354] on input "1" at bounding box center [958, 365] width 44 height 22
click at [962, 354] on input "2" at bounding box center [958, 365] width 44 height 22
click at [962, 354] on input "3" at bounding box center [958, 365] width 44 height 22
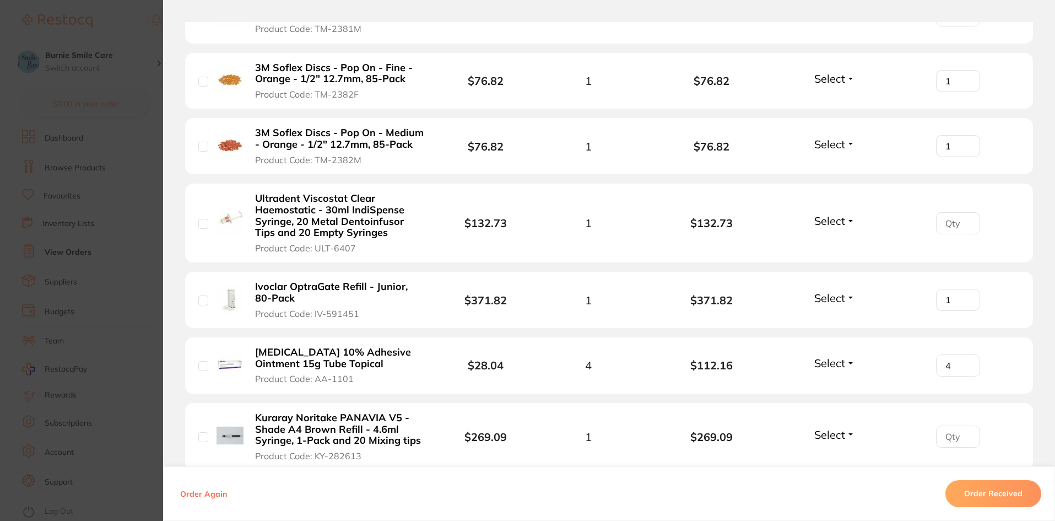
type input "4"
click at [962, 354] on input "4" at bounding box center [958, 365] width 44 height 22
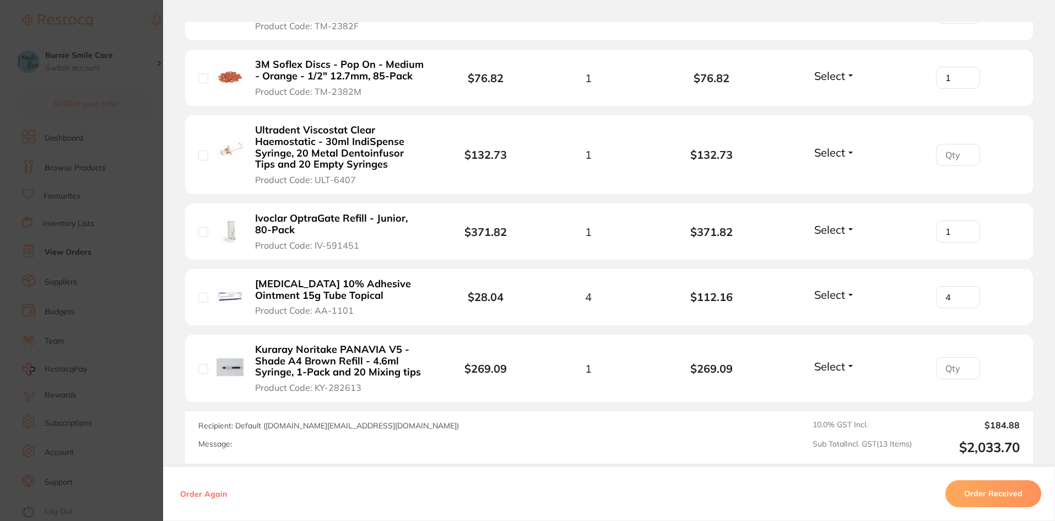
scroll to position [909, 0]
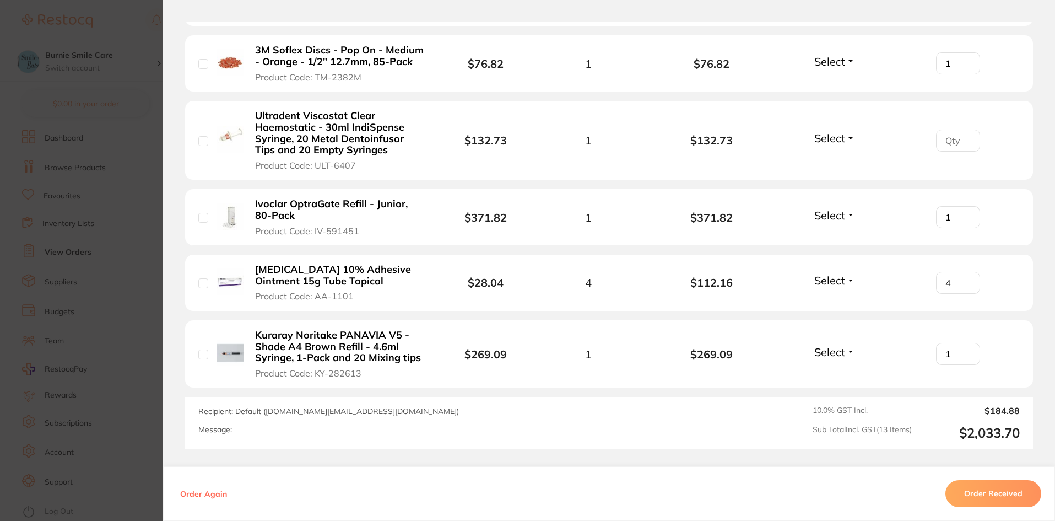
type input "1"
click at [965, 343] on input "1" at bounding box center [958, 354] width 44 height 22
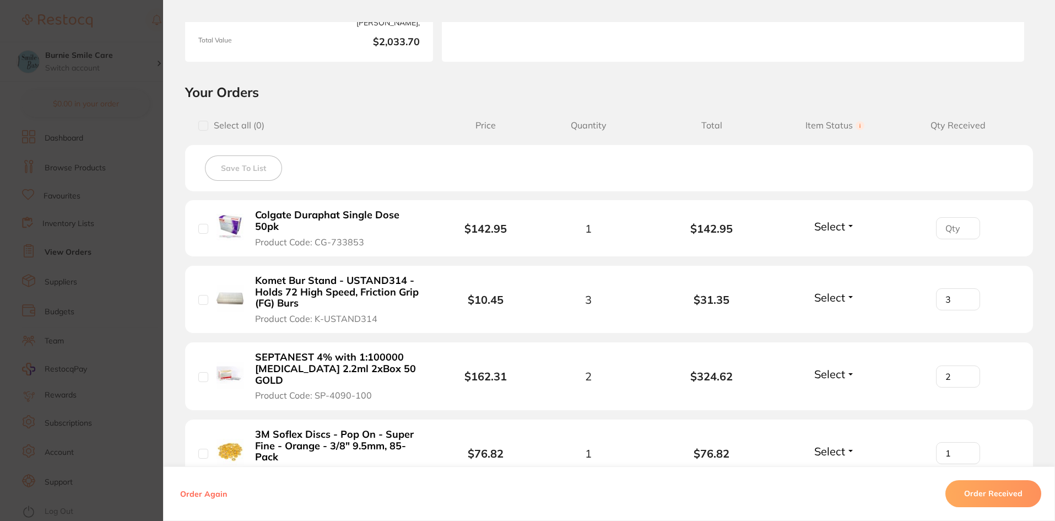
scroll to position [193, 0]
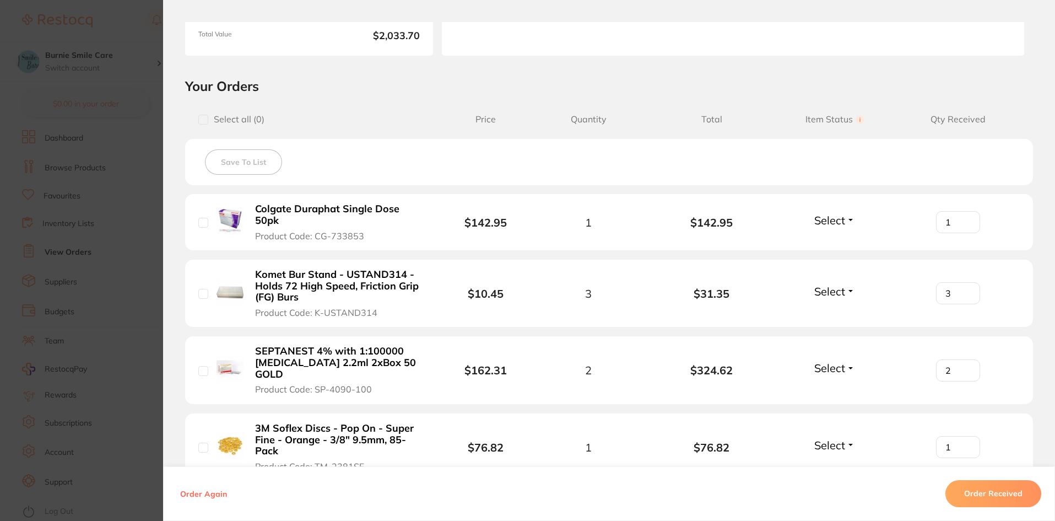
type input "1"
click at [964, 214] on input "1" at bounding box center [958, 222] width 44 height 22
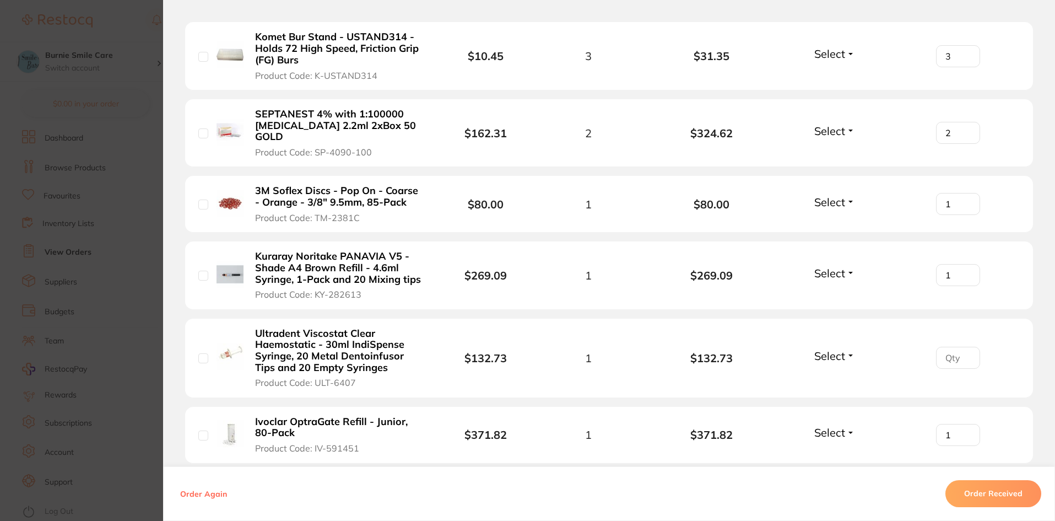
scroll to position [772, 0]
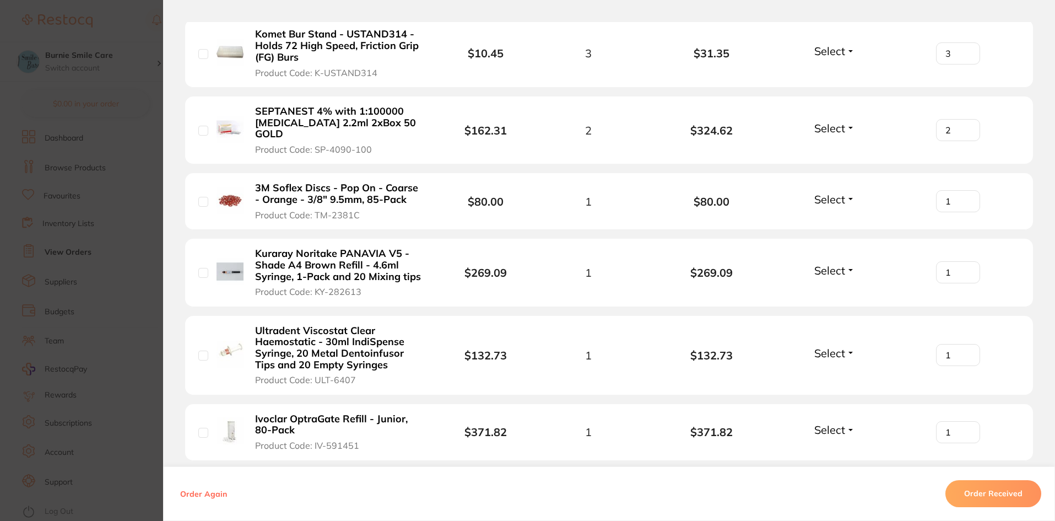
type input "1"
click at [964, 344] on input "1" at bounding box center [958, 355] width 44 height 22
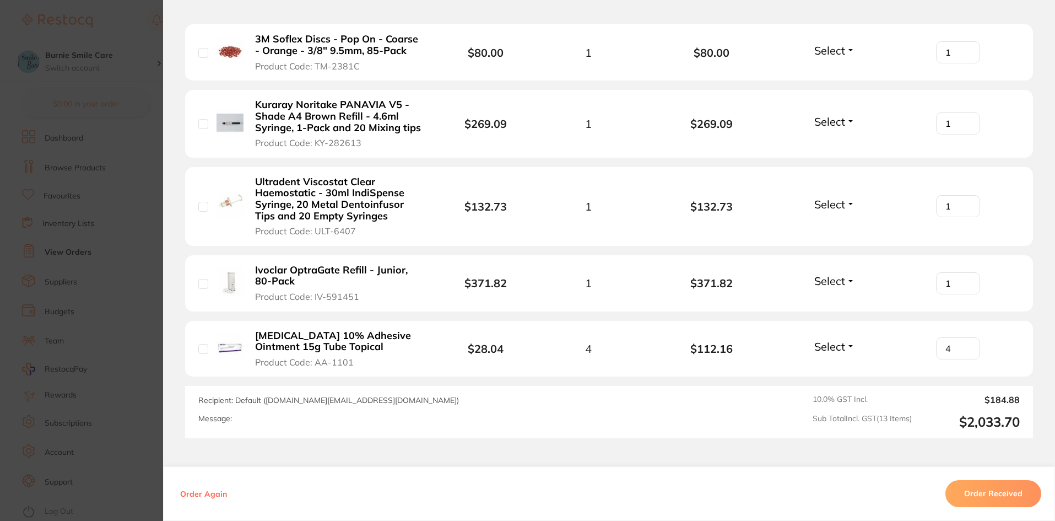
scroll to position [923, 0]
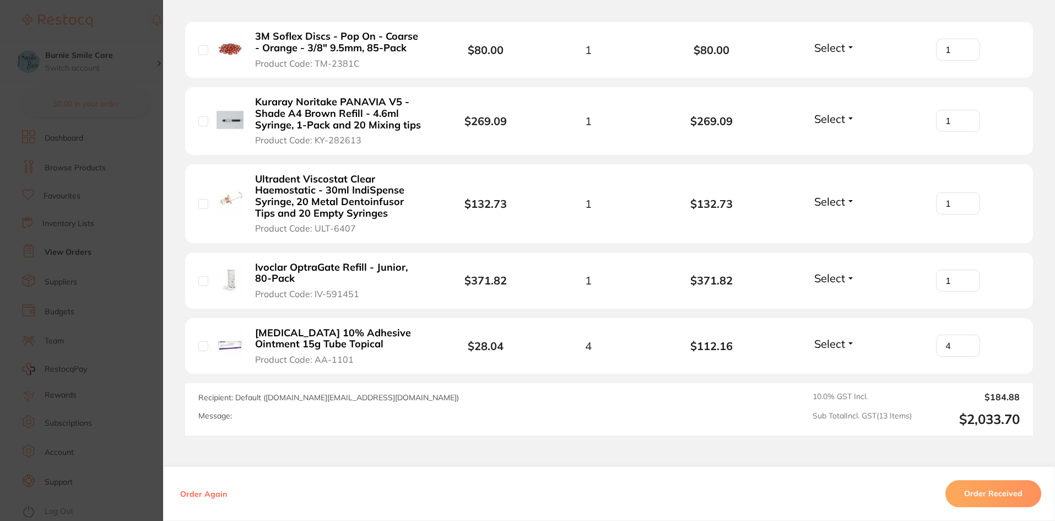
click at [994, 498] on button "Order Received" at bounding box center [994, 494] width 96 height 26
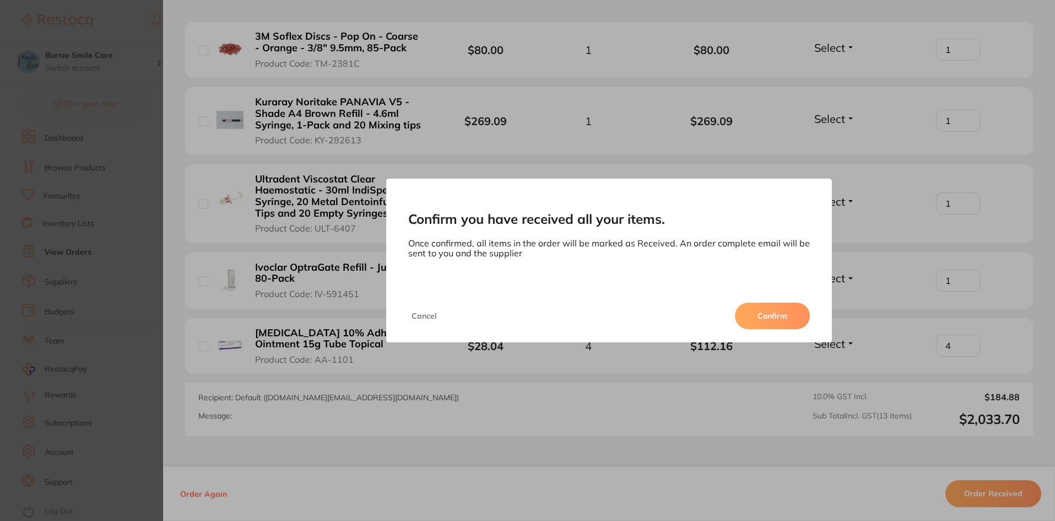
click at [770, 310] on button "Confirm" at bounding box center [772, 316] width 75 height 26
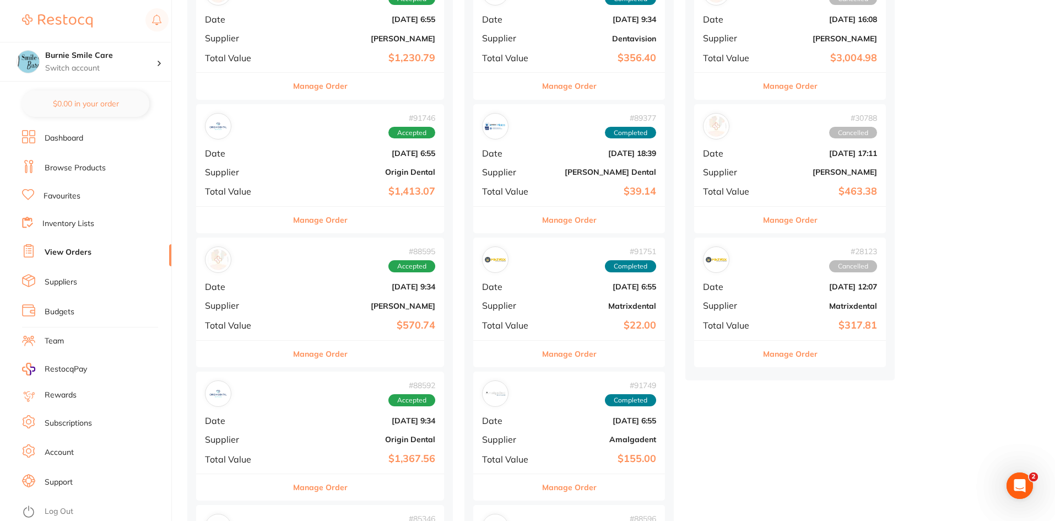
scroll to position [317, 0]
click at [288, 171] on b "Origin Dental" at bounding box center [362, 172] width 148 height 9
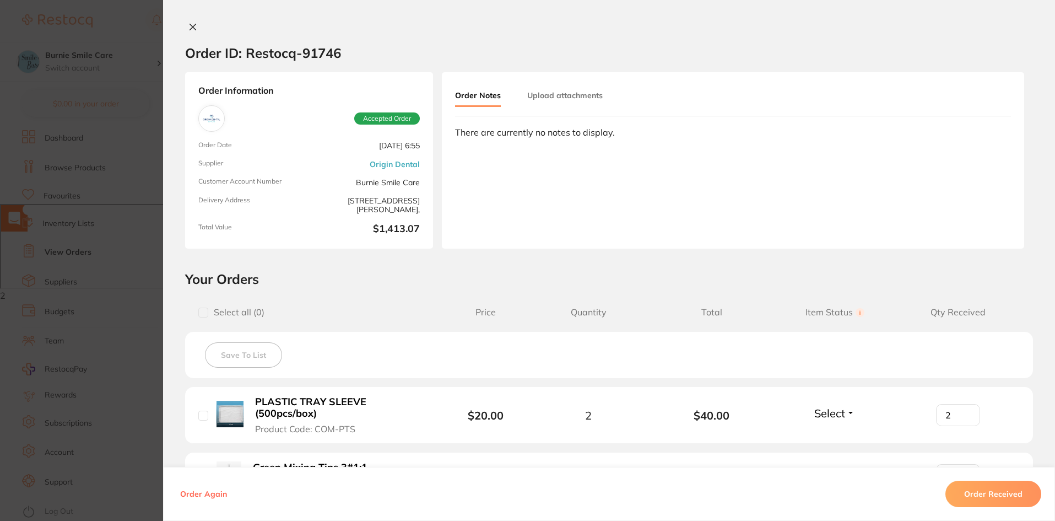
click at [40, 256] on section "Order ID: Restocq- 91746 Order Information Accepted Order Order Date [DATE] 6:5…" at bounding box center [527, 260] width 1055 height 521
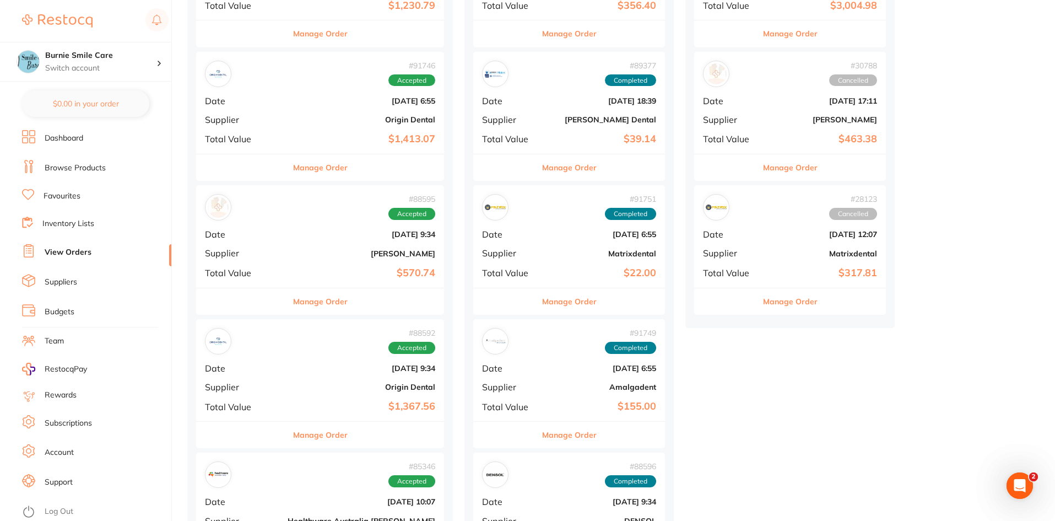
scroll to position [372, 0]
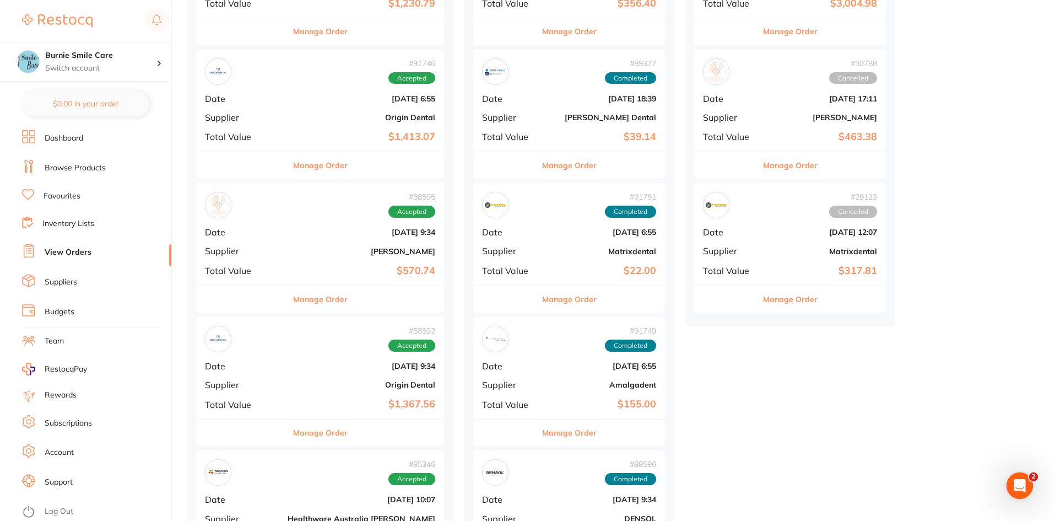
click at [296, 362] on b "[DATE] 9:34" at bounding box center [362, 366] width 148 height 9
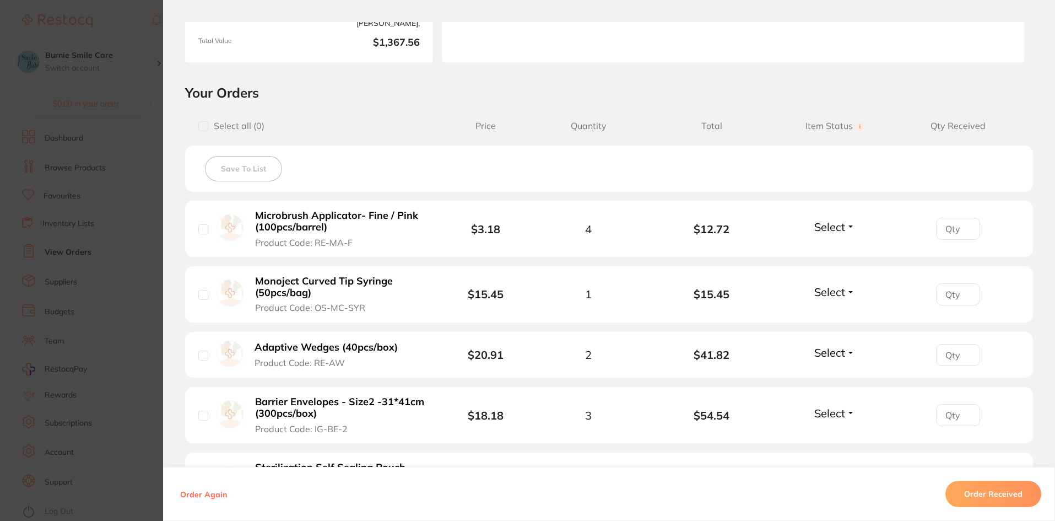
scroll to position [207, 0]
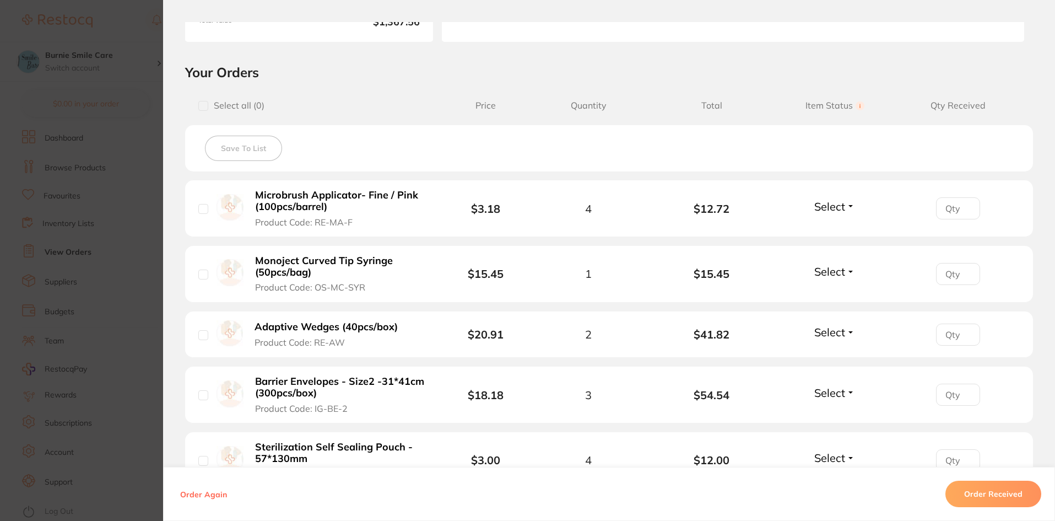
click at [969, 206] on input "number" at bounding box center [958, 208] width 44 height 22
click at [964, 202] on input "number" at bounding box center [958, 208] width 44 height 22
click at [964, 203] on input "1" at bounding box center [958, 208] width 44 height 22
click at [964, 203] on input "2" at bounding box center [958, 208] width 44 height 22
click at [964, 203] on input "3" at bounding box center [958, 208] width 44 height 22
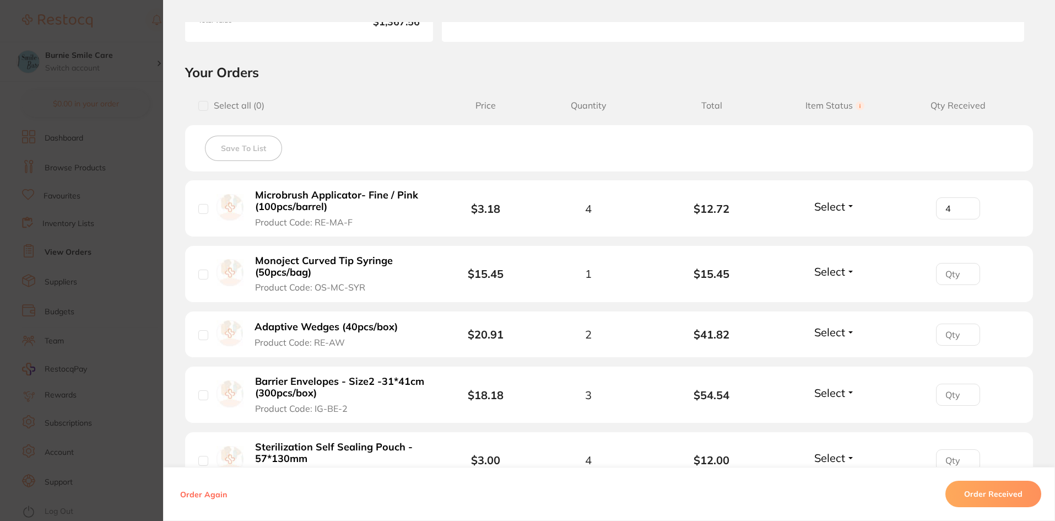
type input "4"
click at [964, 203] on input "4" at bounding box center [958, 208] width 44 height 22
click at [969, 268] on input "number" at bounding box center [958, 274] width 44 height 22
type input "1"
click at [961, 269] on input "1" at bounding box center [958, 274] width 44 height 22
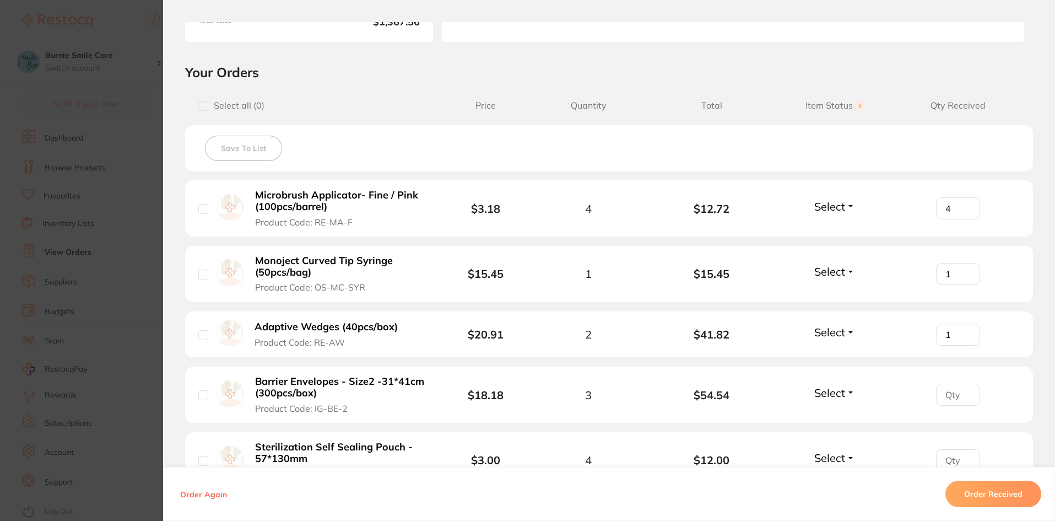
click at [962, 330] on input "1" at bounding box center [958, 334] width 44 height 22
type input "2"
click at [962, 330] on input "2" at bounding box center [958, 334] width 44 height 22
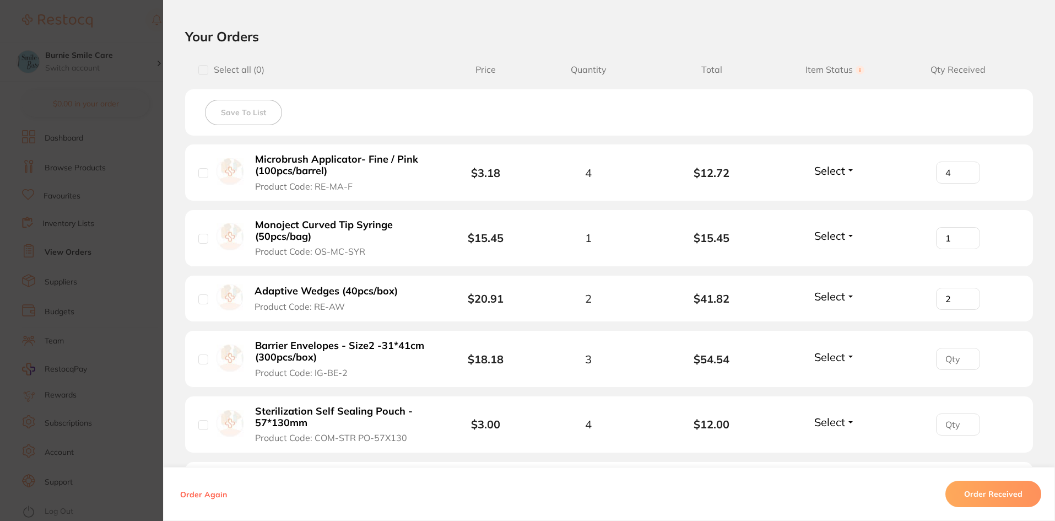
scroll to position [344, 0]
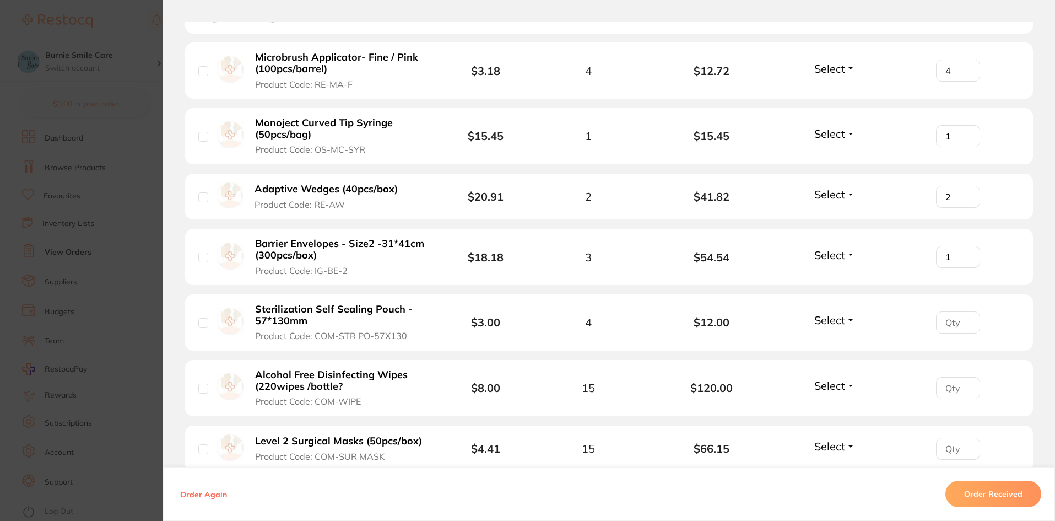
click at [966, 255] on input "1" at bounding box center [958, 257] width 44 height 22
click at [966, 255] on input "2" at bounding box center [958, 257] width 44 height 22
type input "3"
click at [966, 255] on input "3" at bounding box center [958, 257] width 44 height 22
click at [963, 320] on input "1" at bounding box center [958, 322] width 44 height 22
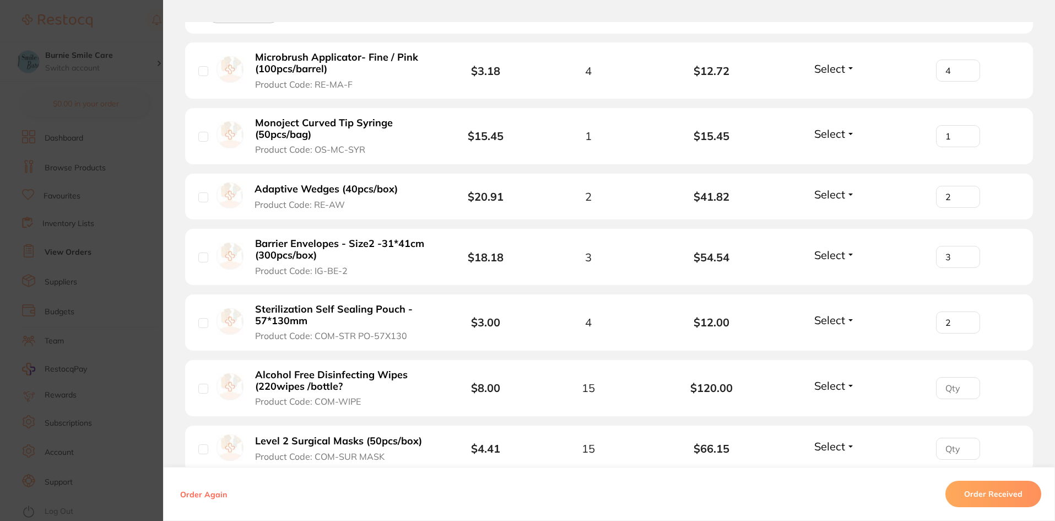
click at [963, 320] on input "2" at bounding box center [958, 322] width 44 height 22
click at [963, 320] on input "3" at bounding box center [958, 322] width 44 height 22
type input "4"
click at [963, 320] on input "4" at bounding box center [958, 322] width 44 height 22
click at [948, 385] on input "number" at bounding box center [958, 388] width 44 height 22
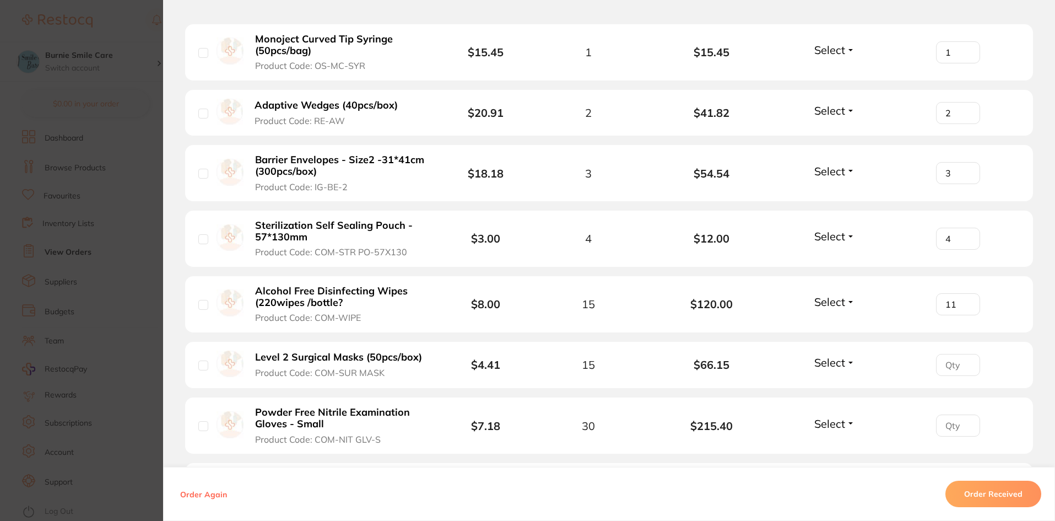
scroll to position [427, 0]
click at [966, 303] on input "12" at bounding box center [958, 305] width 44 height 22
click at [966, 303] on input "13" at bounding box center [958, 305] width 44 height 22
click at [966, 303] on input "14" at bounding box center [958, 305] width 44 height 22
click at [964, 299] on input "14" at bounding box center [958, 305] width 44 height 22
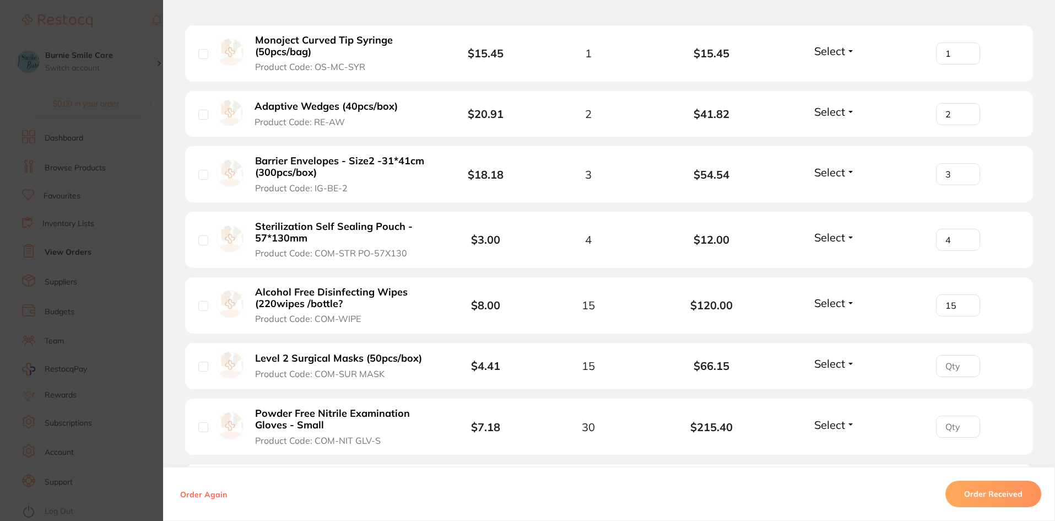
type input "15"
click at [964, 302] on input "15" at bounding box center [958, 305] width 44 height 22
click at [951, 358] on input "number" at bounding box center [958, 366] width 44 height 22
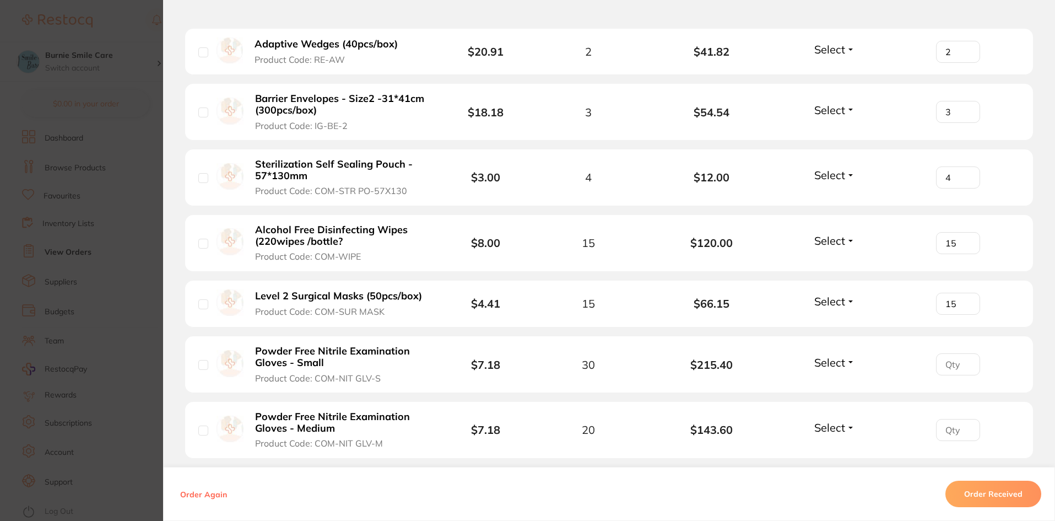
scroll to position [510, 0]
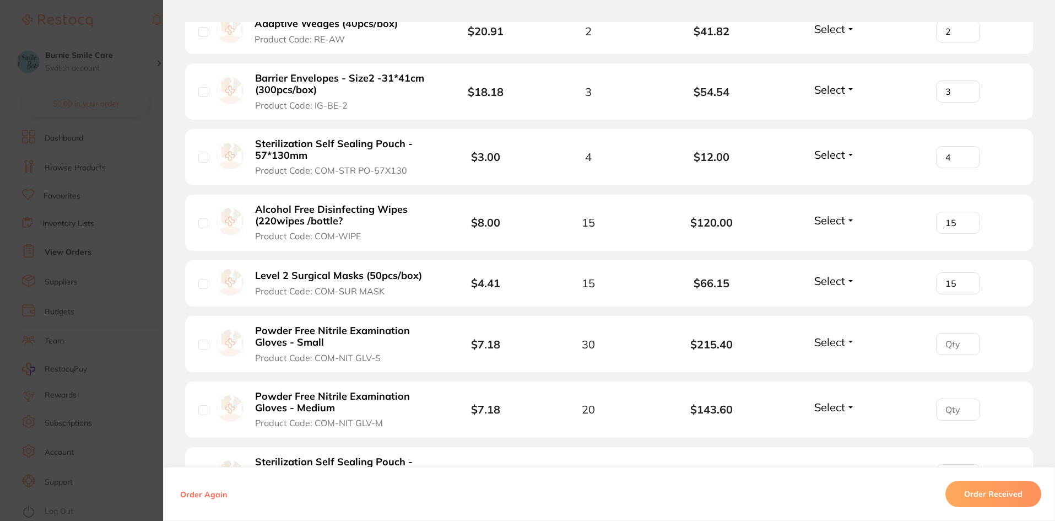
type input "15"
click at [946, 350] on input "number" at bounding box center [958, 344] width 44 height 22
type input "30"
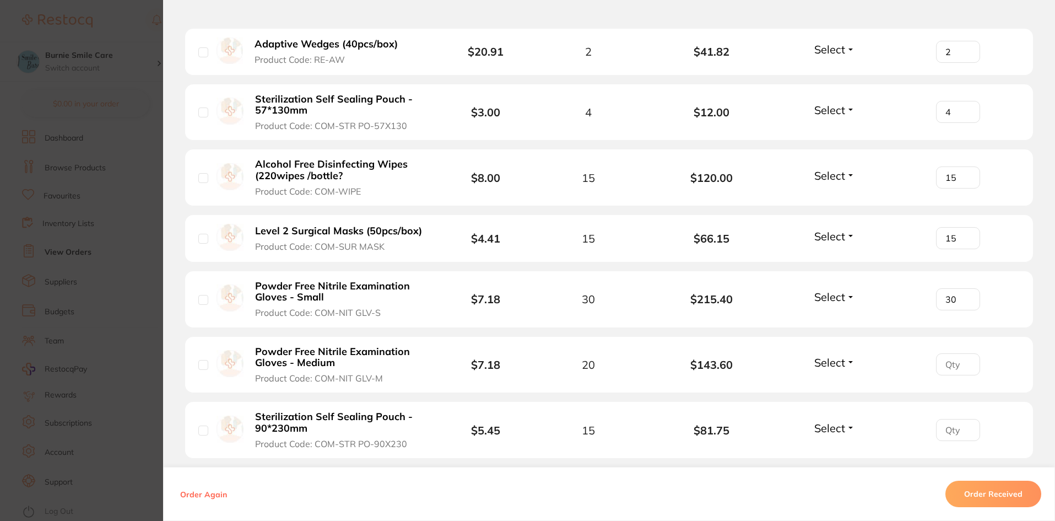
scroll to position [457, 0]
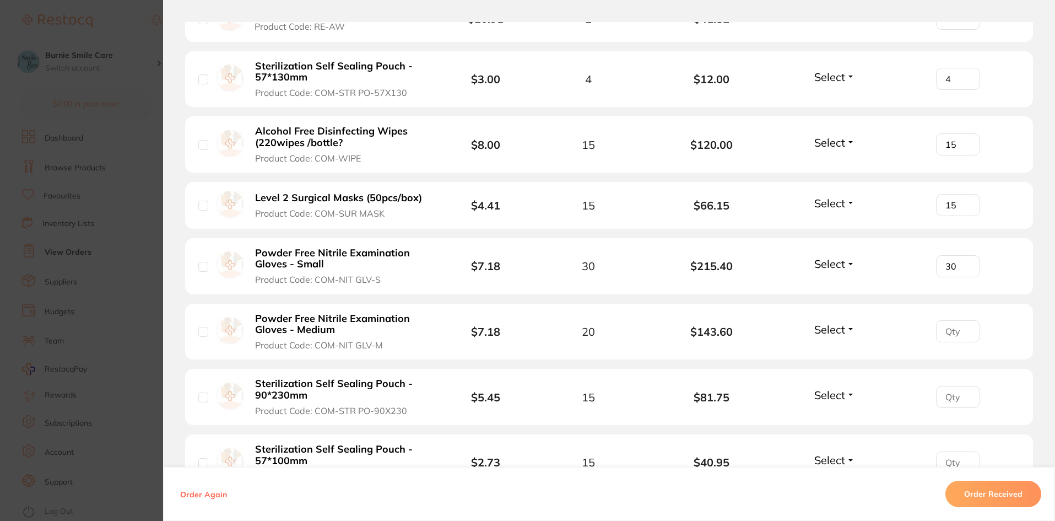
click at [943, 332] on input "number" at bounding box center [958, 331] width 44 height 22
type input "20"
click at [950, 397] on input "number" at bounding box center [958, 397] width 44 height 22
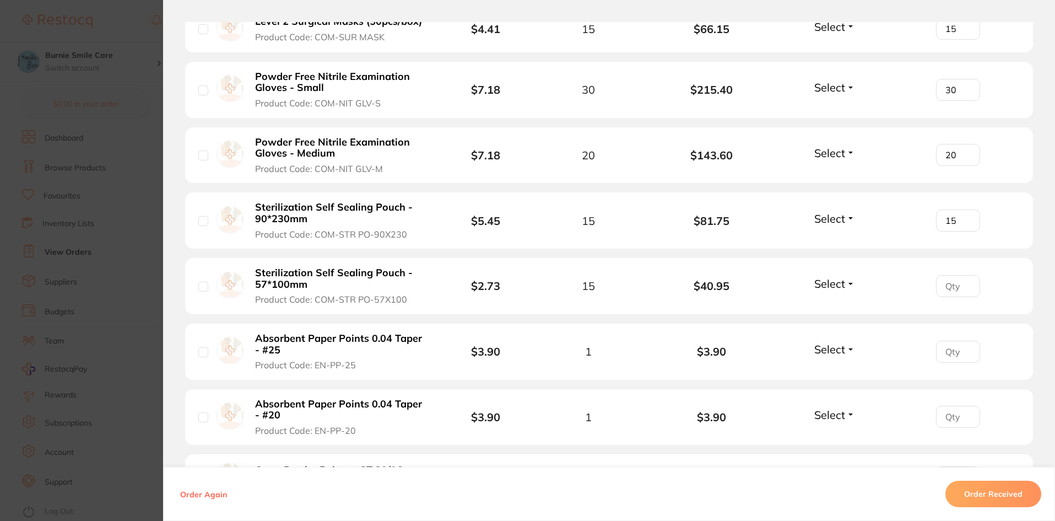
scroll to position [650, 0]
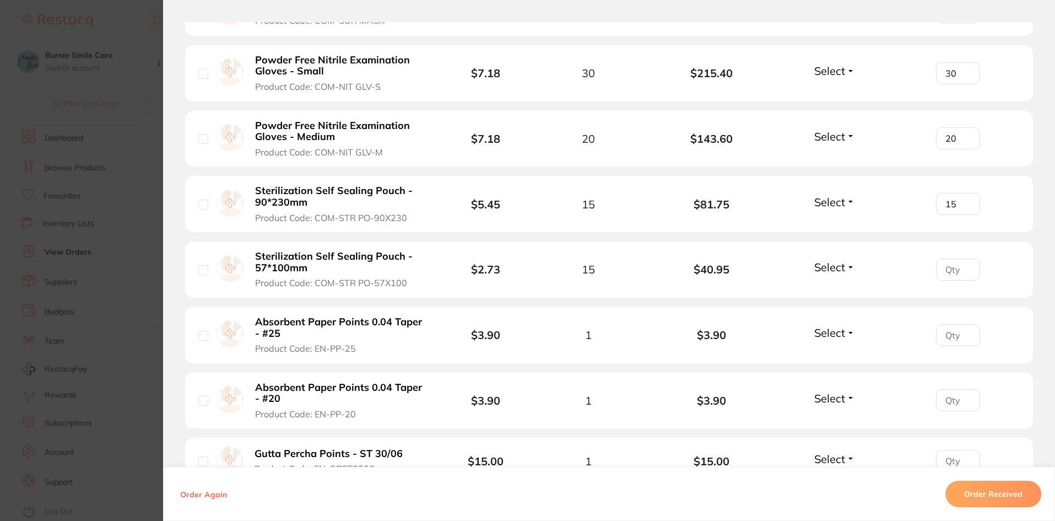
type input "15"
click at [946, 272] on input "number" at bounding box center [958, 269] width 44 height 22
type input "15"
click at [948, 337] on input "number" at bounding box center [958, 335] width 44 height 22
type input "1"
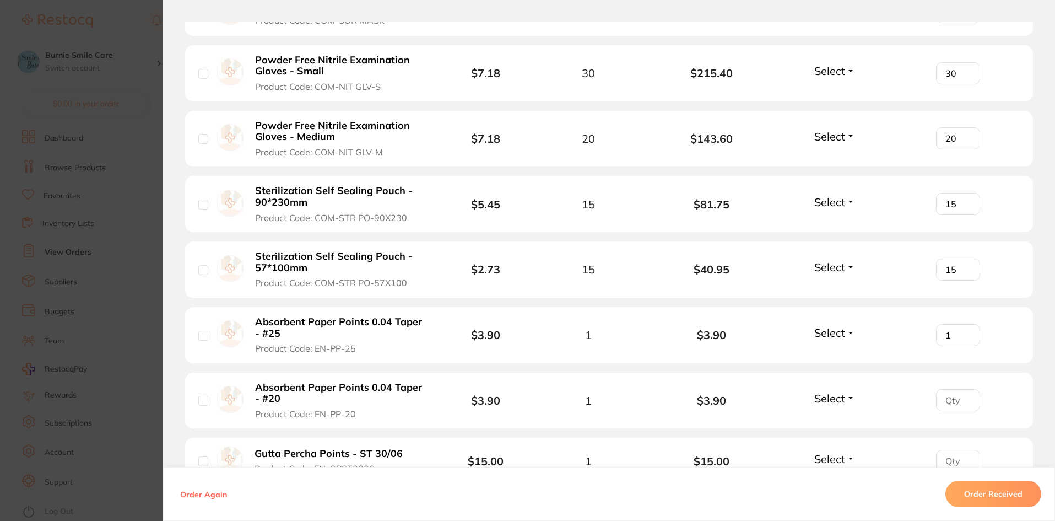
click at [940, 406] on input "number" at bounding box center [958, 400] width 44 height 22
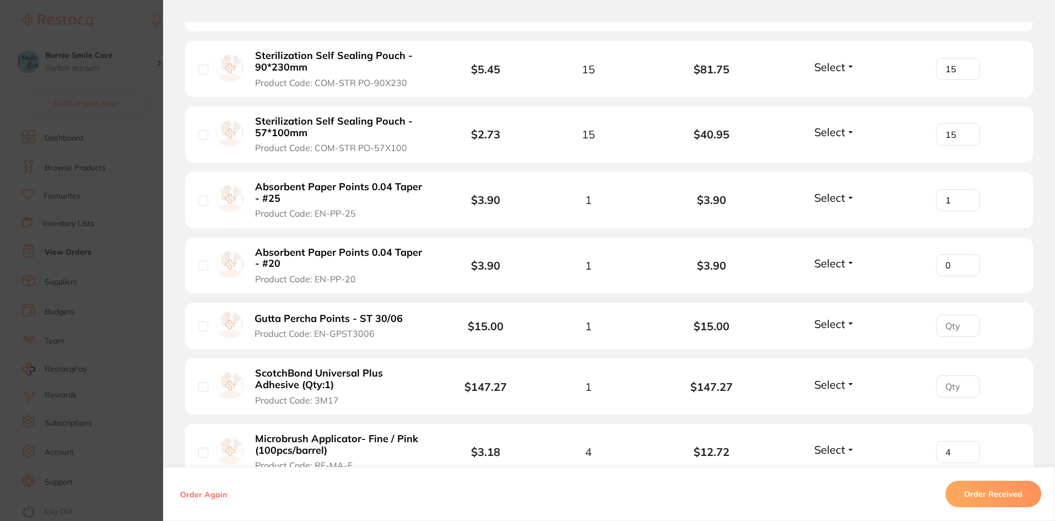
scroll to position [801, 0]
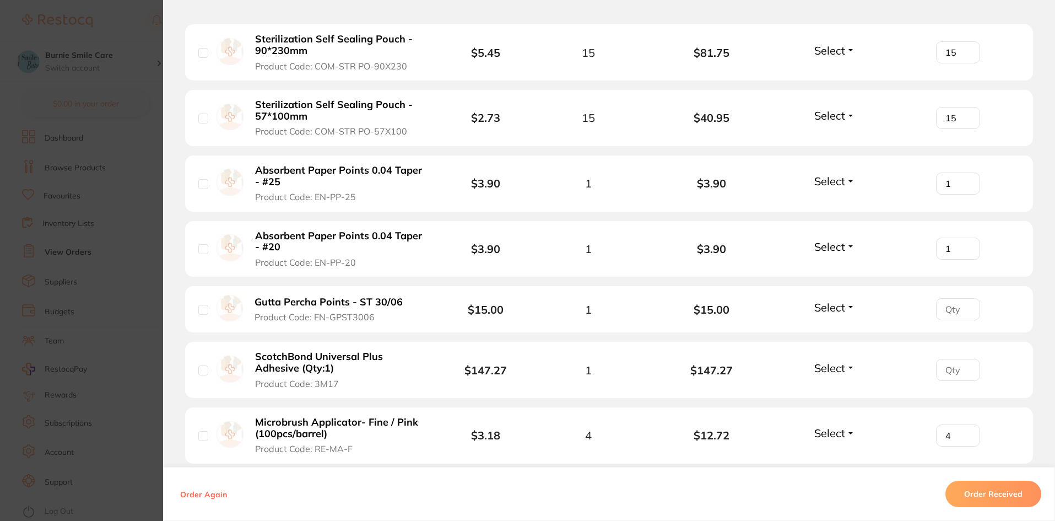
type input "1"
click at [964, 247] on input "1" at bounding box center [958, 249] width 44 height 22
type input "1"
click at [966, 307] on input "1" at bounding box center [958, 309] width 44 height 22
type input "1"
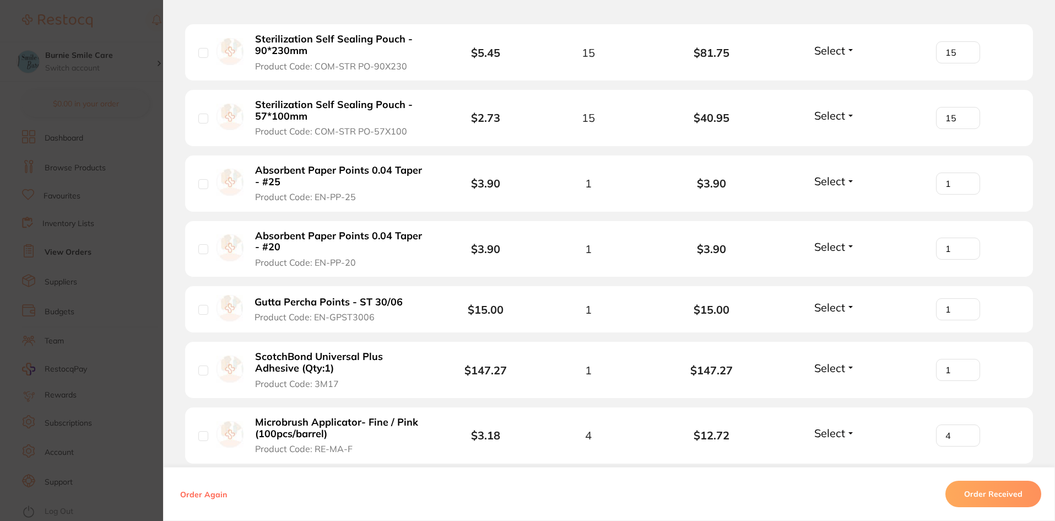
click at [968, 365] on input "1" at bounding box center [958, 370] width 44 height 22
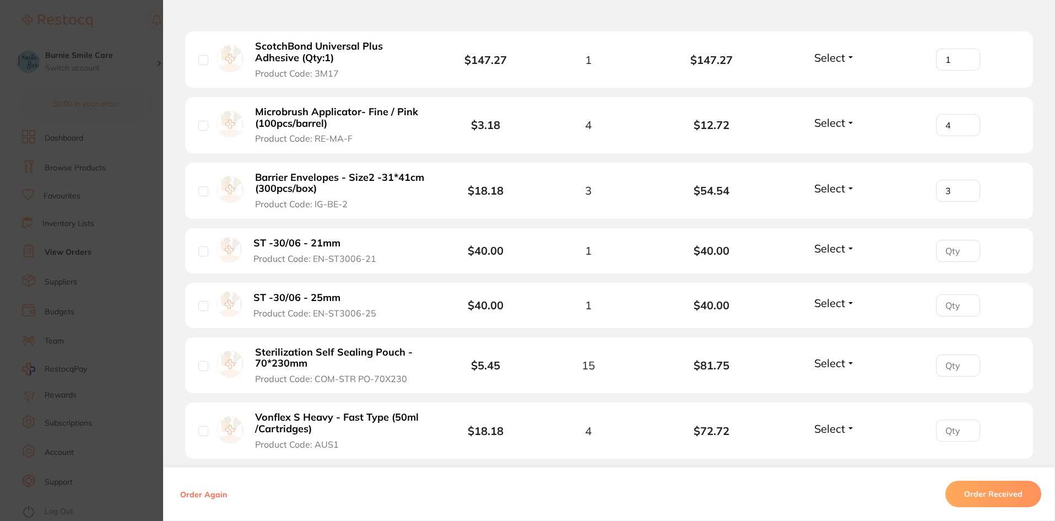
scroll to position [1118, 0]
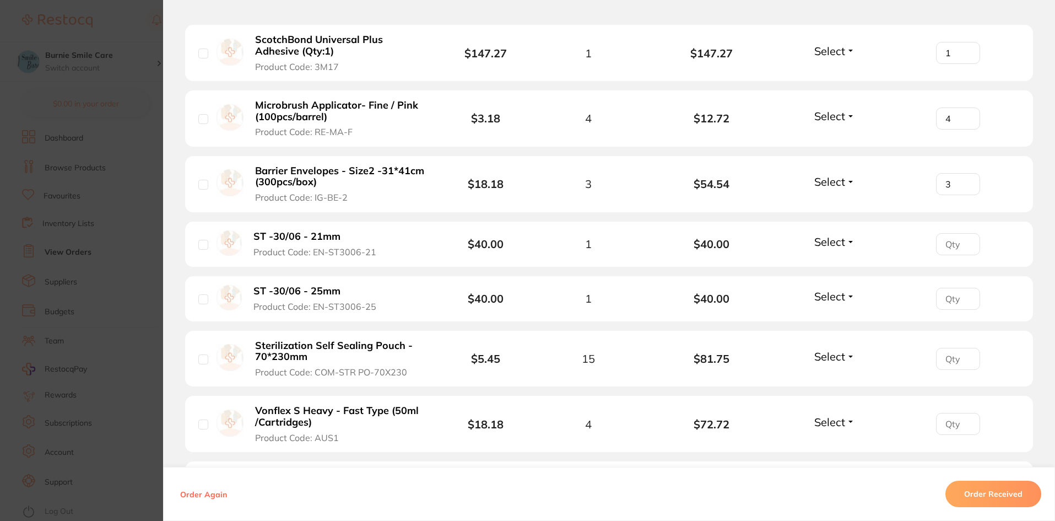
click at [945, 243] on input "number" at bounding box center [958, 244] width 44 height 22
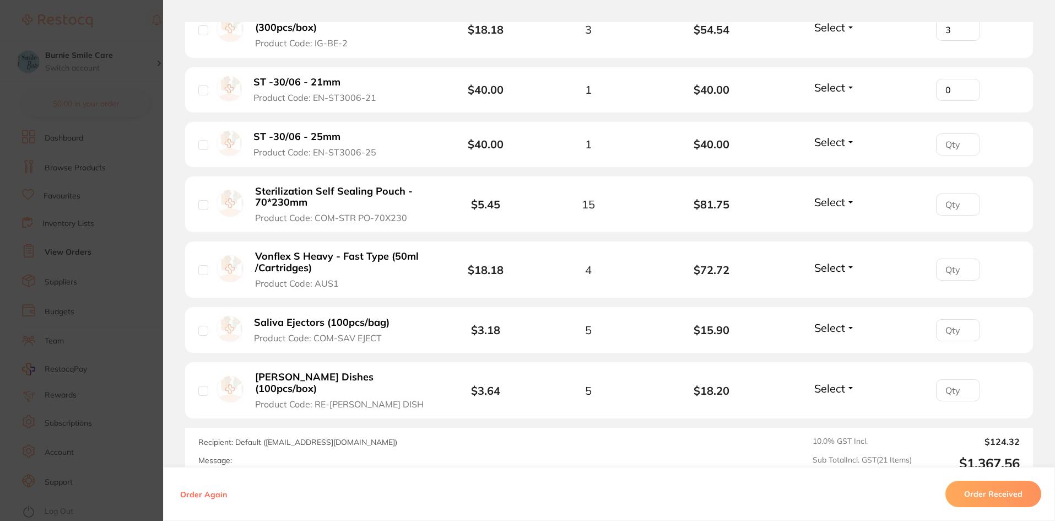
scroll to position [1311, 0]
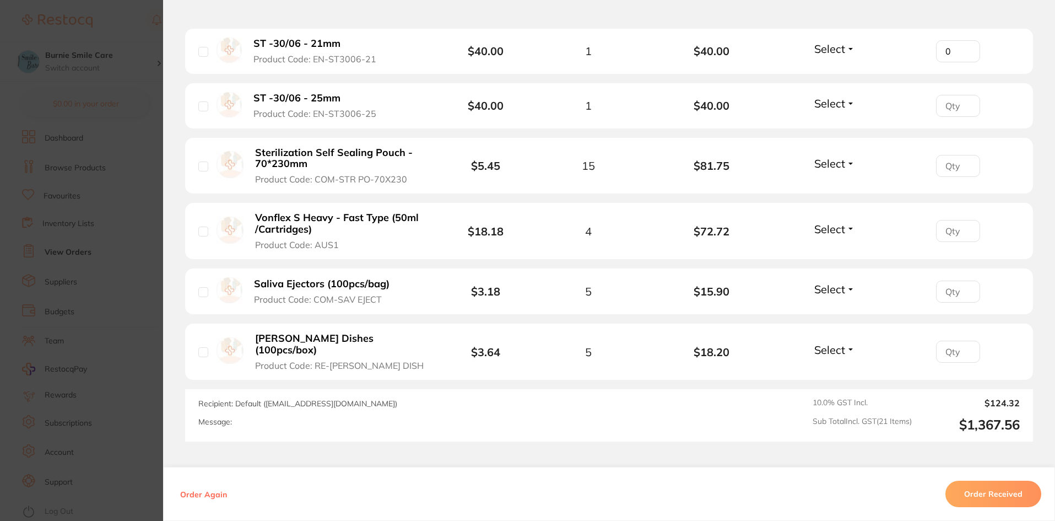
type input "0"
click at [940, 342] on input "number" at bounding box center [958, 352] width 44 height 22
type input "5"
click at [945, 289] on input "number" at bounding box center [958, 292] width 44 height 22
type input "5"
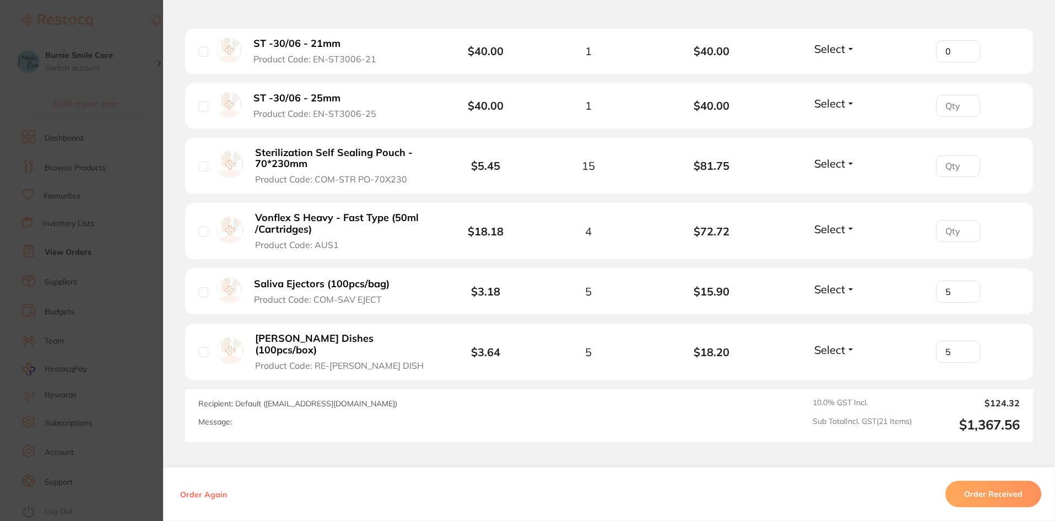
click at [948, 233] on input "number" at bounding box center [958, 231] width 44 height 22
type input "4"
click at [948, 172] on input "number" at bounding box center [958, 166] width 44 height 22
type input "15"
click at [938, 107] on input "number" at bounding box center [958, 106] width 44 height 22
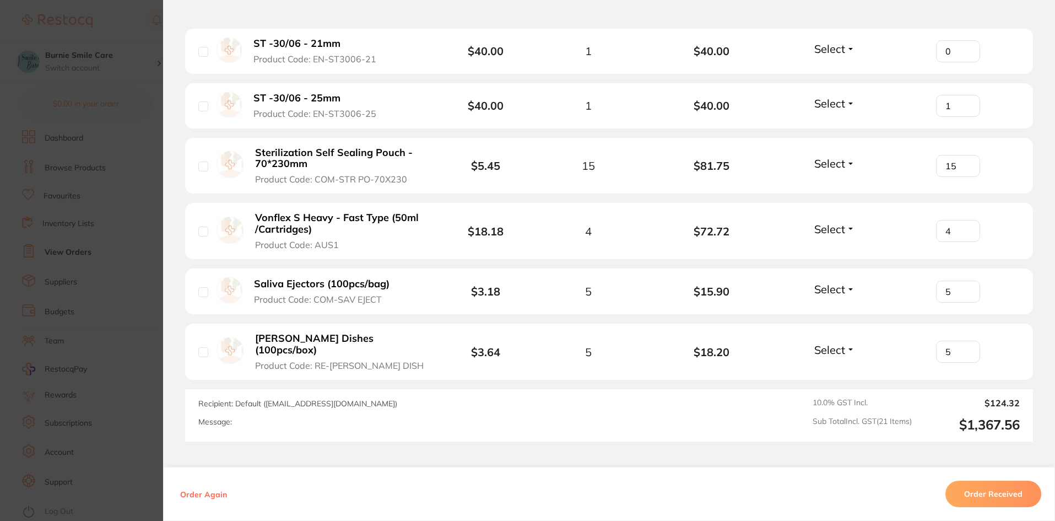
type input "1"
click at [843, 165] on button "Select" at bounding box center [834, 164] width 47 height 14
click at [1012, 166] on div "15" at bounding box center [958, 166] width 123 height 22
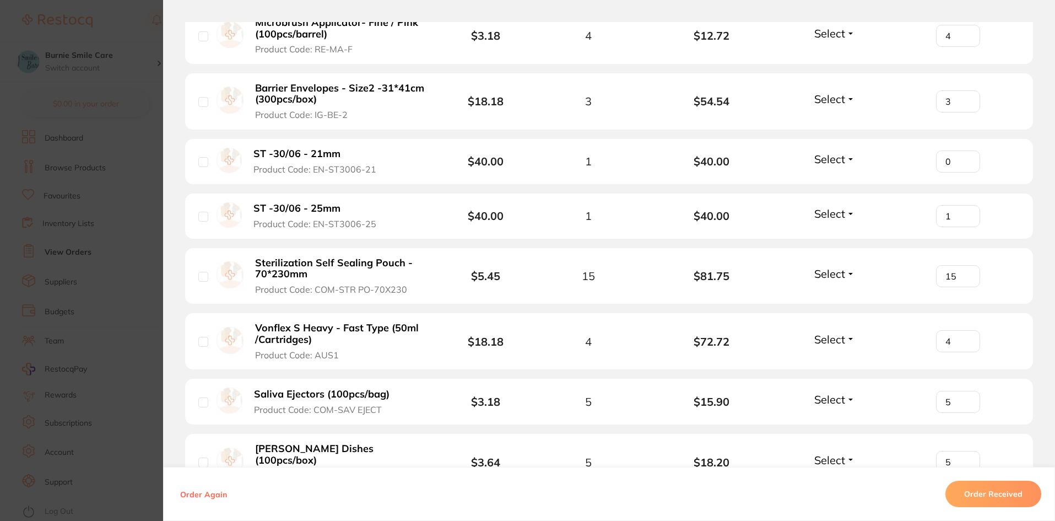
scroll to position [1187, 0]
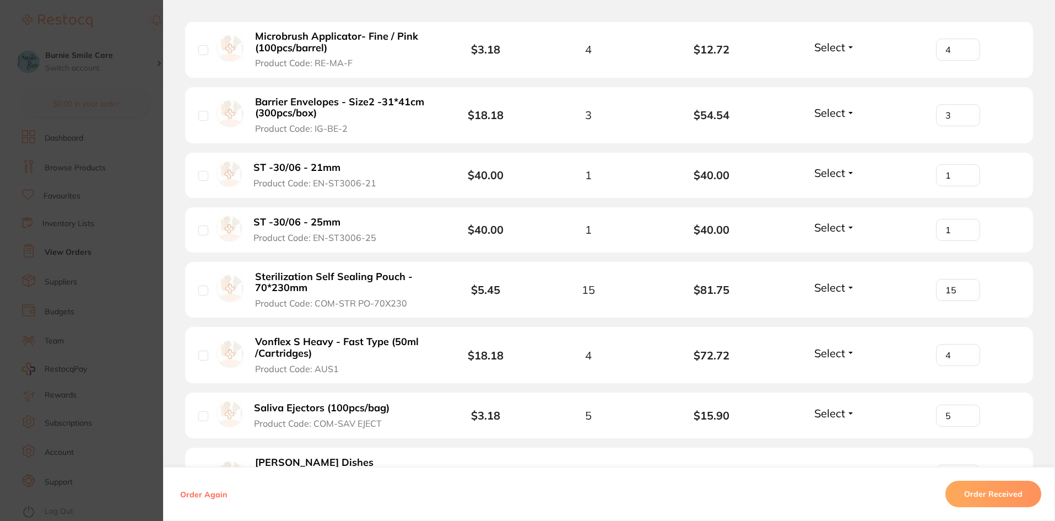
type input "1"
click at [966, 171] on input "1" at bounding box center [958, 175] width 44 height 22
click at [993, 495] on button "Order Received" at bounding box center [994, 494] width 96 height 26
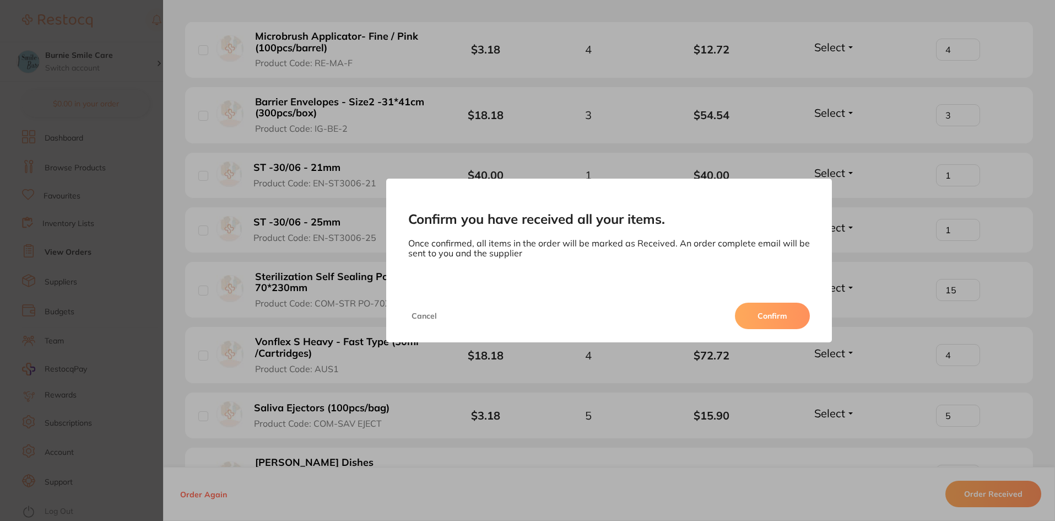
click at [768, 305] on button "Confirm" at bounding box center [772, 316] width 75 height 26
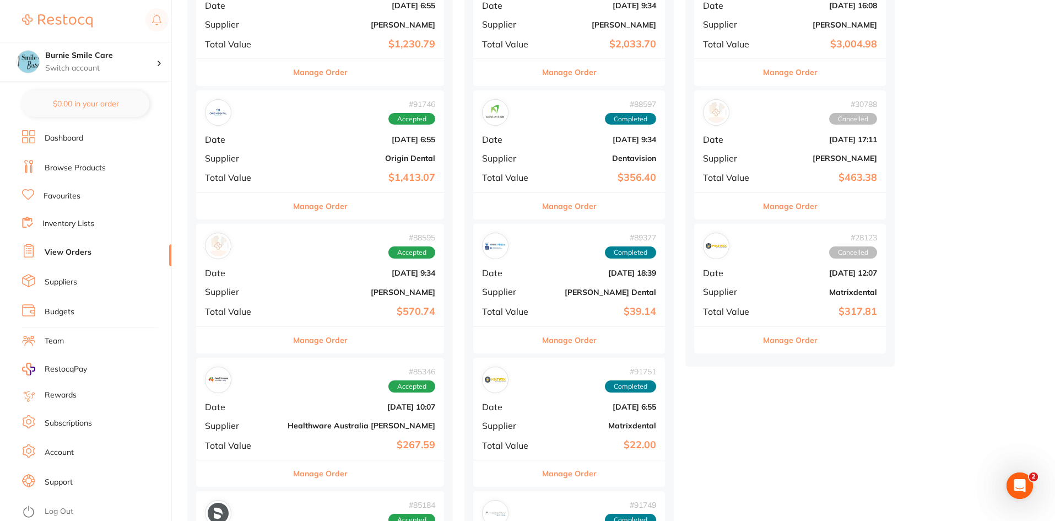
scroll to position [303, 0]
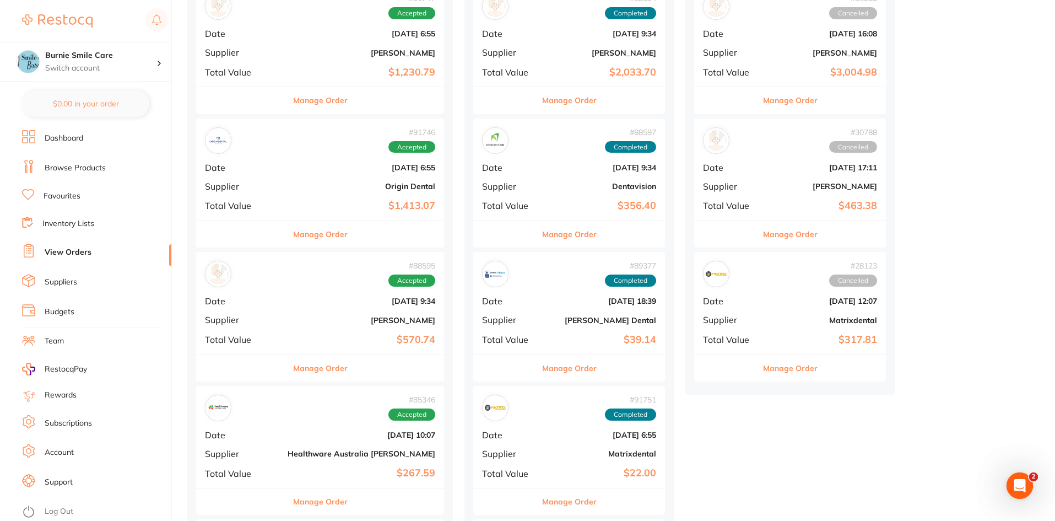
click at [293, 222] on button "Manage Order" at bounding box center [320, 234] width 55 height 26
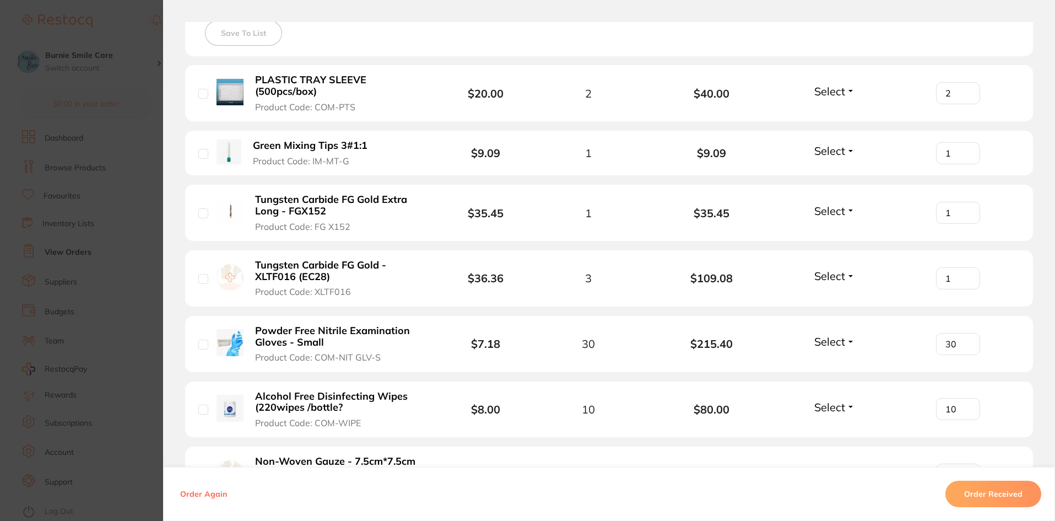
scroll to position [331, 0]
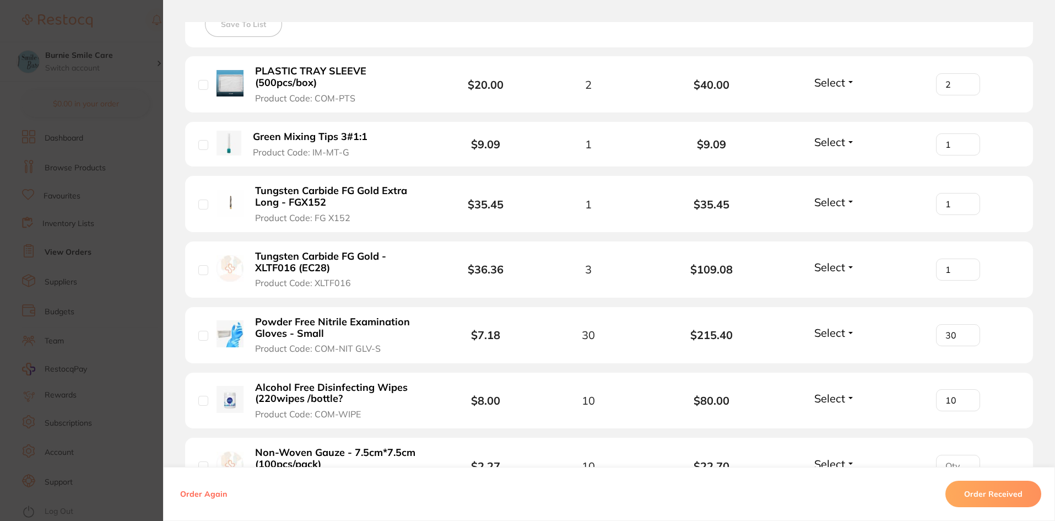
click at [82, 285] on section "Order ID: Restocq- 91746 Order Information Accepted Order Order Date [DATE] 6:5…" at bounding box center [527, 260] width 1055 height 521
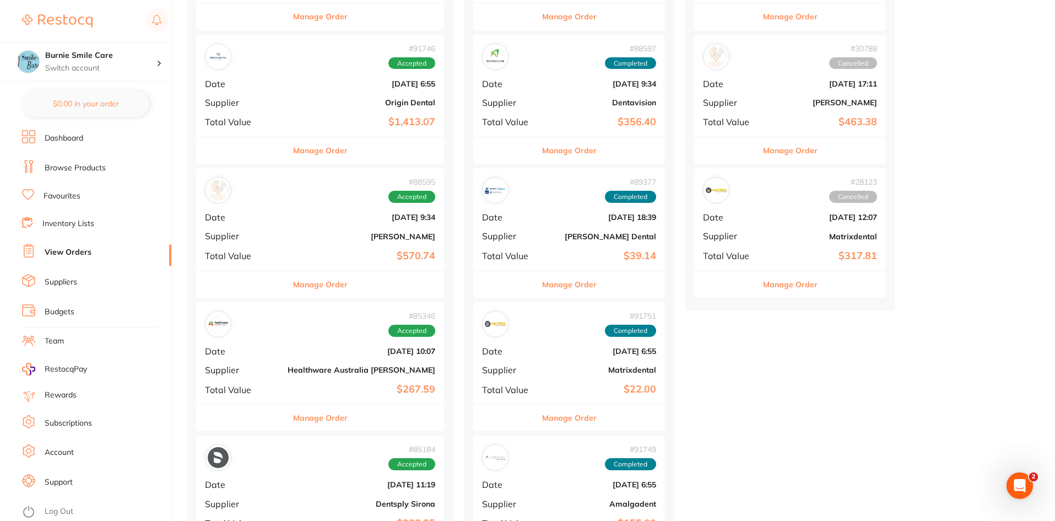
scroll to position [331, 0]
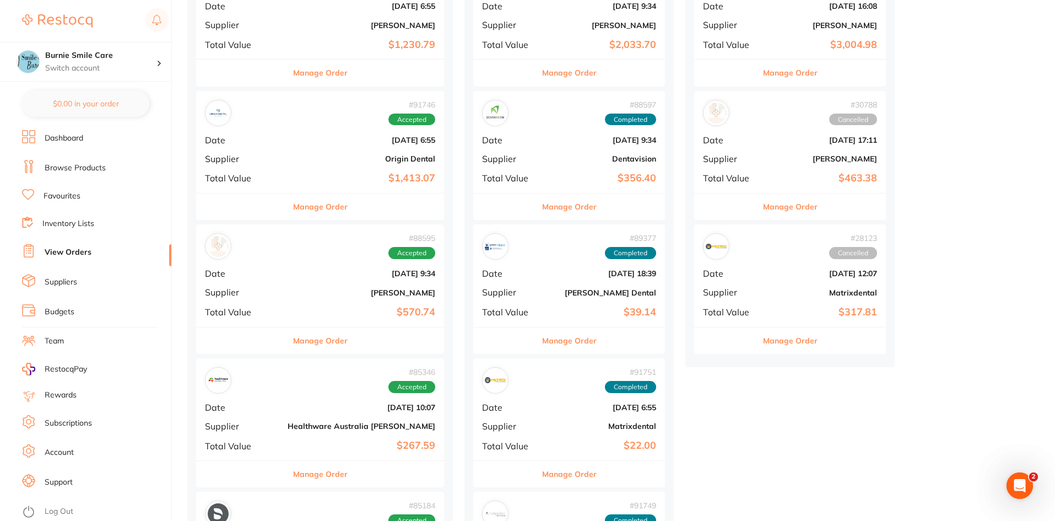
click at [288, 290] on b "[PERSON_NAME]" at bounding box center [362, 292] width 148 height 9
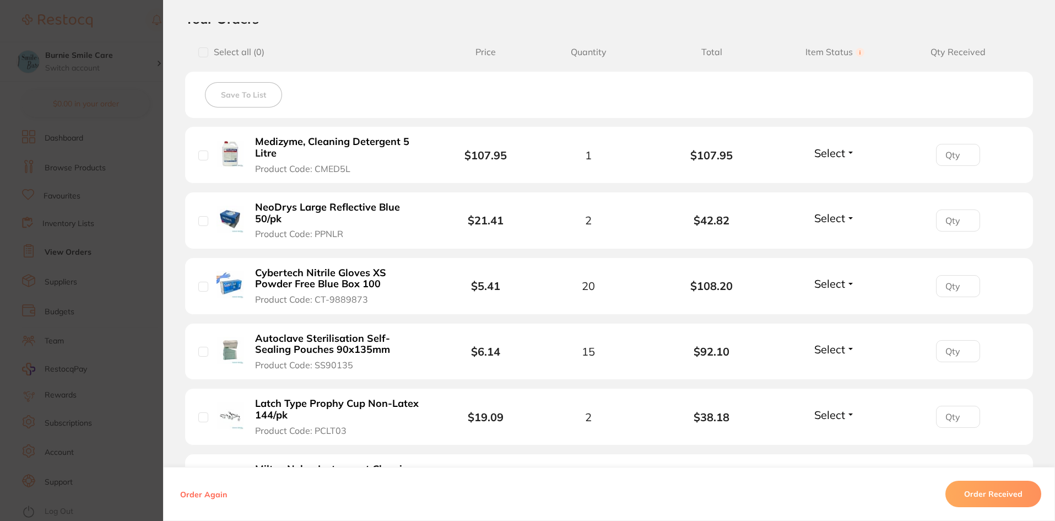
scroll to position [276, 0]
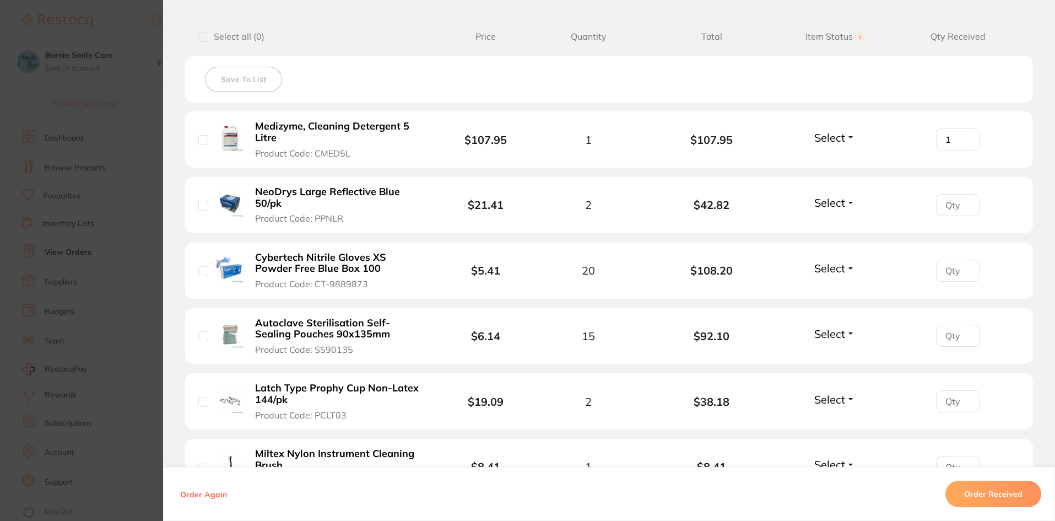
type input "1"
click at [963, 135] on input "1" at bounding box center [958, 139] width 44 height 22
click at [966, 204] on input "1" at bounding box center [958, 205] width 44 height 22
type input "2"
click at [966, 204] on input "2" at bounding box center [958, 205] width 44 height 22
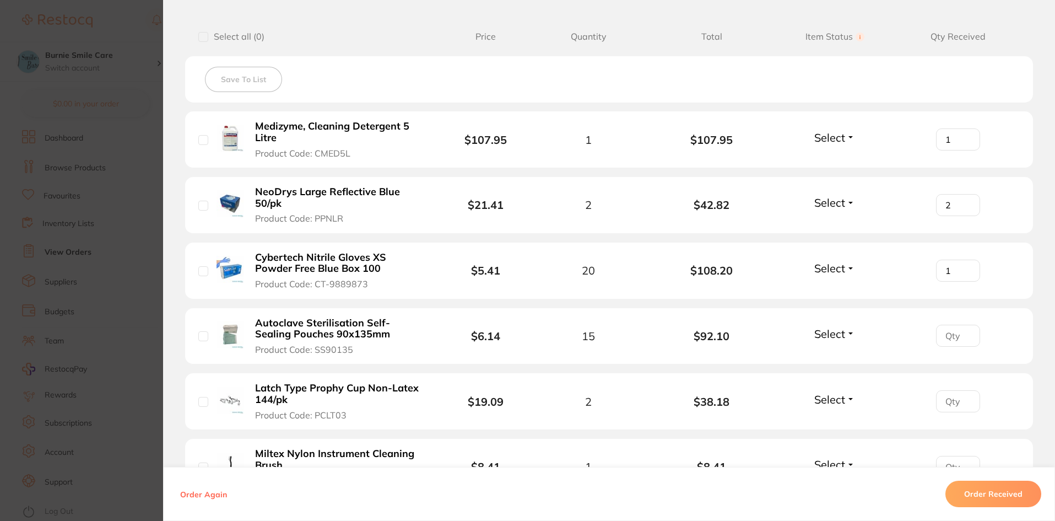
click at [965, 265] on input "1" at bounding box center [958, 271] width 44 height 22
click at [965, 265] on input "2" at bounding box center [958, 271] width 44 height 22
click at [965, 265] on input "3" at bounding box center [958, 271] width 44 height 22
click at [965, 265] on input "4" at bounding box center [958, 271] width 44 height 22
click at [965, 265] on input "16" at bounding box center [958, 271] width 44 height 22
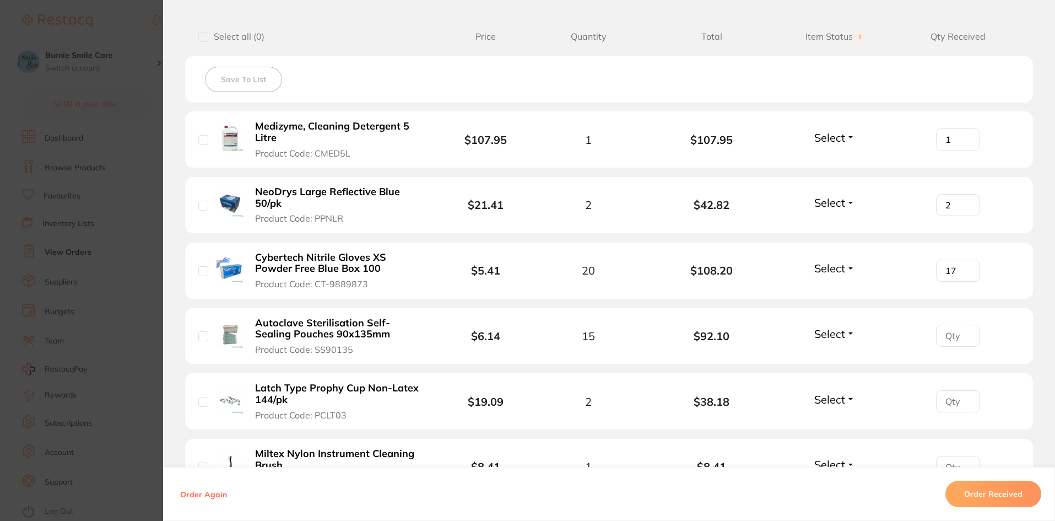
click at [965, 265] on input "17" at bounding box center [958, 271] width 44 height 22
click at [965, 265] on input "18" at bounding box center [958, 271] width 44 height 22
click at [965, 265] on input "19" at bounding box center [958, 271] width 44 height 22
type input "20"
click at [965, 265] on input "20" at bounding box center [958, 271] width 44 height 22
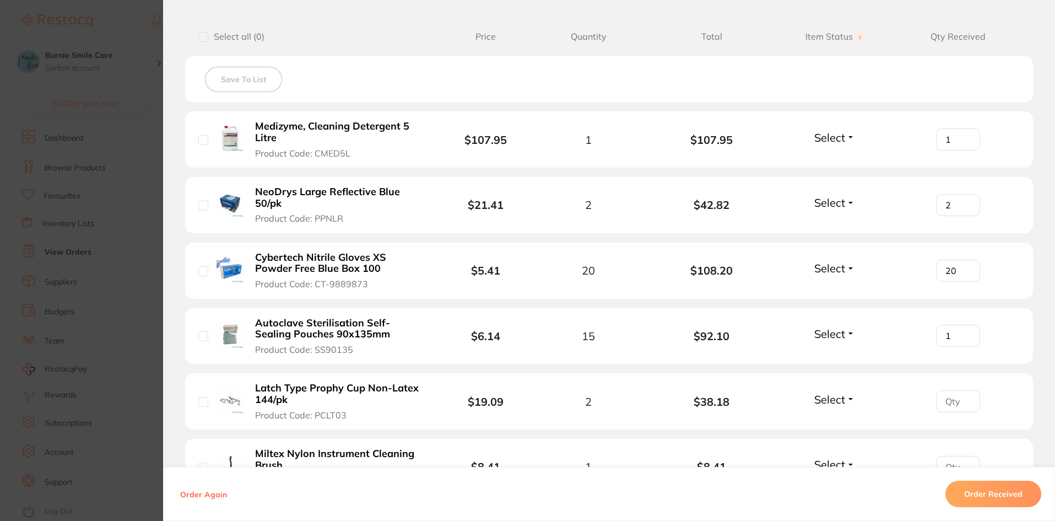
click at [964, 331] on input "1" at bounding box center [958, 336] width 44 height 22
click at [964, 331] on input "2" at bounding box center [958, 336] width 44 height 22
click at [964, 331] on input "3" at bounding box center [958, 336] width 44 height 22
click at [964, 331] on input "4" at bounding box center [958, 336] width 44 height 22
click at [964, 331] on input "5" at bounding box center [958, 336] width 44 height 22
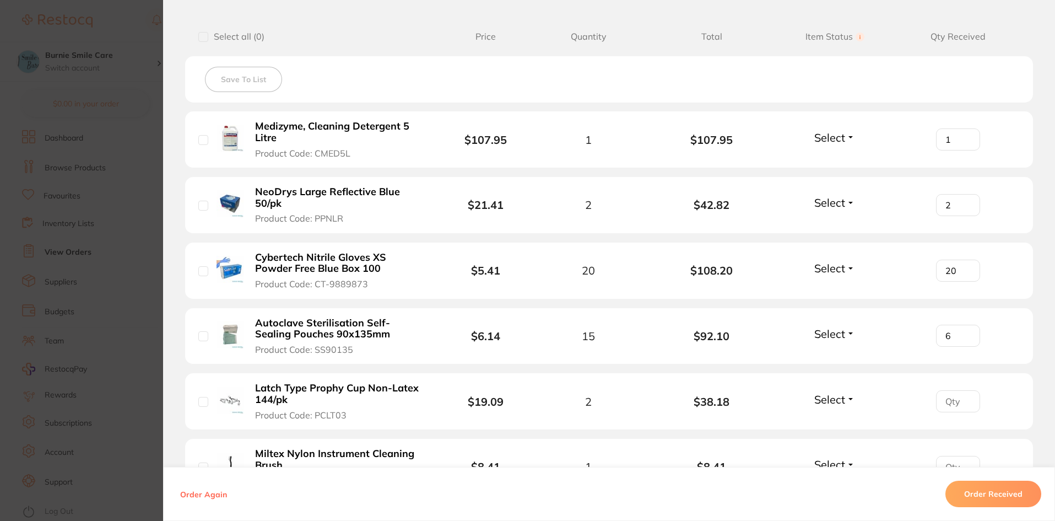
click at [964, 331] on input "6" at bounding box center [958, 336] width 44 height 22
click at [964, 331] on input "7" at bounding box center [958, 336] width 44 height 22
click at [964, 331] on input "8" at bounding box center [958, 336] width 44 height 22
click at [964, 331] on input "9" at bounding box center [958, 336] width 44 height 22
click at [964, 331] on input "10" at bounding box center [958, 336] width 44 height 22
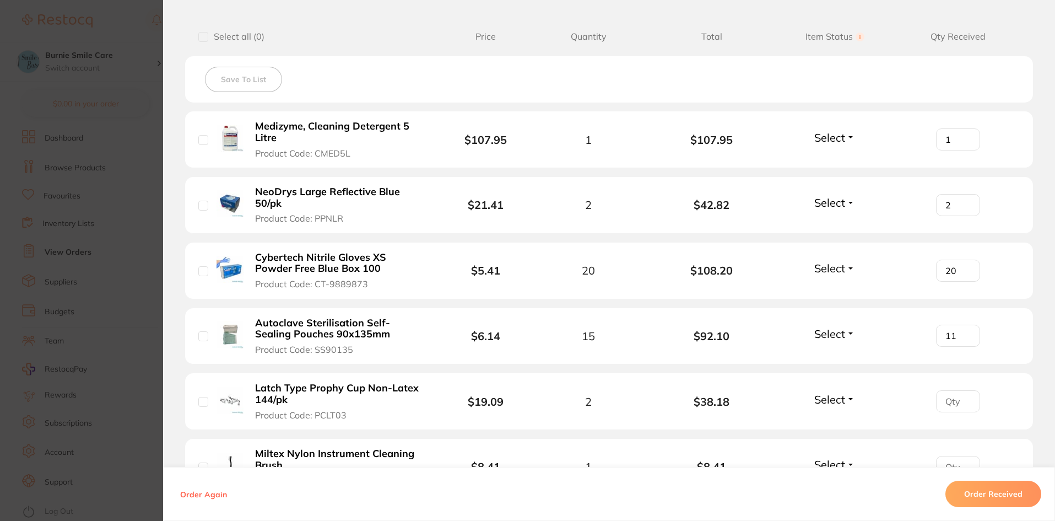
click at [964, 331] on input "11" at bounding box center [958, 336] width 44 height 22
click at [964, 331] on input "12" at bounding box center [958, 336] width 44 height 22
click at [964, 331] on input "13" at bounding box center [958, 336] width 44 height 22
click at [964, 331] on input "14" at bounding box center [958, 336] width 44 height 22
type input "15"
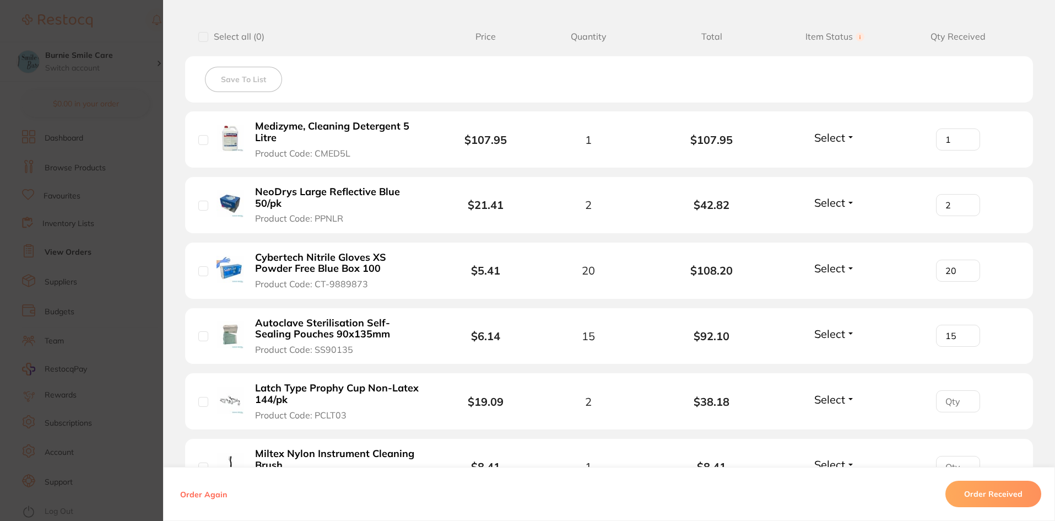
click at [964, 331] on input "15" at bounding box center [958, 336] width 44 height 22
click at [964, 397] on input "1" at bounding box center [958, 401] width 44 height 22
type input "2"
click at [964, 397] on input "2" at bounding box center [958, 401] width 44 height 22
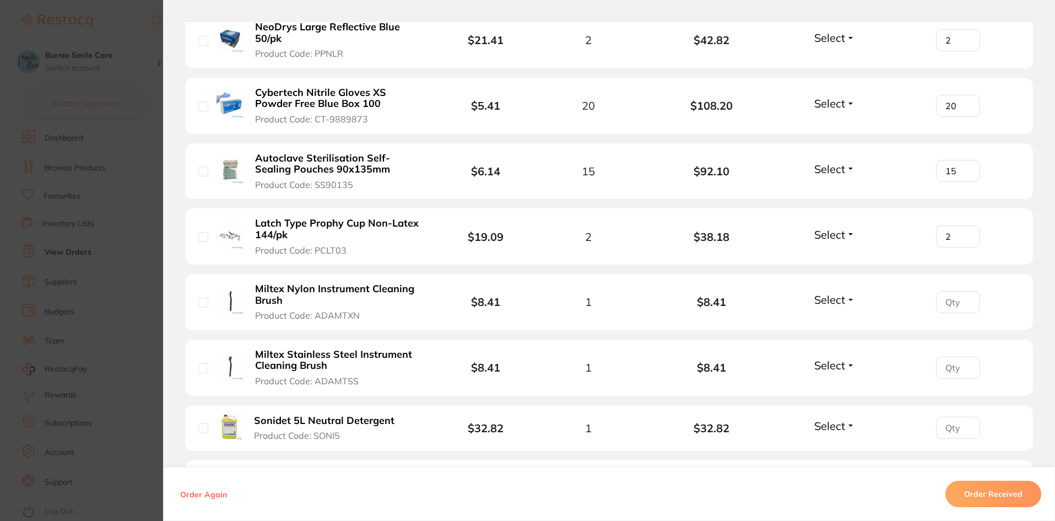
scroll to position [441, 0]
type input "1"
click at [966, 297] on input "1" at bounding box center [958, 301] width 44 height 22
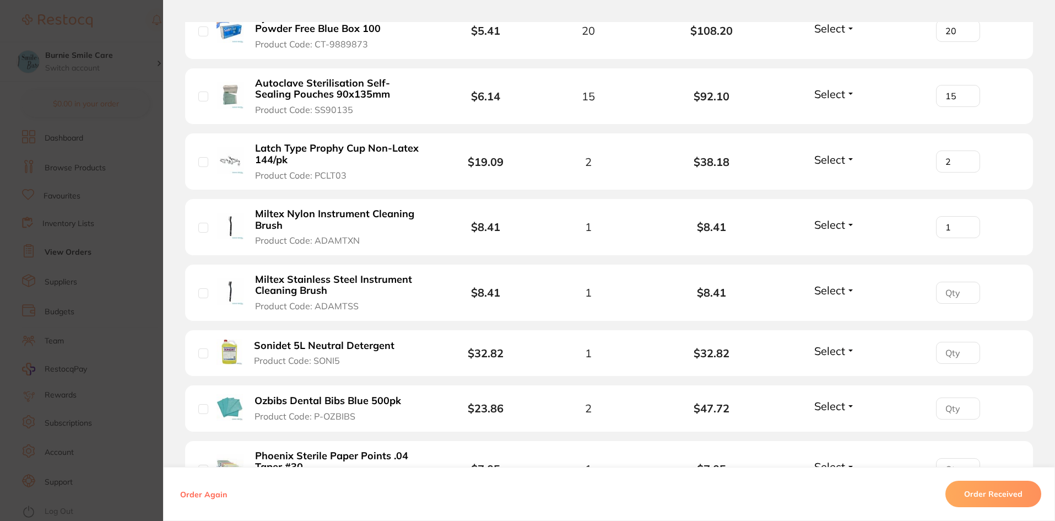
scroll to position [524, 0]
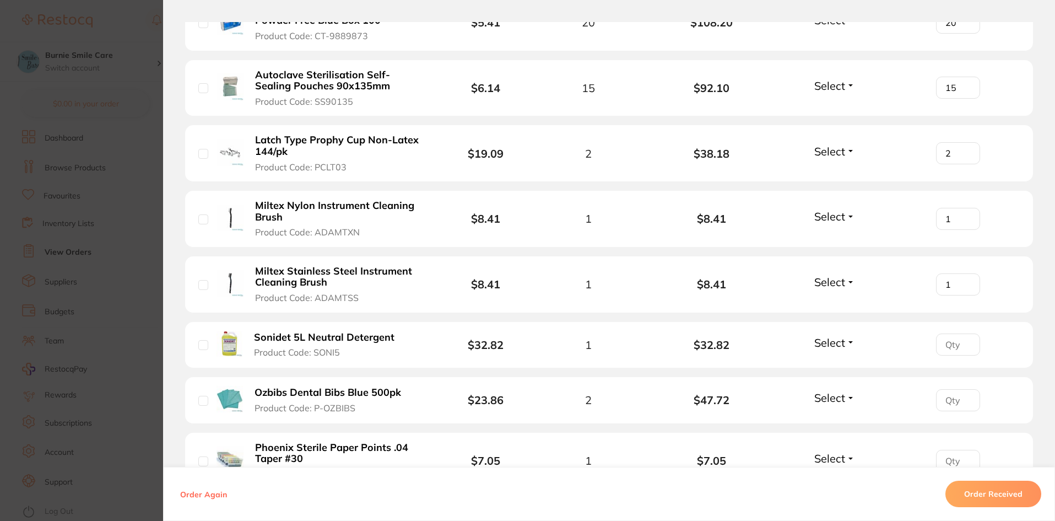
type input "1"
click at [965, 279] on input "1" at bounding box center [958, 284] width 44 height 22
type input "1"
click at [965, 343] on input "1" at bounding box center [958, 344] width 44 height 22
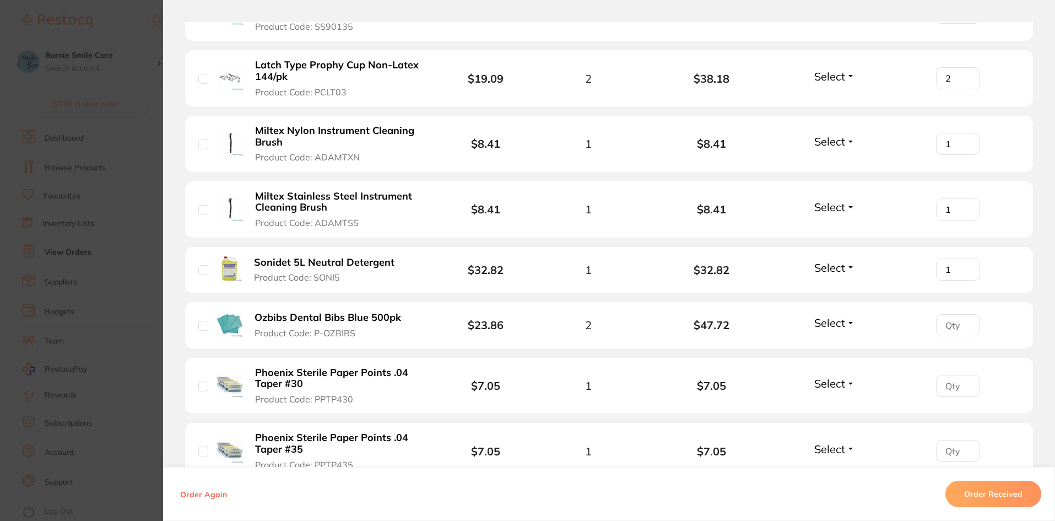
scroll to position [620, 0]
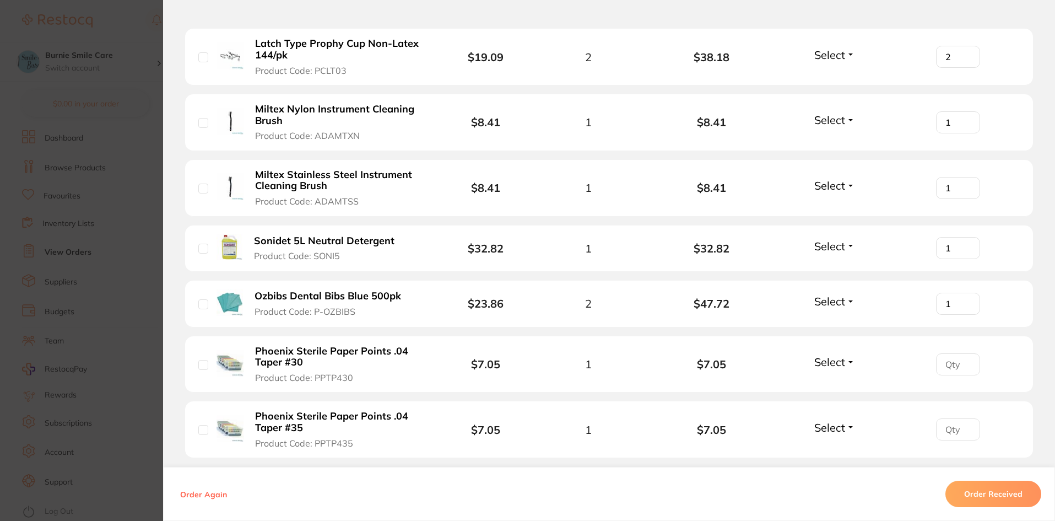
click at [968, 303] on input "1" at bounding box center [958, 304] width 44 height 22
type input "2"
click at [968, 303] on input "2" at bounding box center [958, 304] width 44 height 22
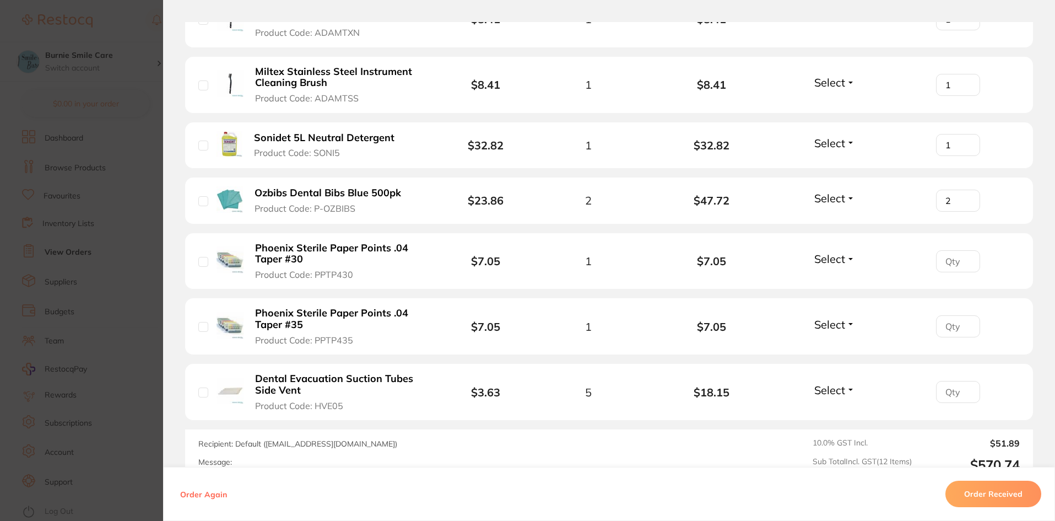
scroll to position [744, 0]
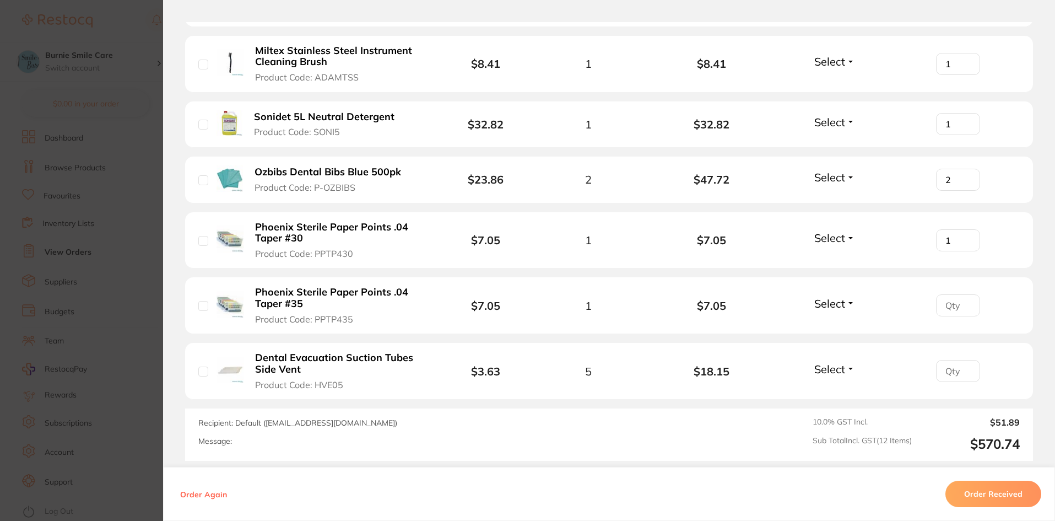
type input "1"
click at [967, 235] on input "1" at bounding box center [958, 240] width 44 height 22
type input "1"
click at [965, 303] on input "1" at bounding box center [958, 305] width 44 height 22
click at [966, 366] on input "1" at bounding box center [958, 371] width 44 height 22
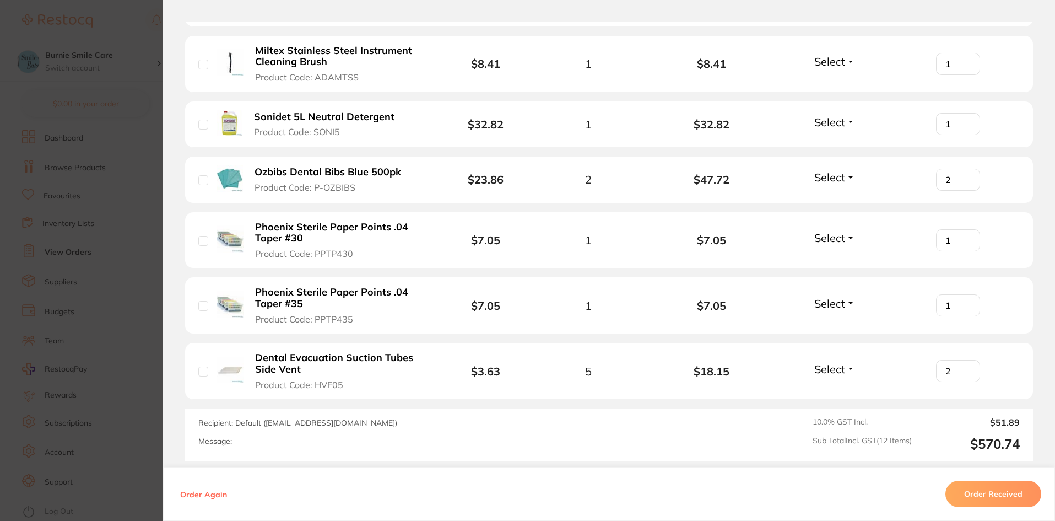
click at [966, 366] on input "2" at bounding box center [958, 371] width 44 height 22
click at [966, 366] on input "3" at bounding box center [958, 371] width 44 height 22
click at [966, 366] on input "4" at bounding box center [958, 371] width 44 height 22
type input "5"
click at [966, 366] on input "5" at bounding box center [958, 371] width 44 height 22
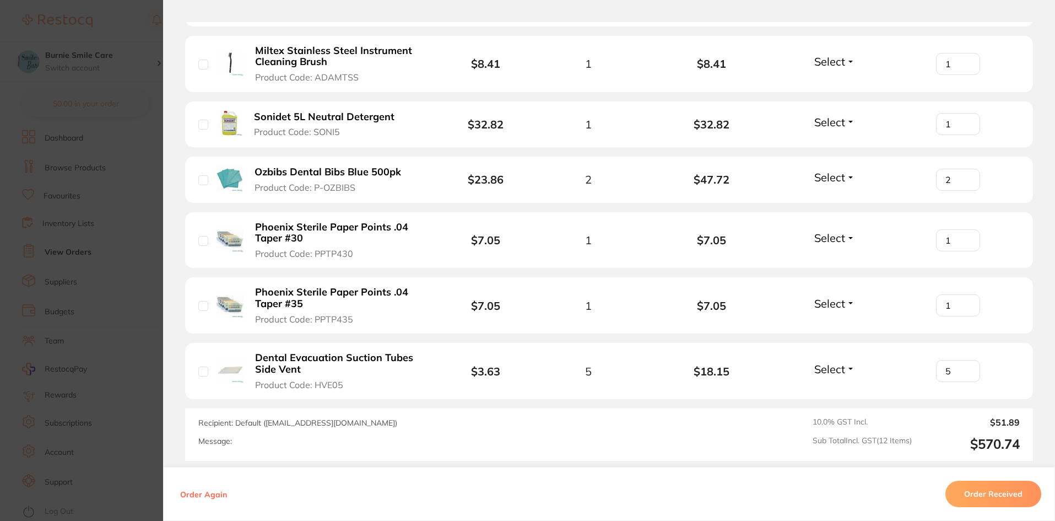
click at [999, 499] on button "Order Received" at bounding box center [994, 494] width 96 height 26
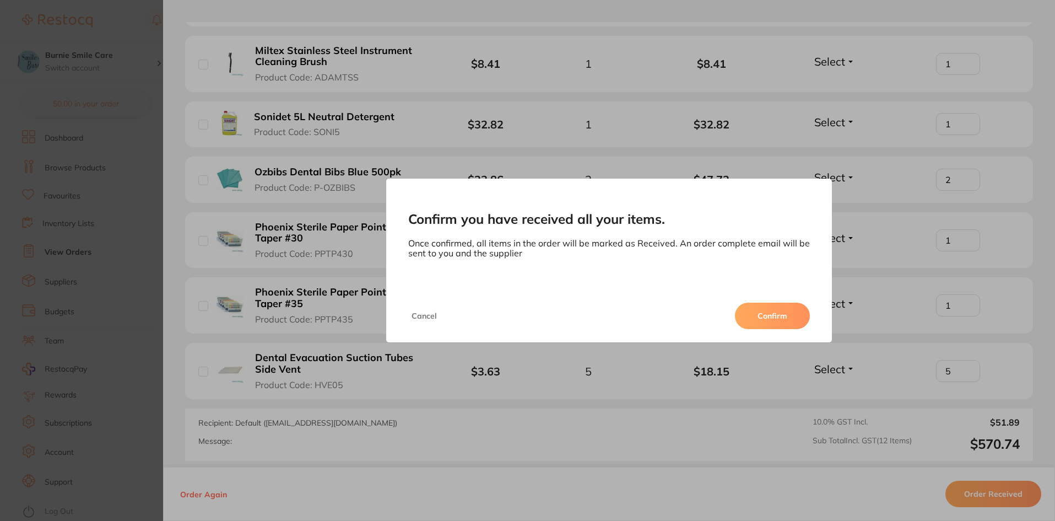
click at [788, 312] on button "Confirm" at bounding box center [772, 316] width 75 height 26
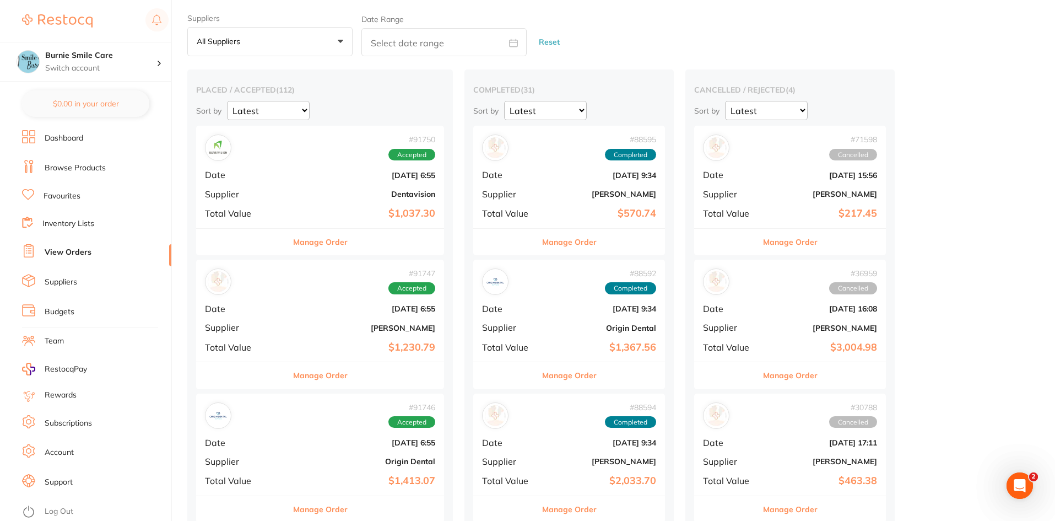
scroll to position [28, 0]
